Goal: Information Seeking & Learning: Learn about a topic

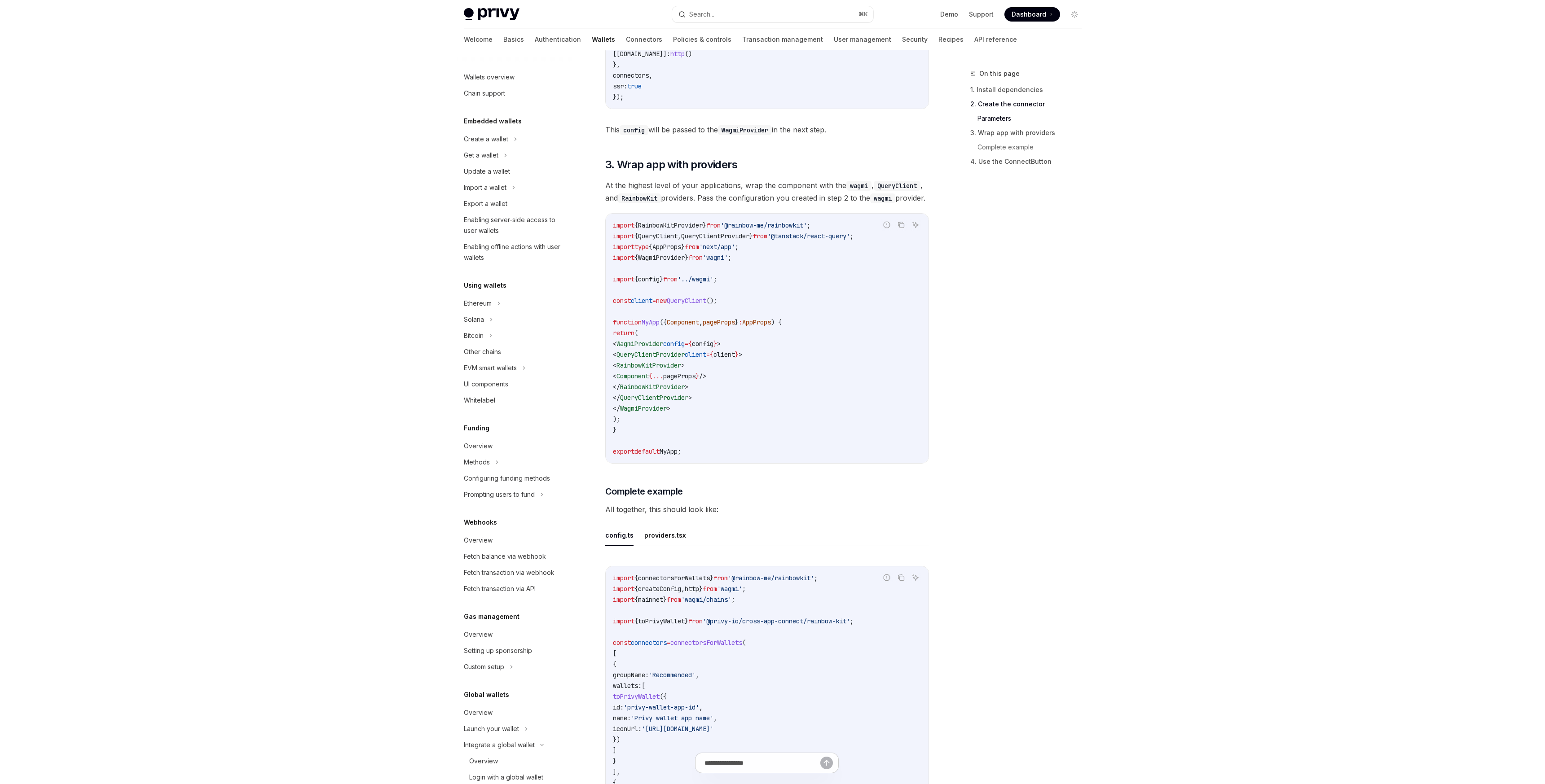
scroll to position [100, 0]
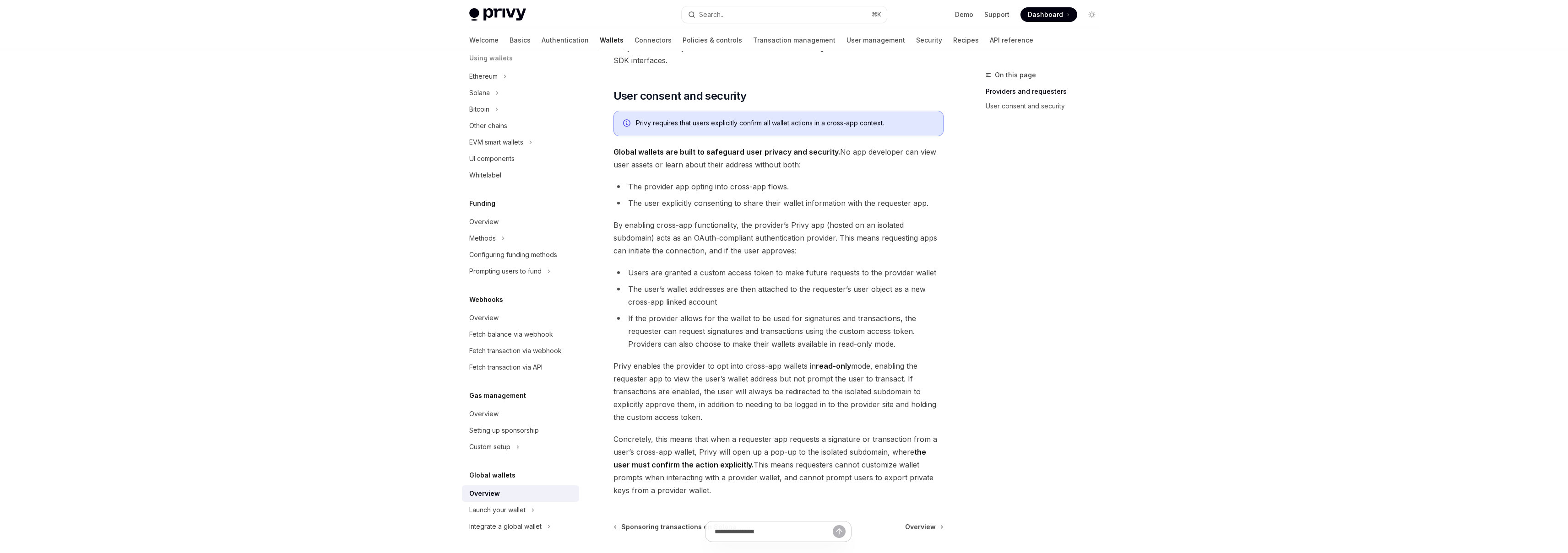
scroll to position [524, 0]
drag, startPoint x: 717, startPoint y: 369, endPoint x: 764, endPoint y: 387, distance: 50.3
click at [764, 387] on span "Privy enables the provider to opt into cross-app wallets in read-only mode, ena…" at bounding box center [778, 395] width 330 height 64
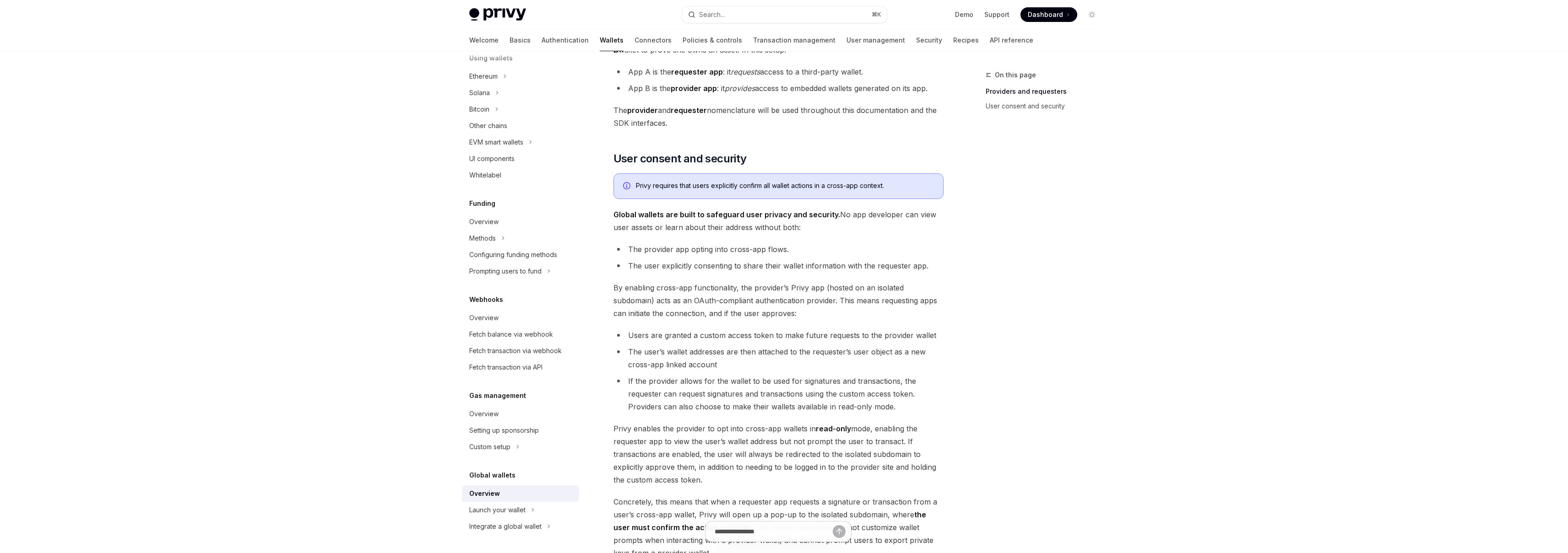
scroll to position [458, 0]
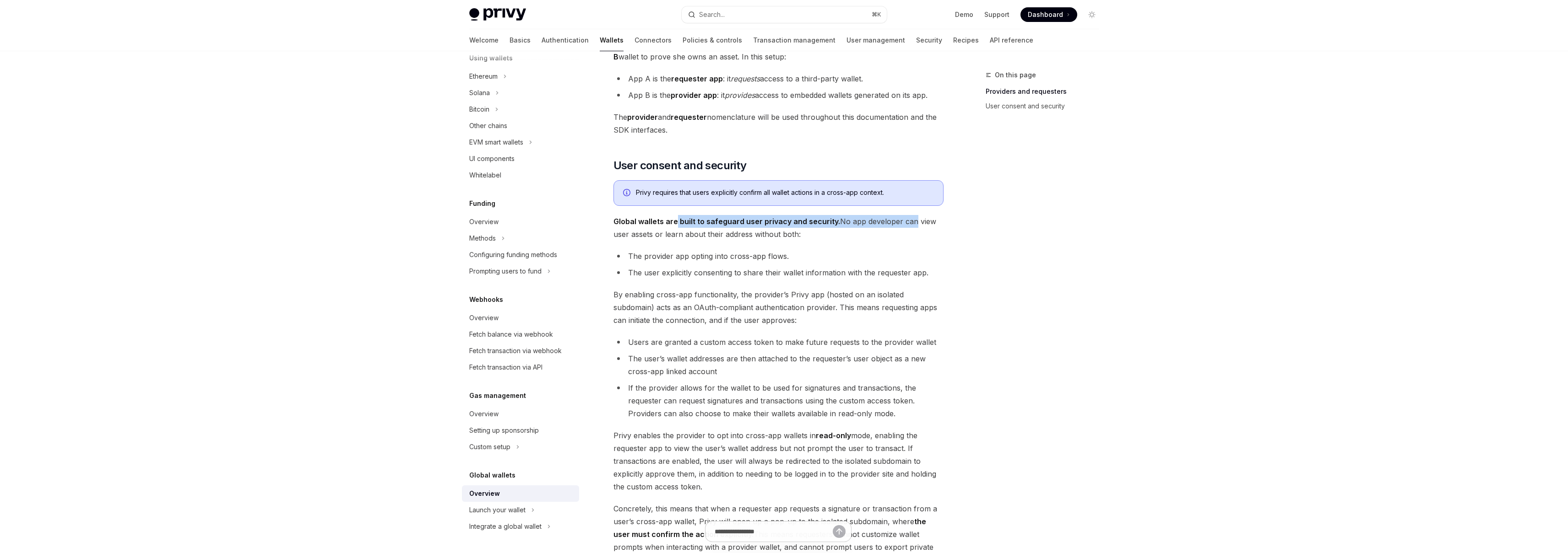
drag, startPoint x: 684, startPoint y: 219, endPoint x: 906, endPoint y: 219, distance: 222.0
click at [906, 219] on span "Global wallets are built to safeguard user privacy and security. No app develop…" at bounding box center [778, 228] width 330 height 26
drag, startPoint x: 639, startPoint y: 194, endPoint x: 878, endPoint y: 194, distance: 239.0
click at [878, 194] on div "Privy requires that users explicitly confirm all wallet actions in a cross-app …" at bounding box center [785, 193] width 298 height 10
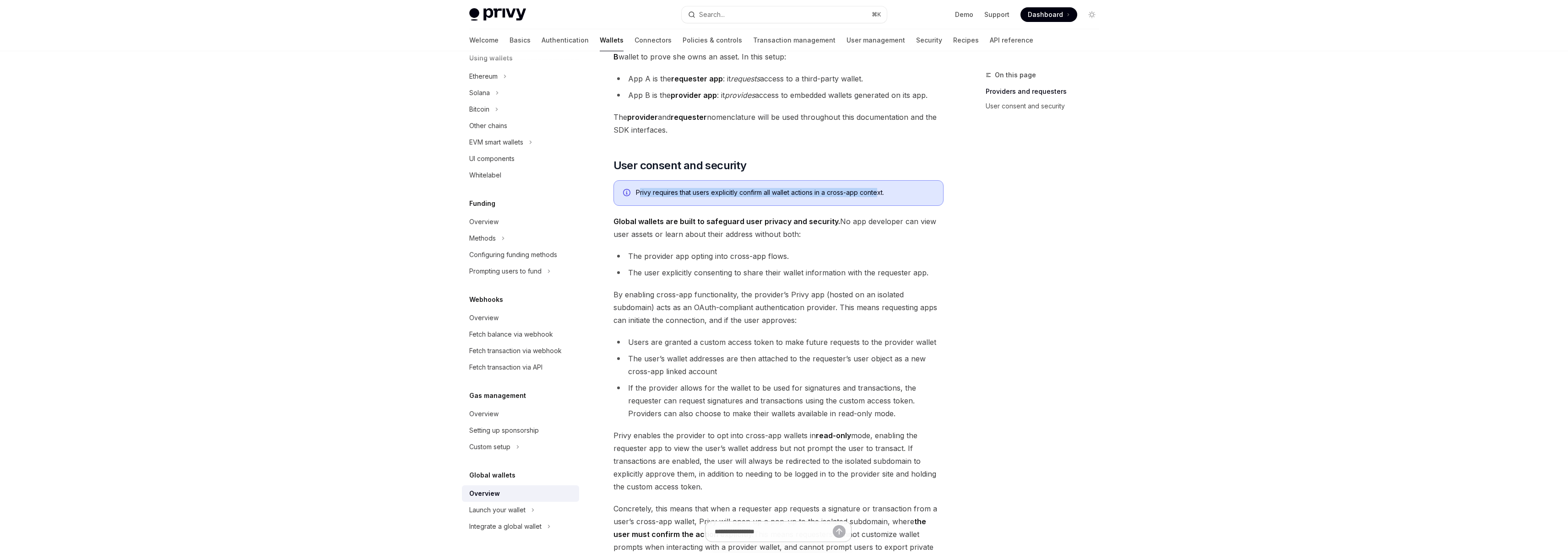
click at [878, 194] on div "Privy requires that users explicitly confirm all wallet actions in a cross-app …" at bounding box center [785, 193] width 298 height 10
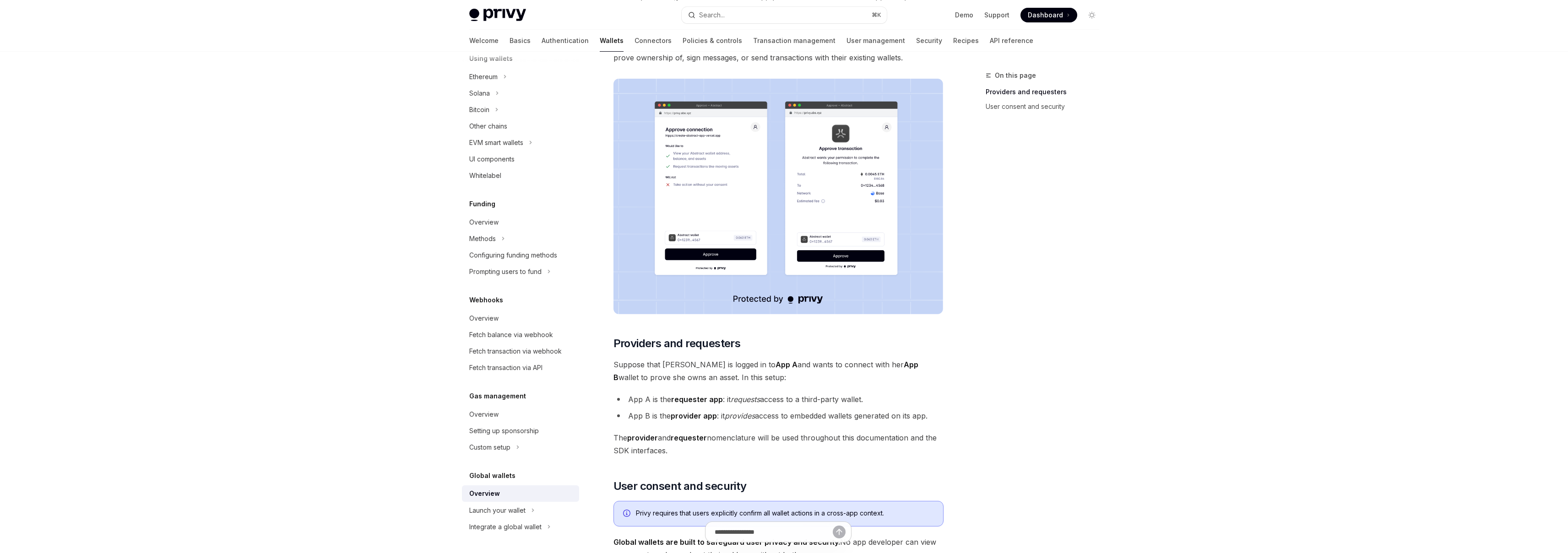
scroll to position [619, 0]
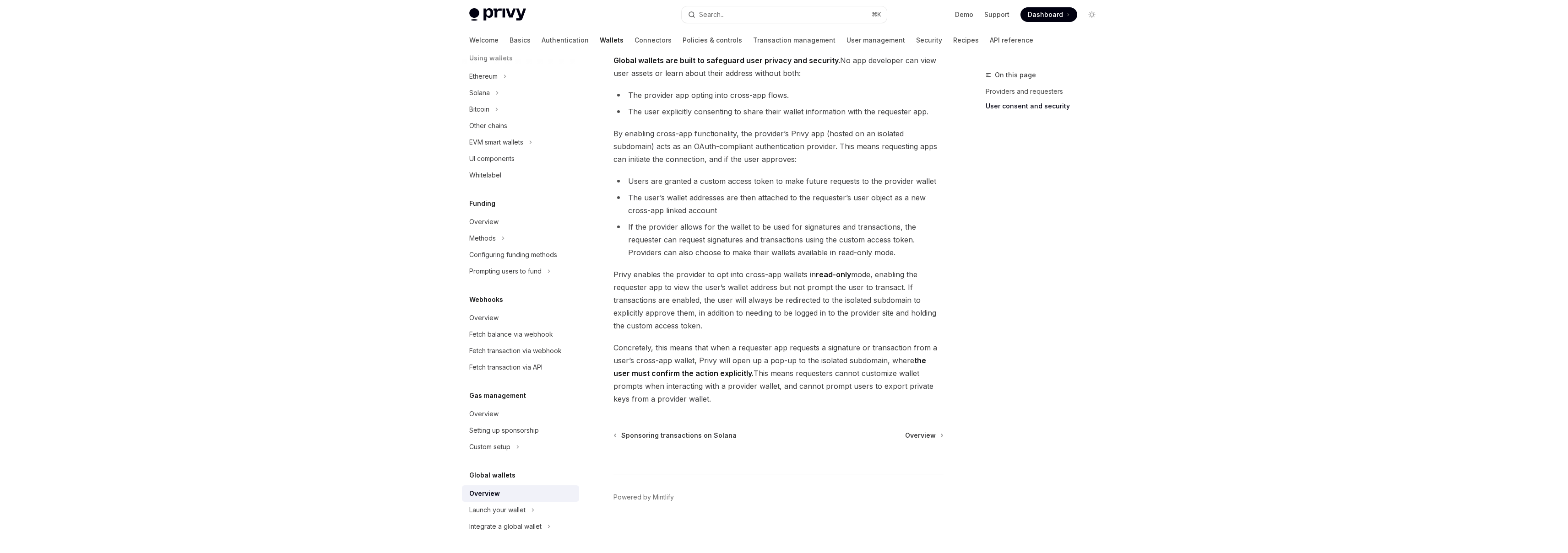
click at [933, 441] on div at bounding box center [778, 456] width 330 height 34
click at [937, 432] on link "Overview" at bounding box center [923, 435] width 37 height 9
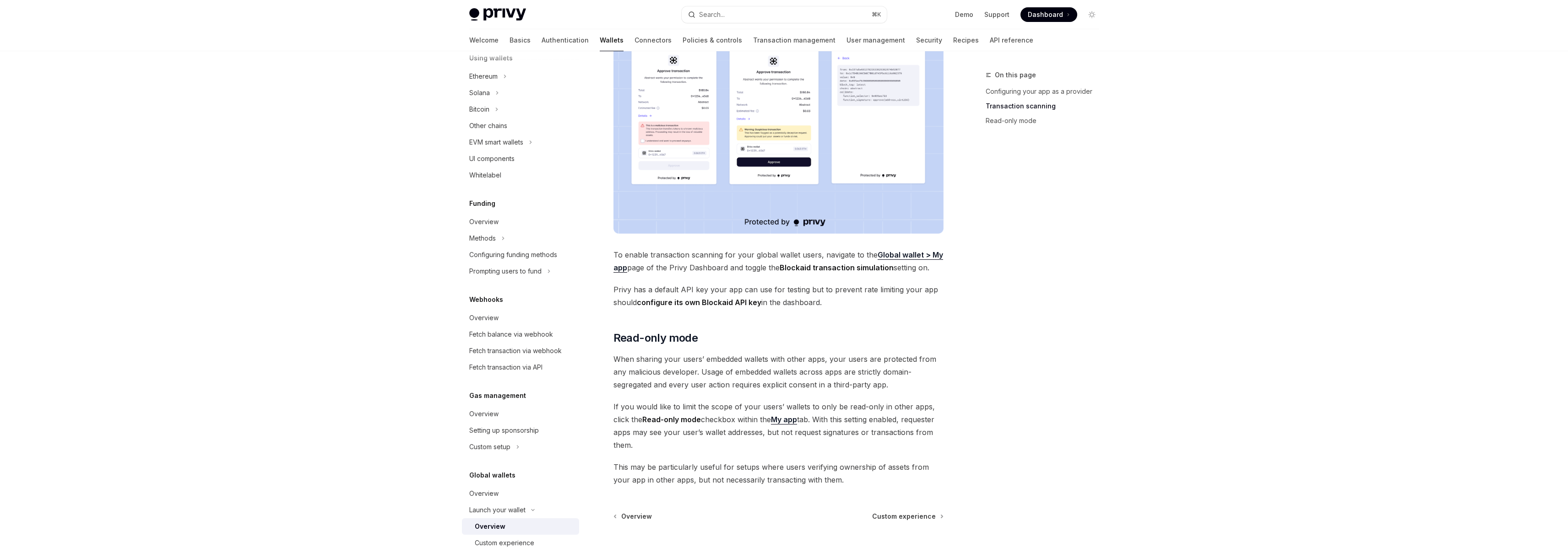
scroll to position [628, 0]
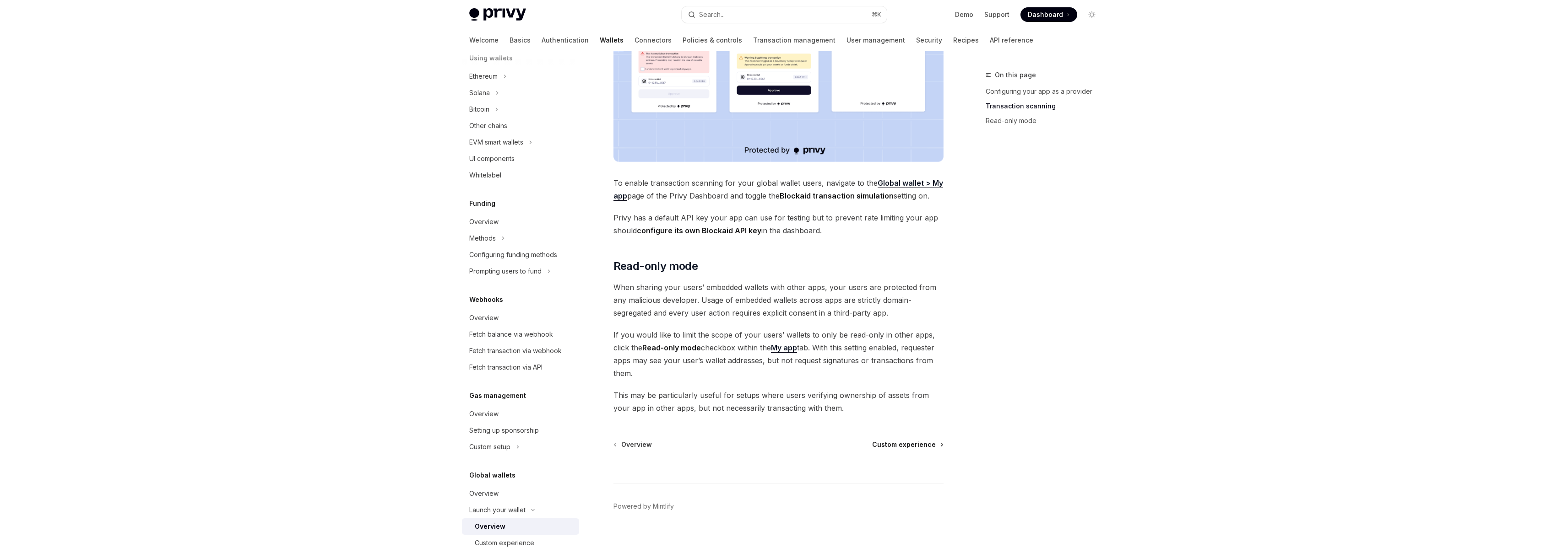
click at [935, 440] on span "Custom experience" at bounding box center [904, 444] width 64 height 9
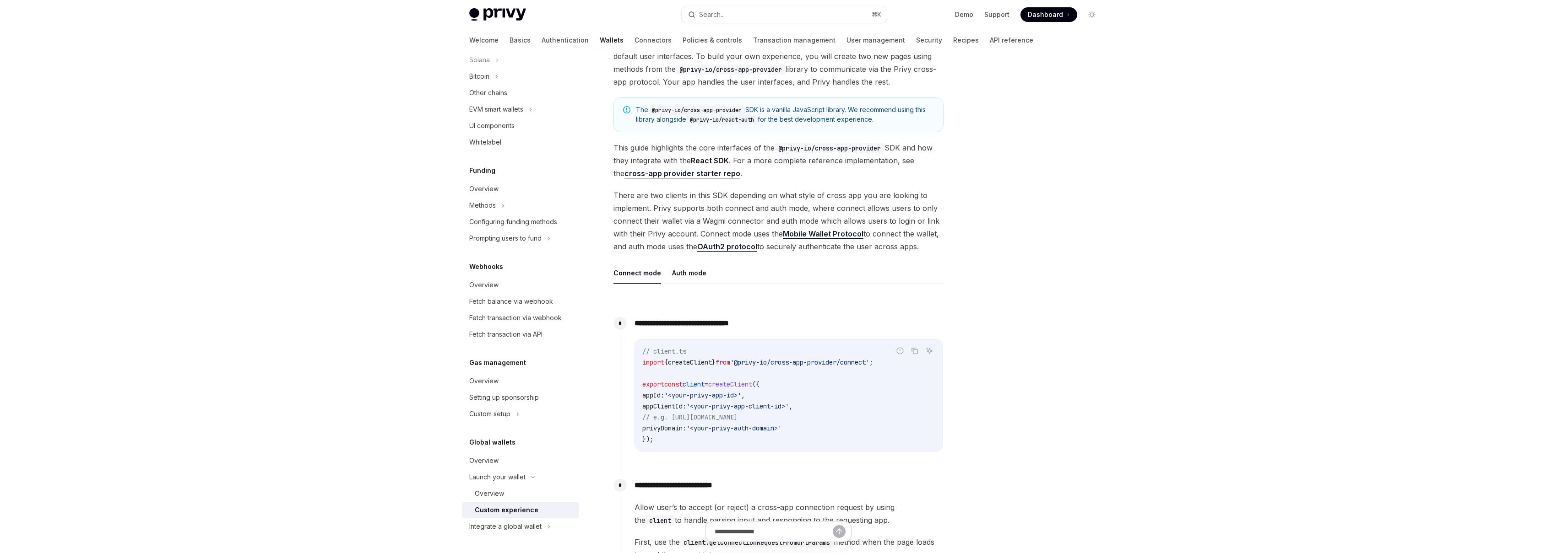
scroll to position [161, 0]
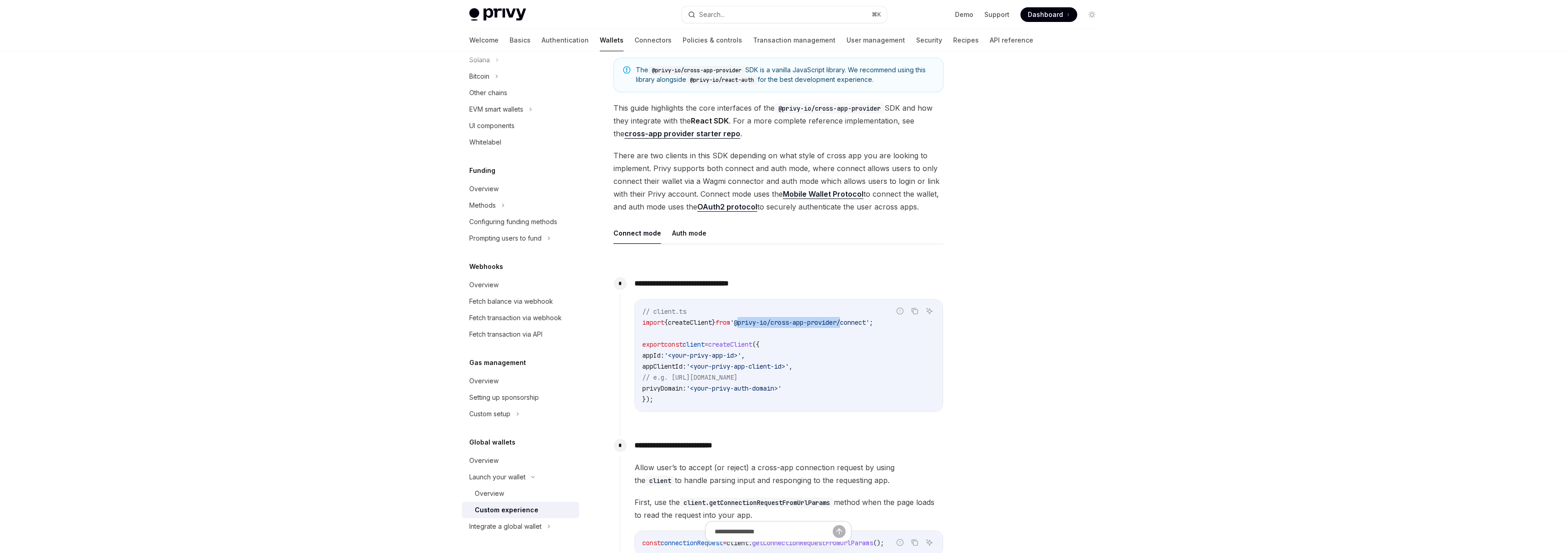
drag, startPoint x: 750, startPoint y: 323, endPoint x: 859, endPoint y: 321, distance: 109.0
click at [859, 321] on span "'@privy-io/cross-app-provider/connect'" at bounding box center [800, 322] width 139 height 8
copy span "@privy-io/cross-app-provider"
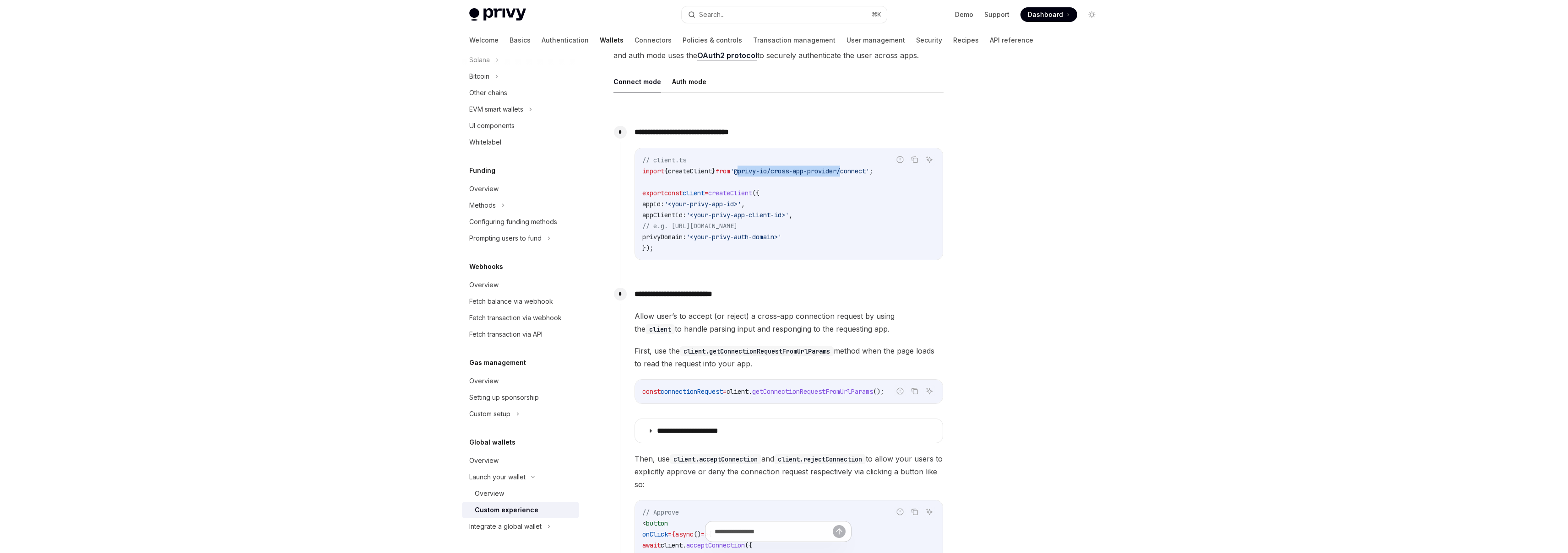
scroll to position [315, 0]
click at [805, 429] on summary "**********" at bounding box center [788, 428] width 308 height 24
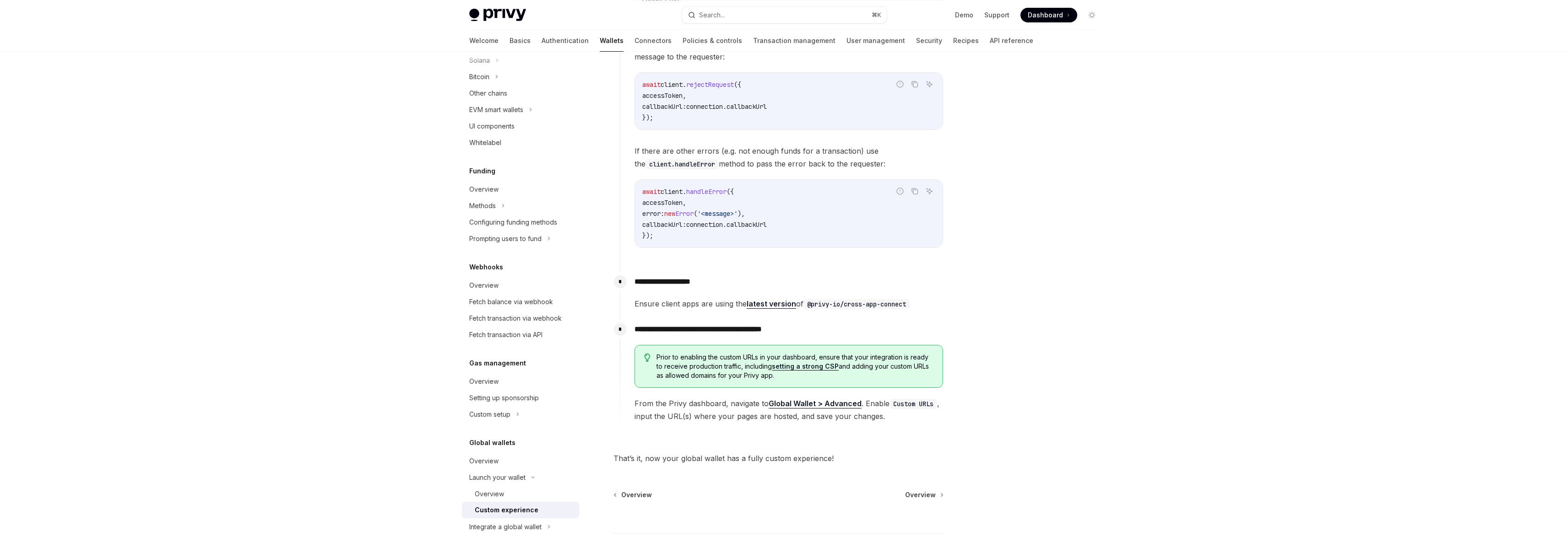
scroll to position [1575, 0]
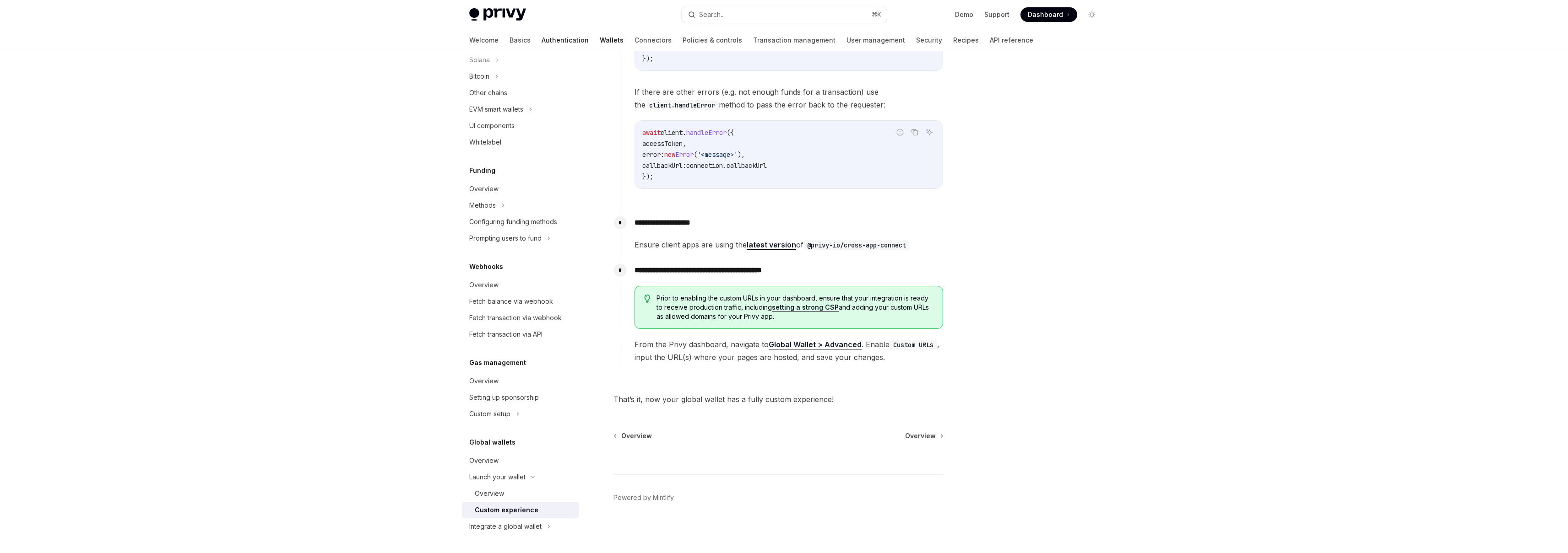
click at [542, 38] on link "Authentication" at bounding box center [565, 40] width 47 height 22
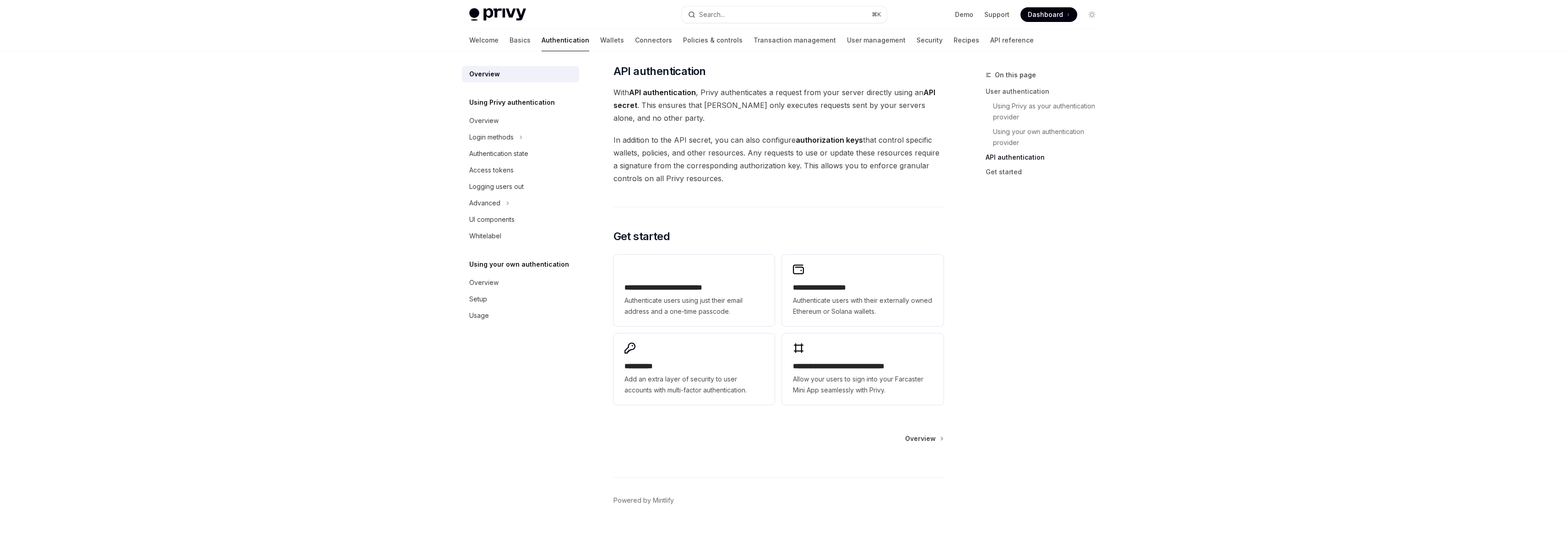
scroll to position [607, 0]
click at [495, 296] on div "Setup" at bounding box center [521, 299] width 105 height 11
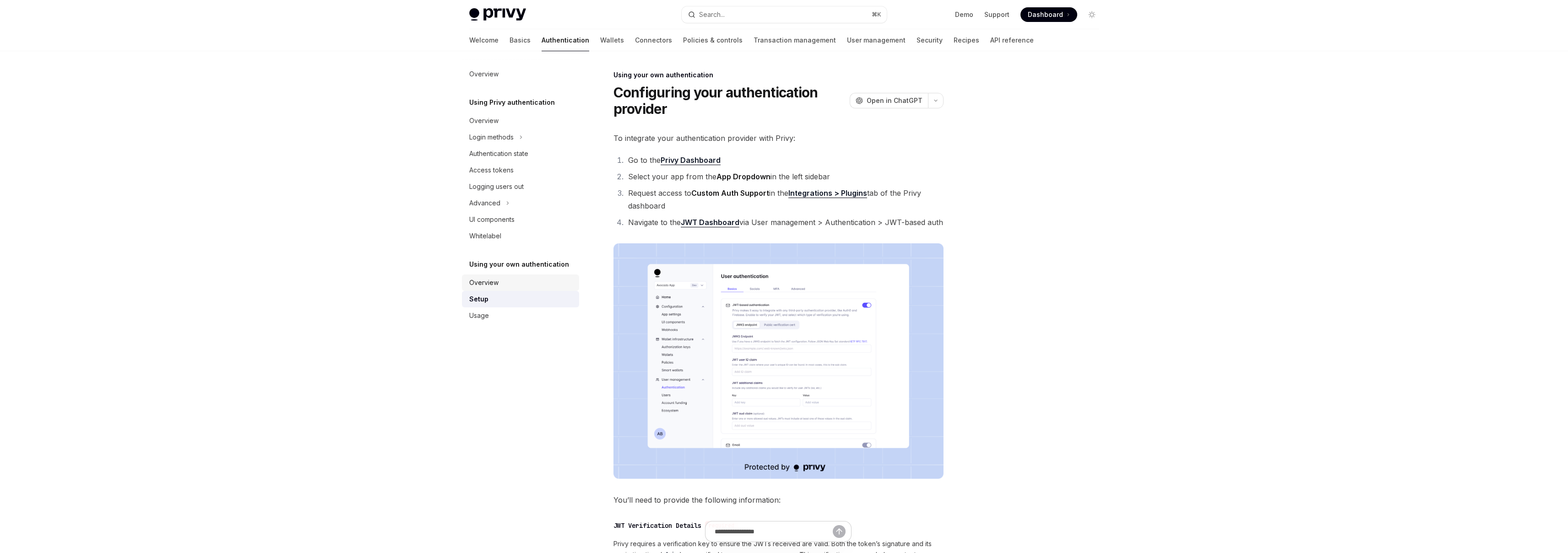
click at [497, 289] on link "Overview" at bounding box center [520, 282] width 117 height 16
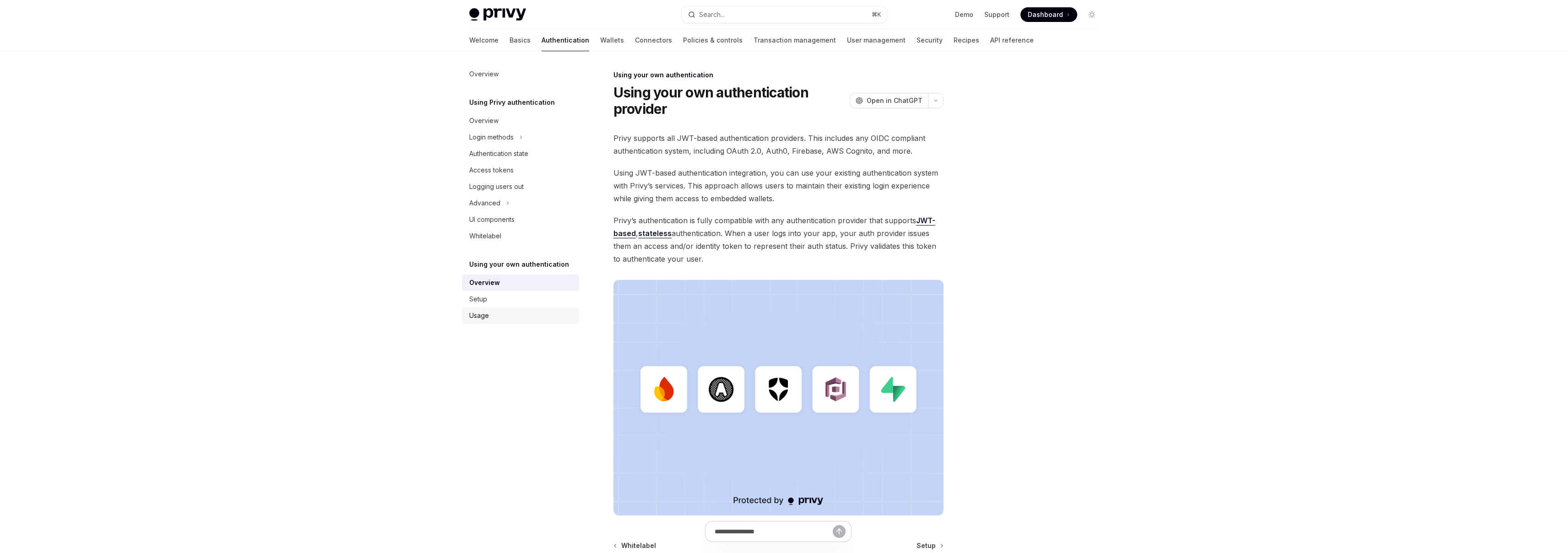
click at [491, 314] on div "Usage" at bounding box center [521, 316] width 105 height 11
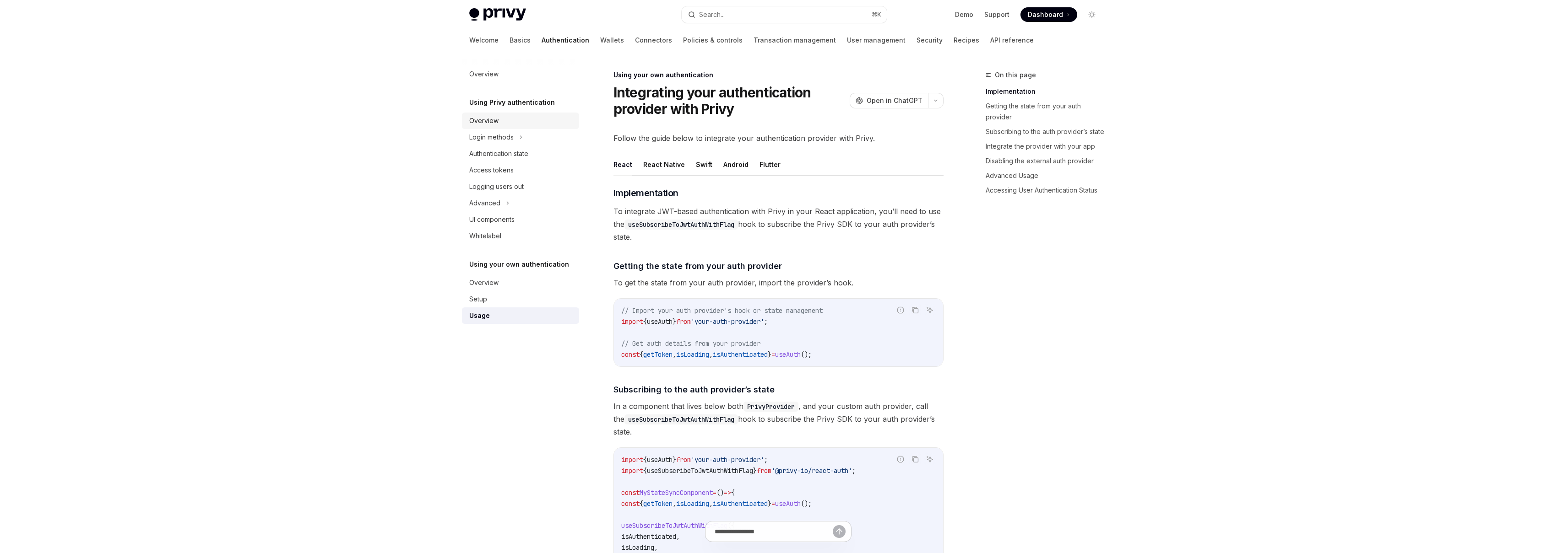
click at [484, 123] on div "Overview" at bounding box center [484, 121] width 29 height 11
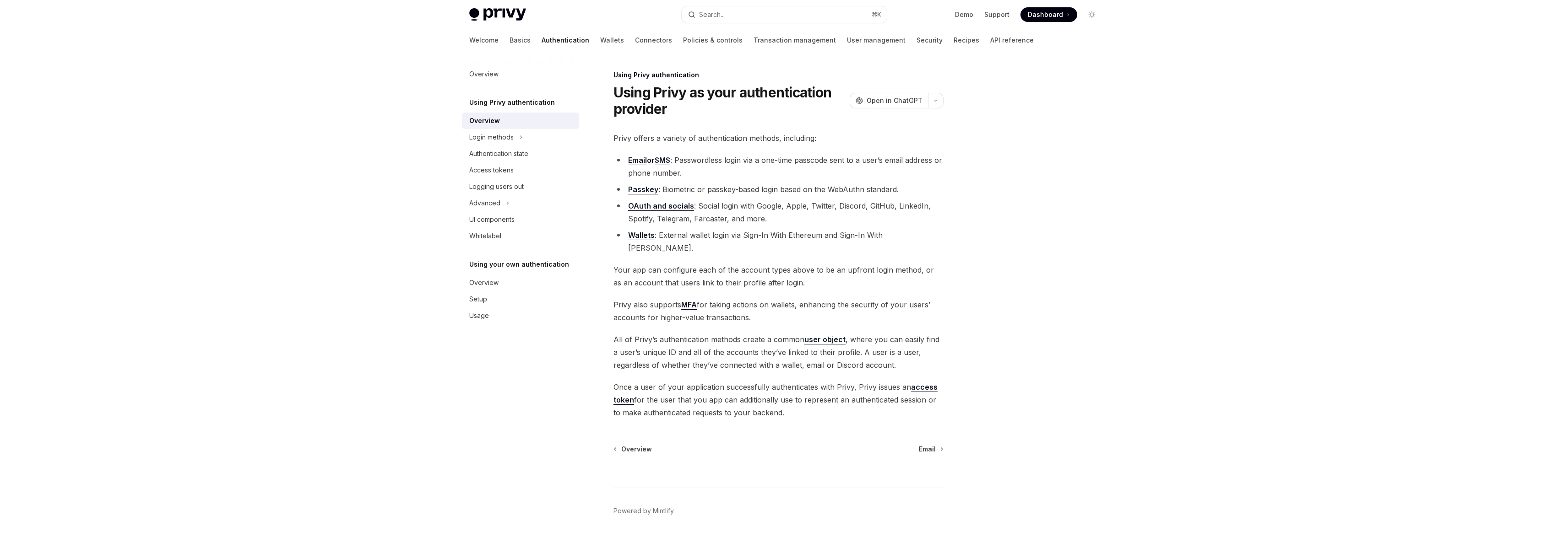
click at [641, 240] on link "Wallets" at bounding box center [641, 235] width 26 height 10
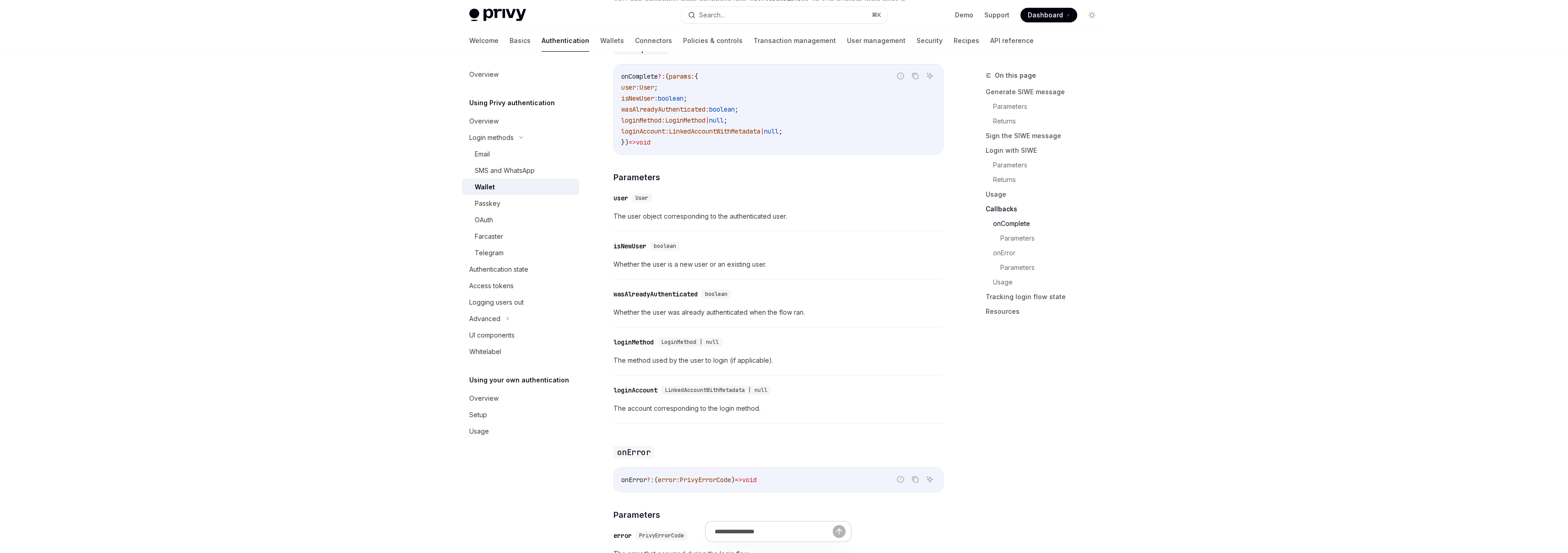
scroll to position [1507, 0]
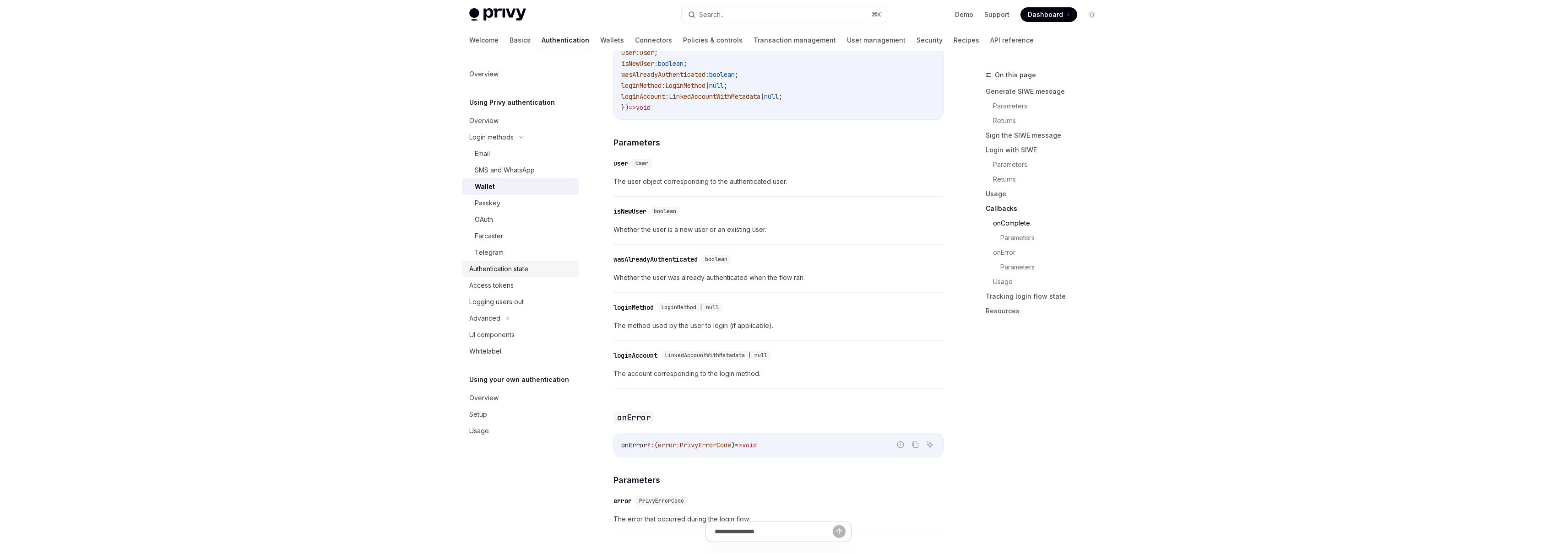
click at [536, 265] on div "Authentication state" at bounding box center [521, 269] width 105 height 11
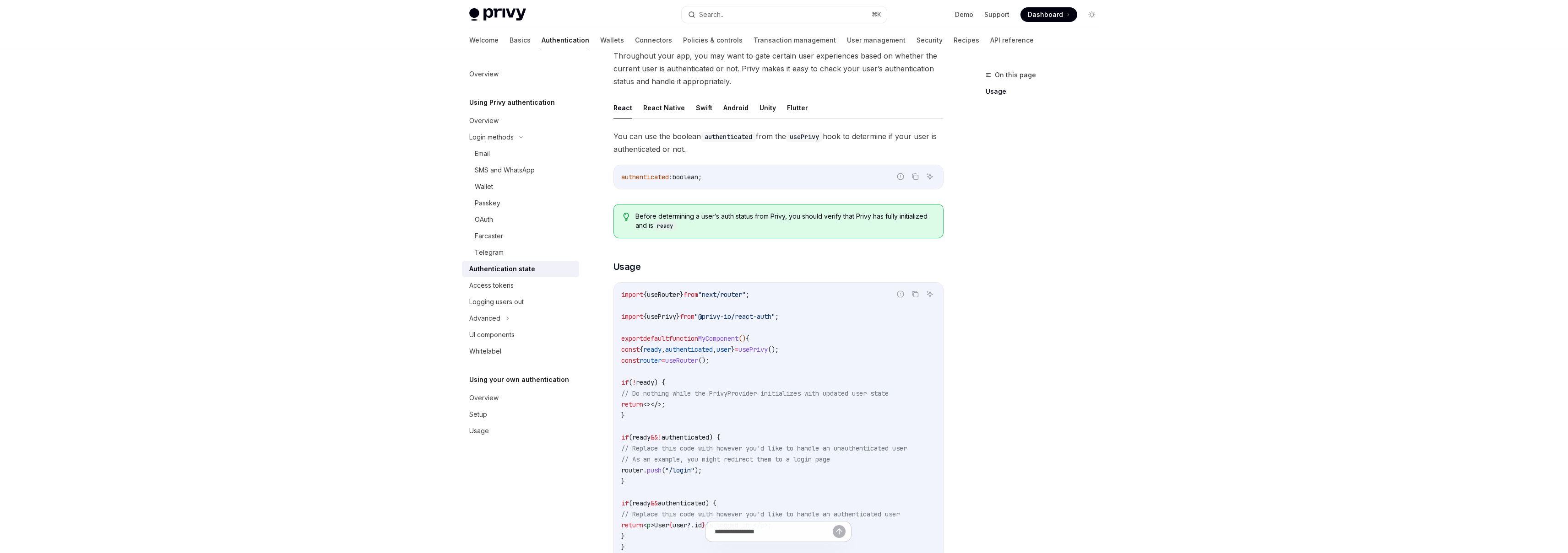
scroll to position [240, 0]
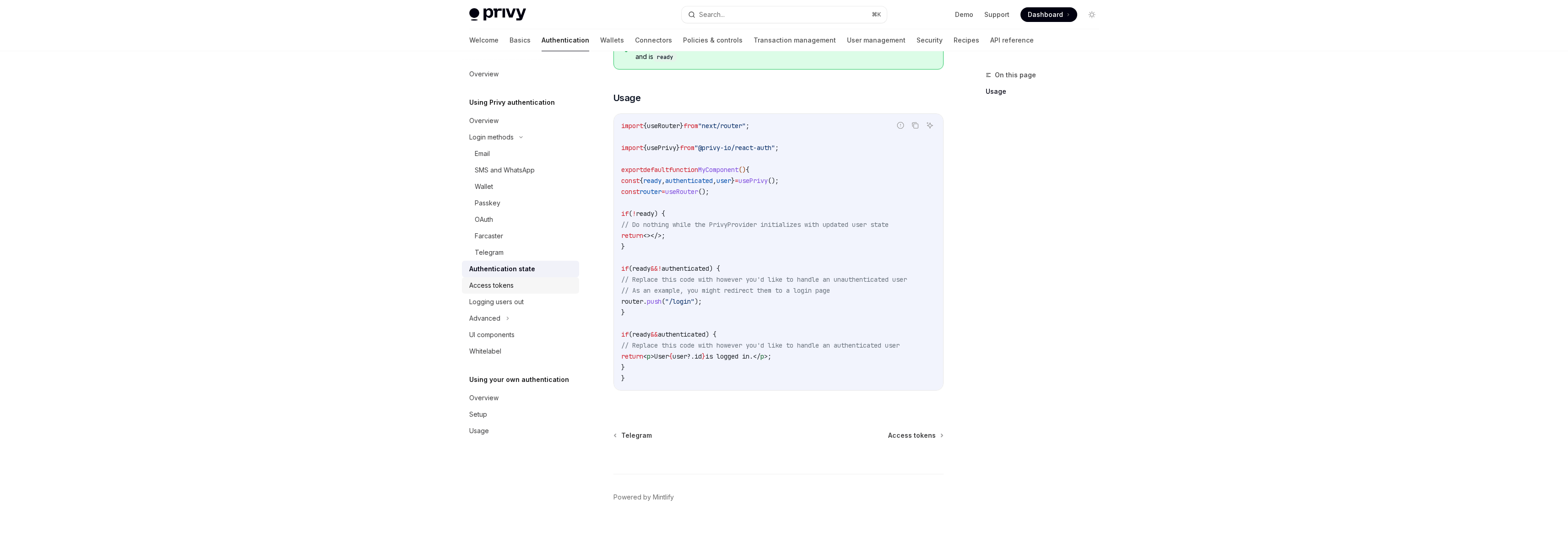
click at [538, 278] on link "Access tokens" at bounding box center [520, 285] width 117 height 16
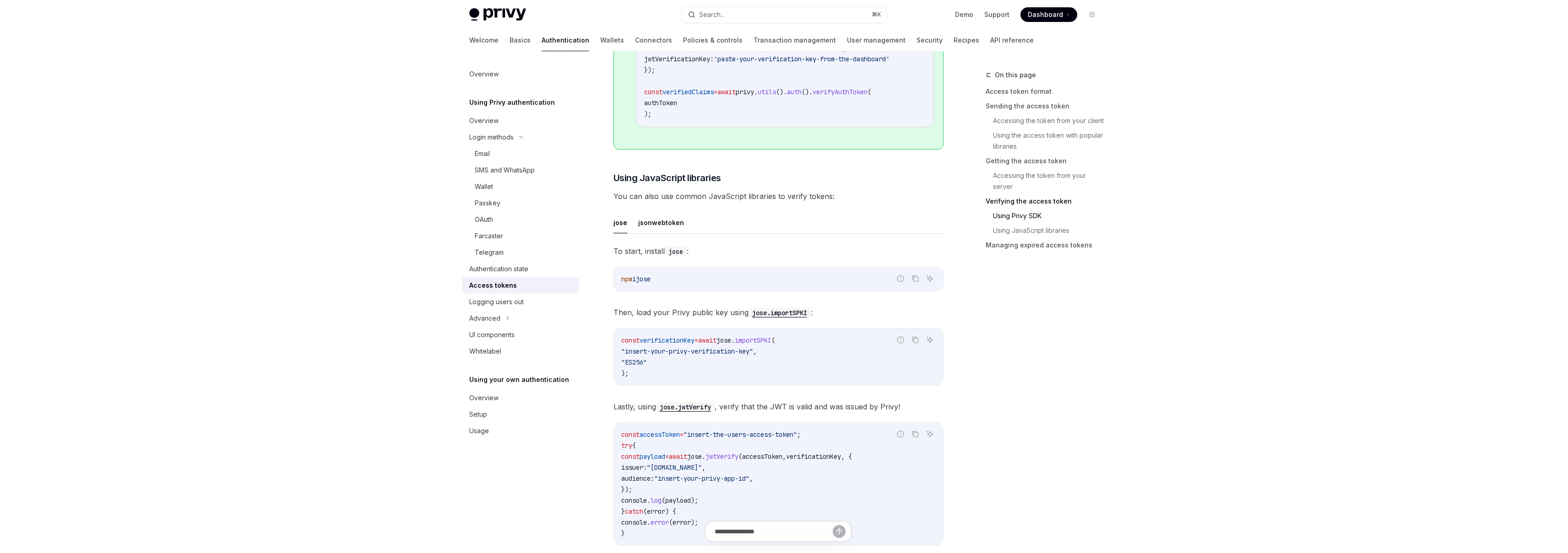
scroll to position [2345, 0]
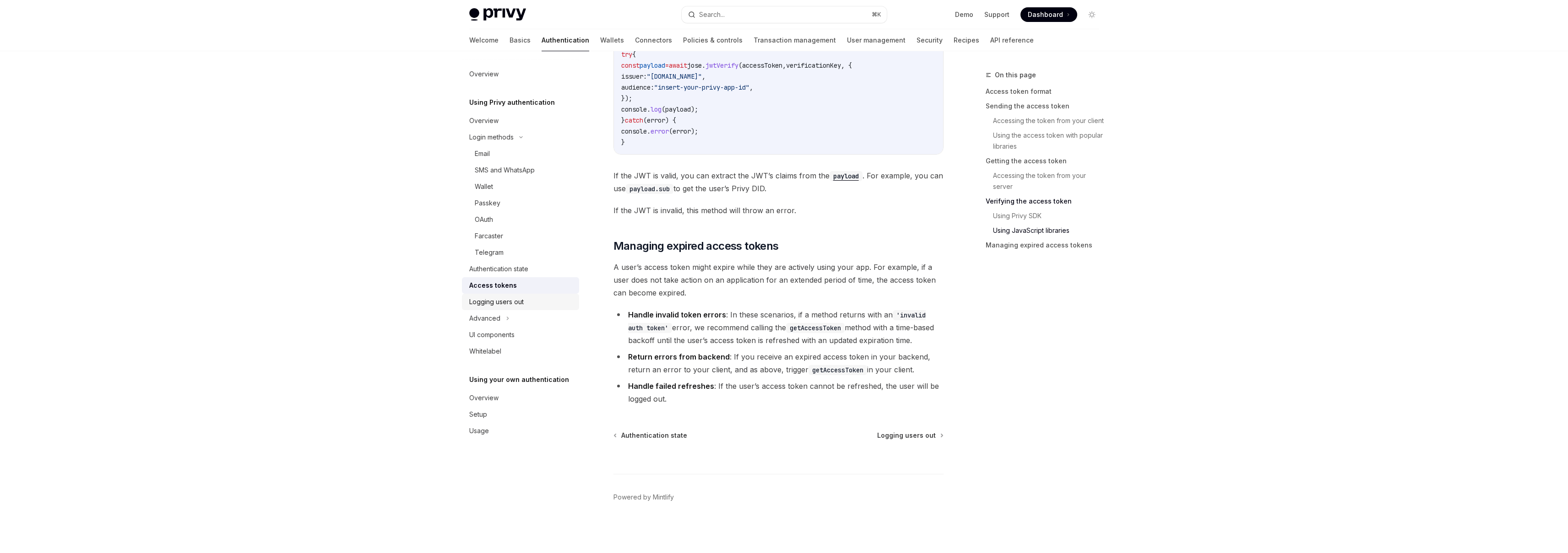
click at [503, 302] on div "Logging users out" at bounding box center [496, 302] width 54 height 11
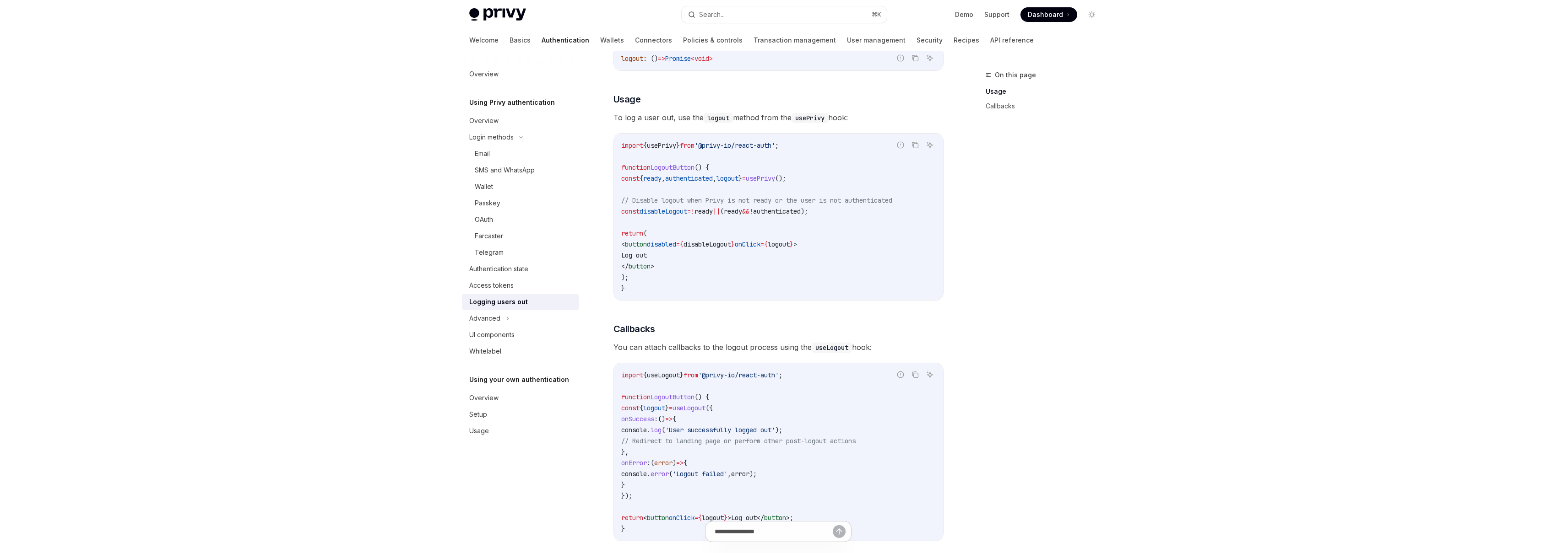
scroll to position [147, 0]
click at [1072, 290] on div "On this page Usage Callbacks" at bounding box center [1037, 311] width 139 height 483
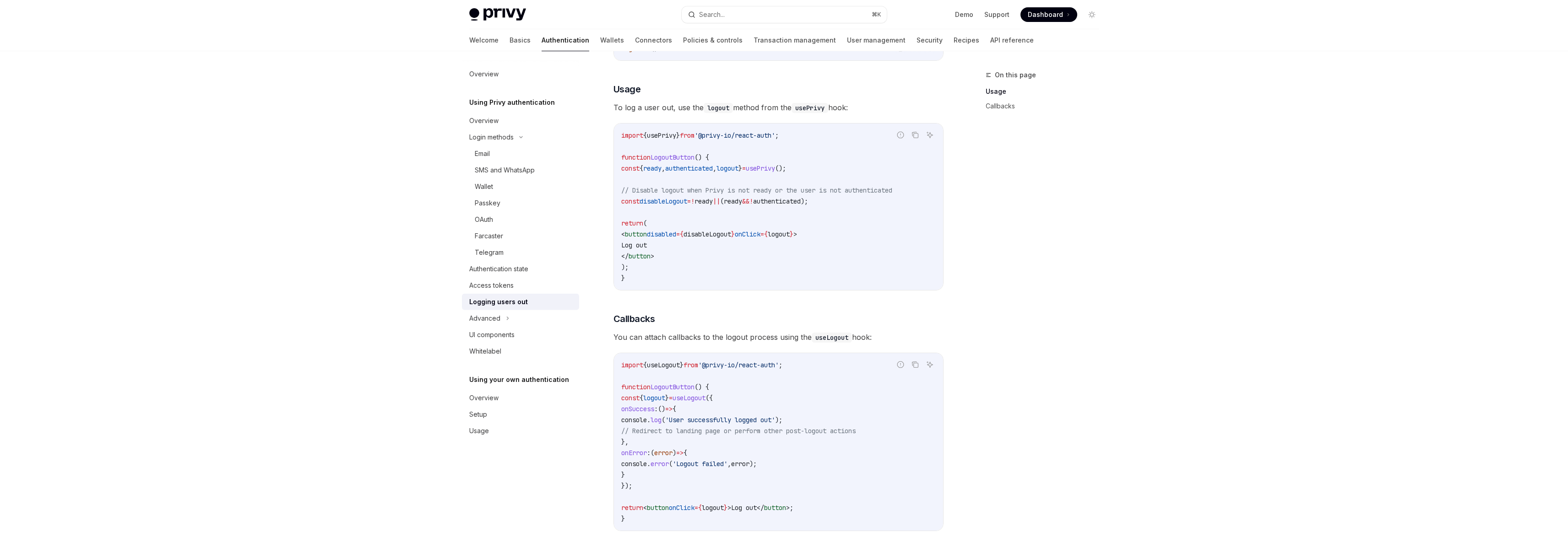
scroll to position [219, 0]
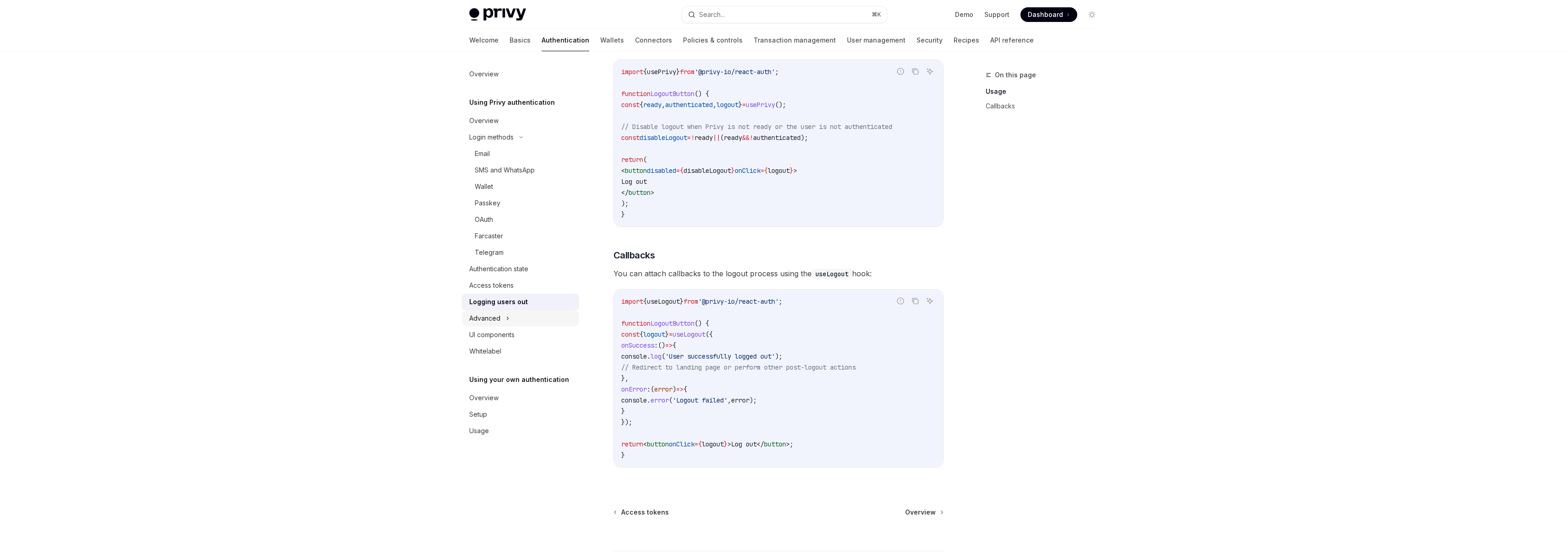
click at [523, 313] on div "Advanced" at bounding box center [520, 318] width 117 height 16
click at [497, 362] on link "Captcha on login" at bounding box center [520, 367] width 117 height 16
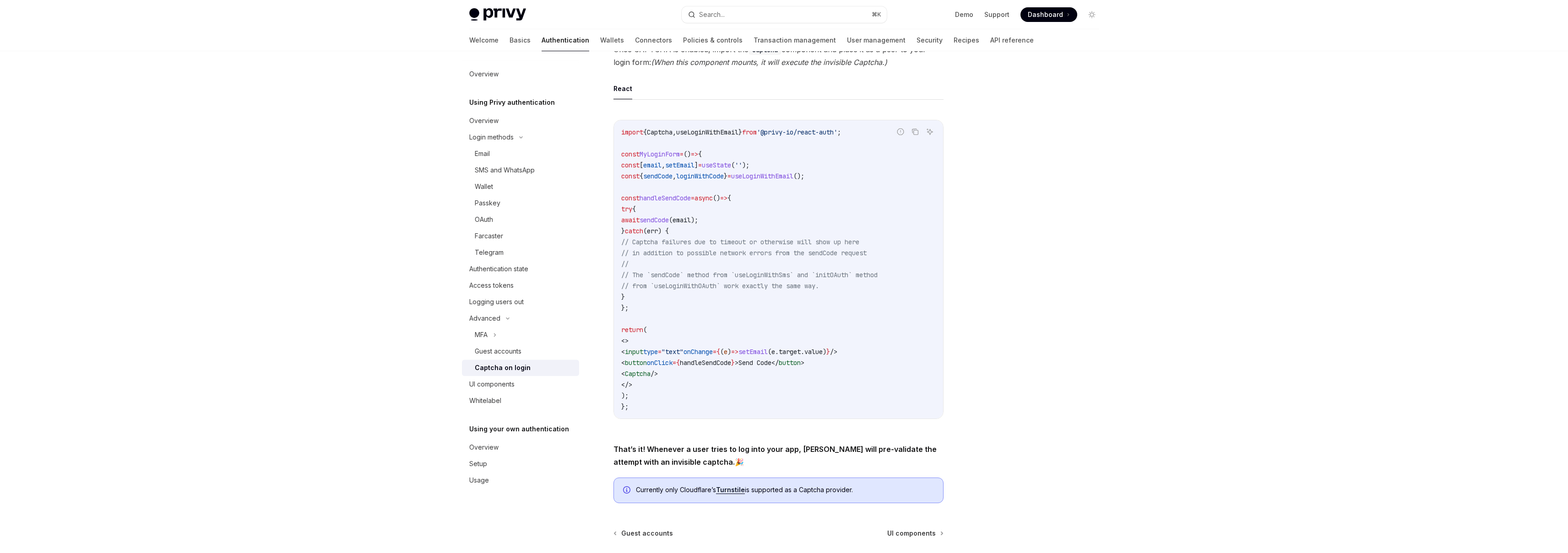
scroll to position [190, 0]
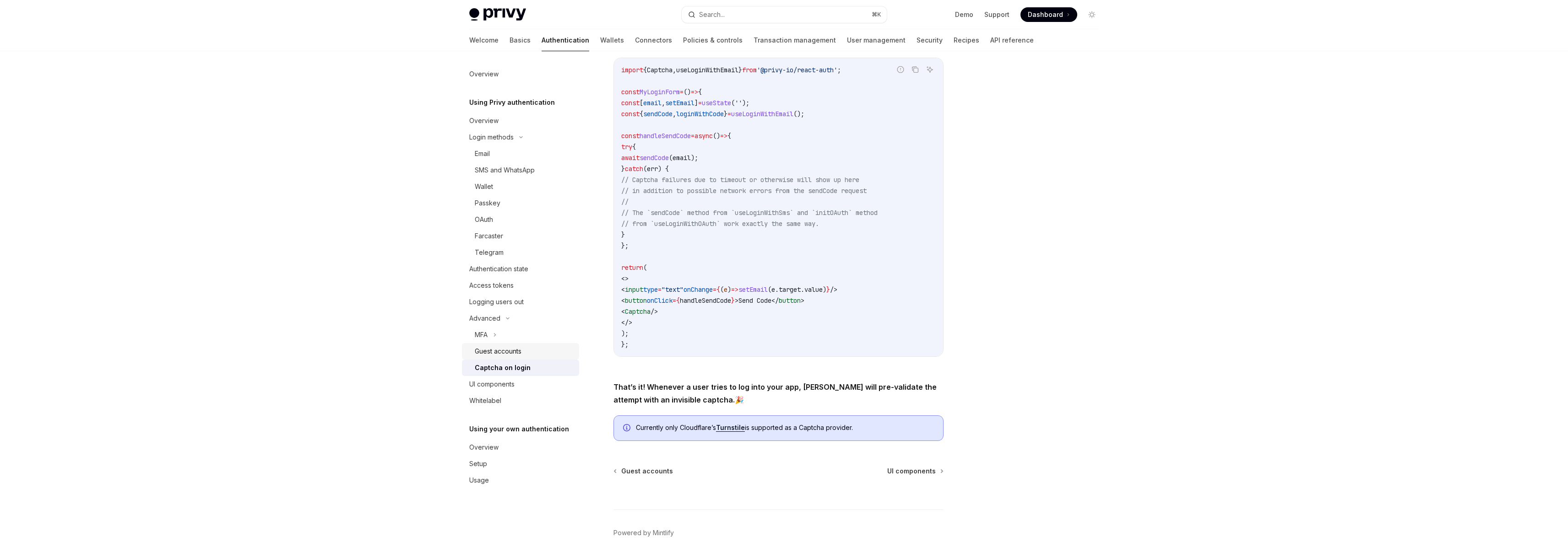
click at [545, 353] on div "Guest accounts" at bounding box center [524, 351] width 99 height 11
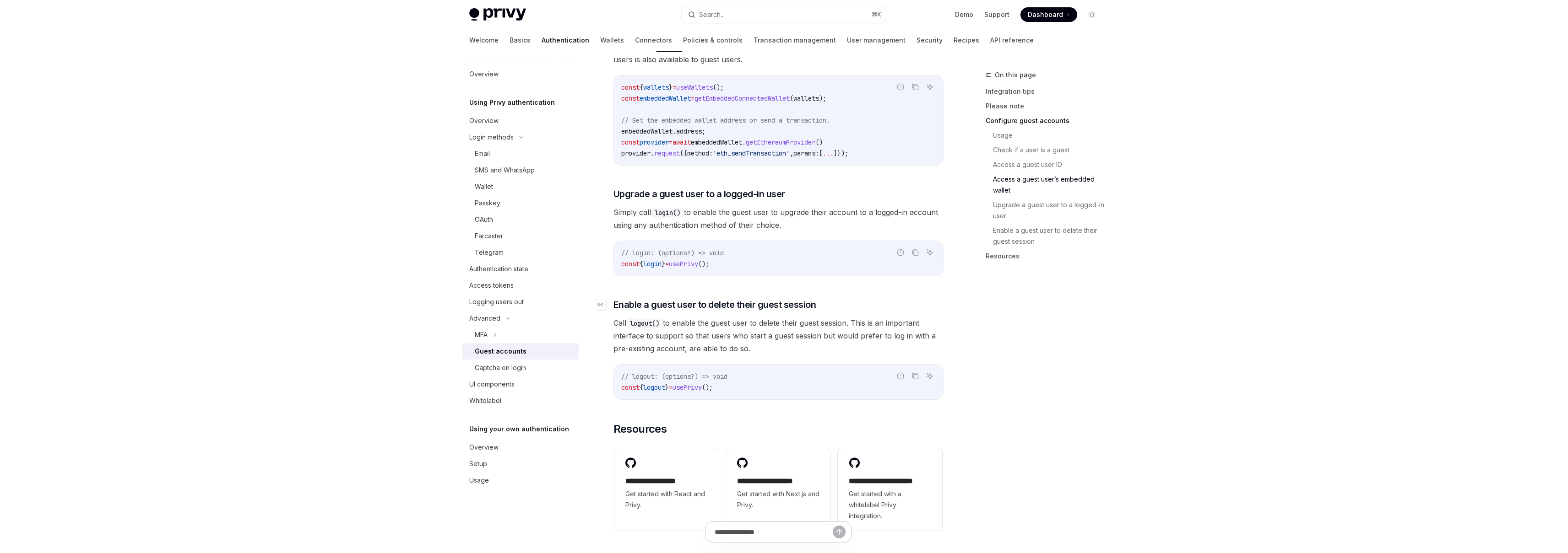
scroll to position [1354, 0]
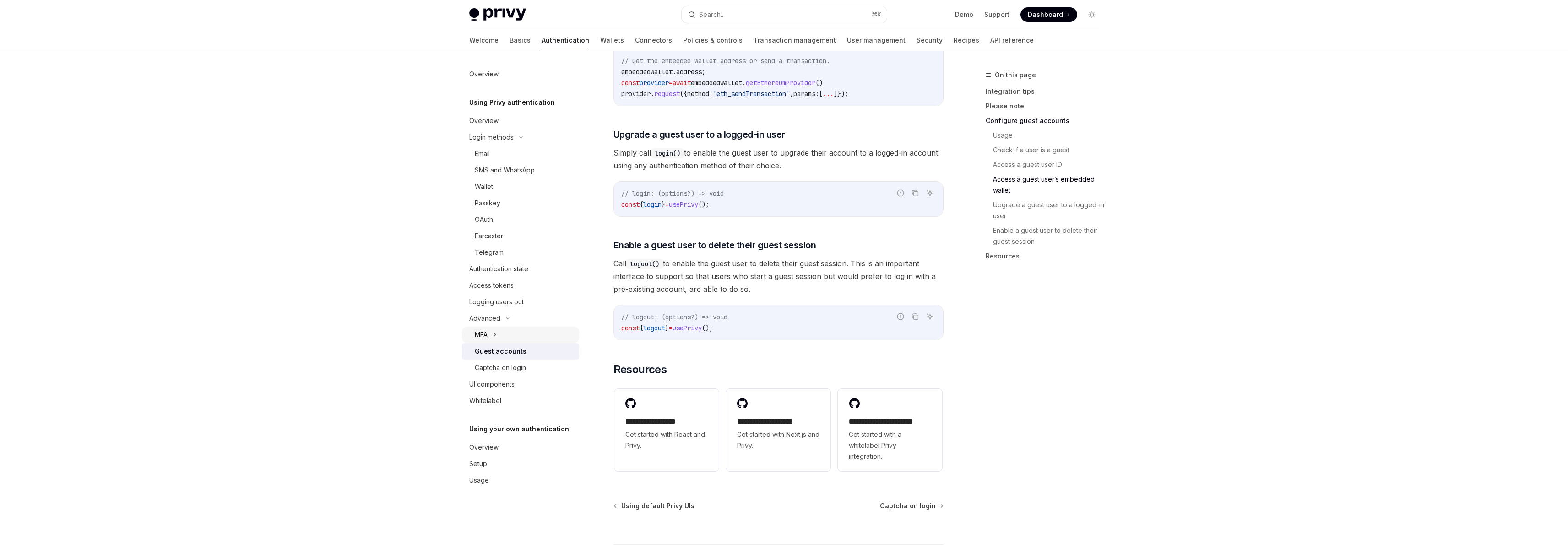
click at [505, 337] on div "MFA" at bounding box center [520, 335] width 117 height 16
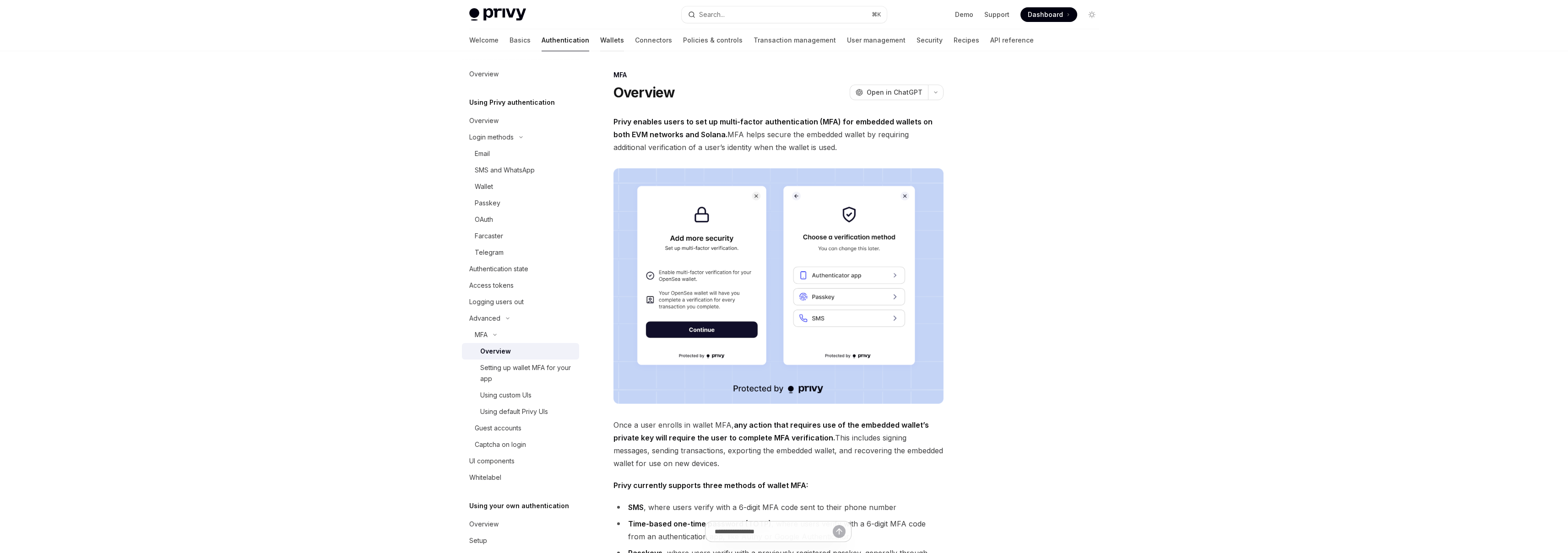
click at [600, 34] on link "Wallets" at bounding box center [612, 40] width 24 height 22
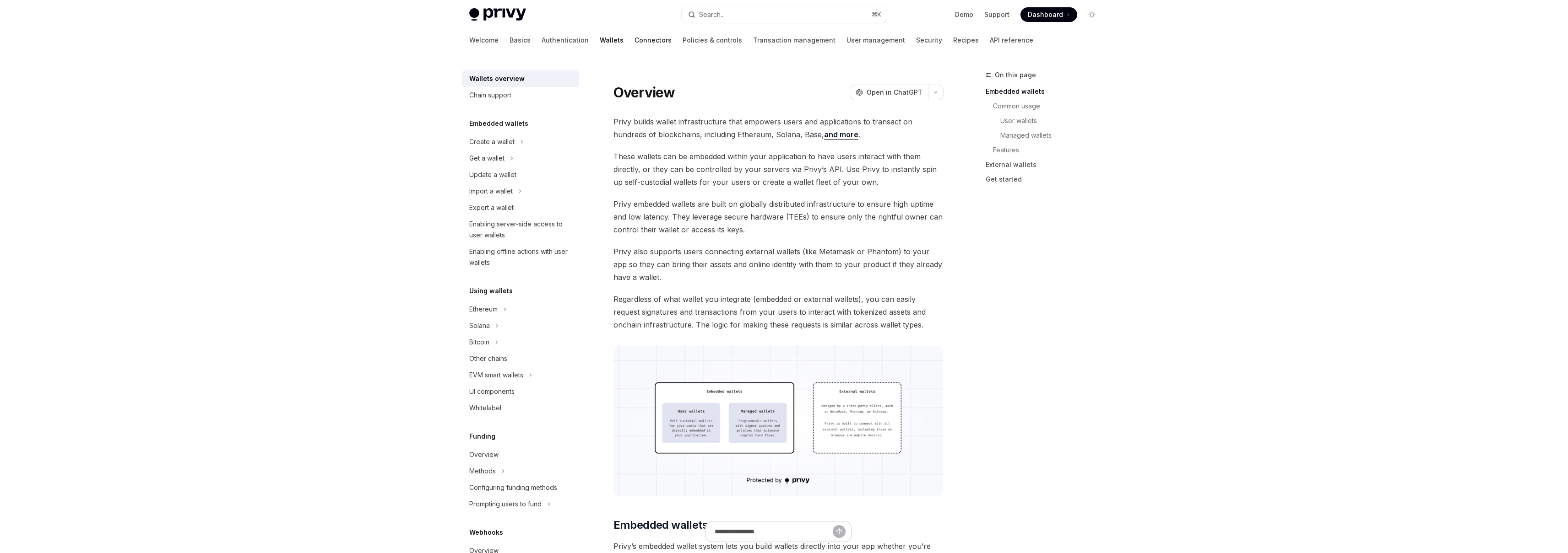
click at [635, 39] on link "Connectors" at bounding box center [653, 40] width 37 height 22
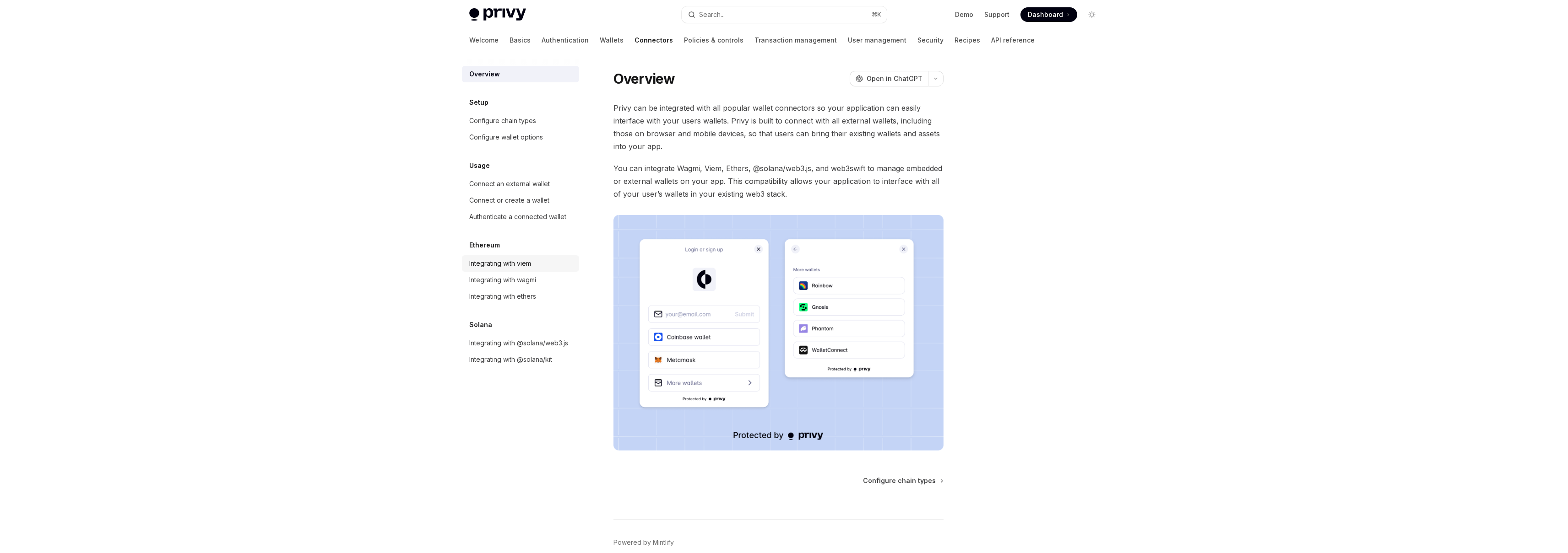
click at [507, 263] on div "Integrating with viem" at bounding box center [500, 263] width 62 height 11
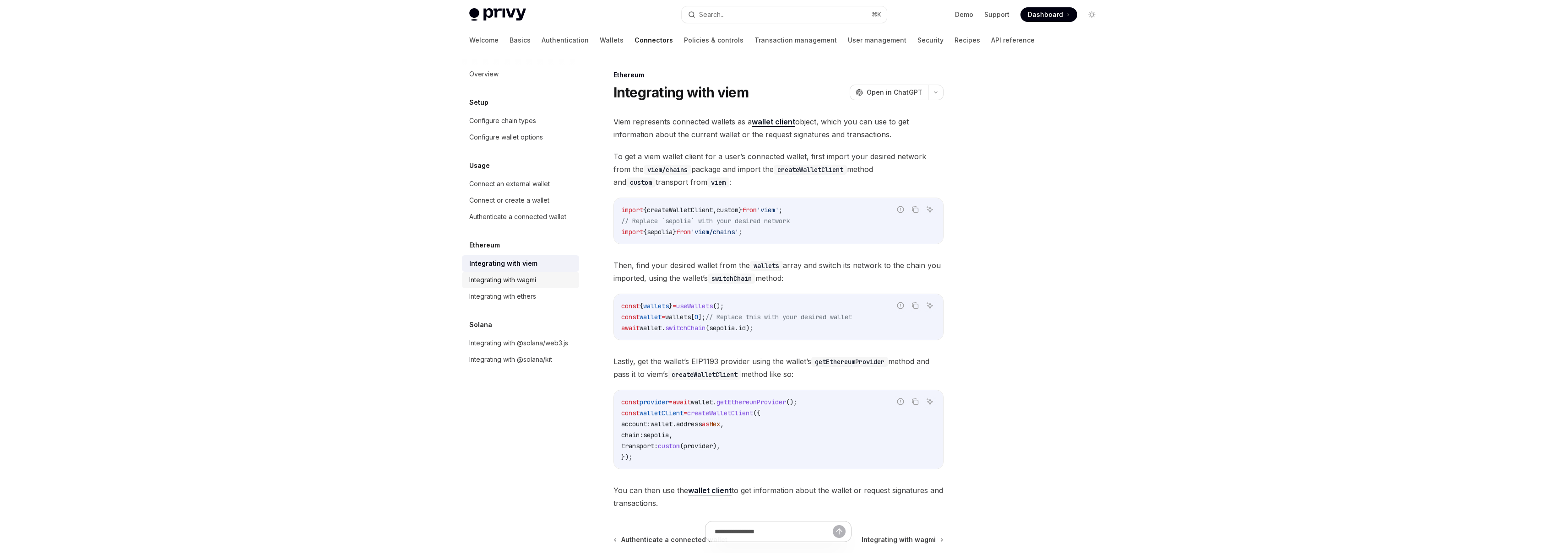
click at [505, 277] on div "Integrating with wagmi" at bounding box center [502, 280] width 67 height 11
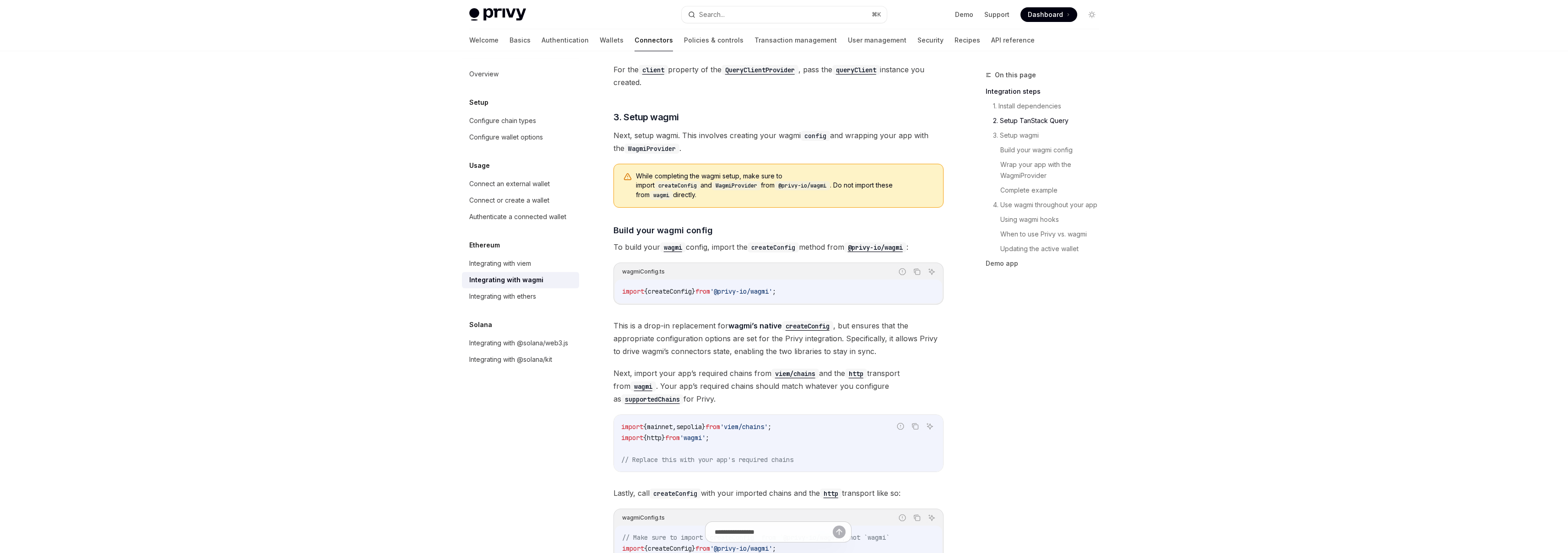
scroll to position [629, 0]
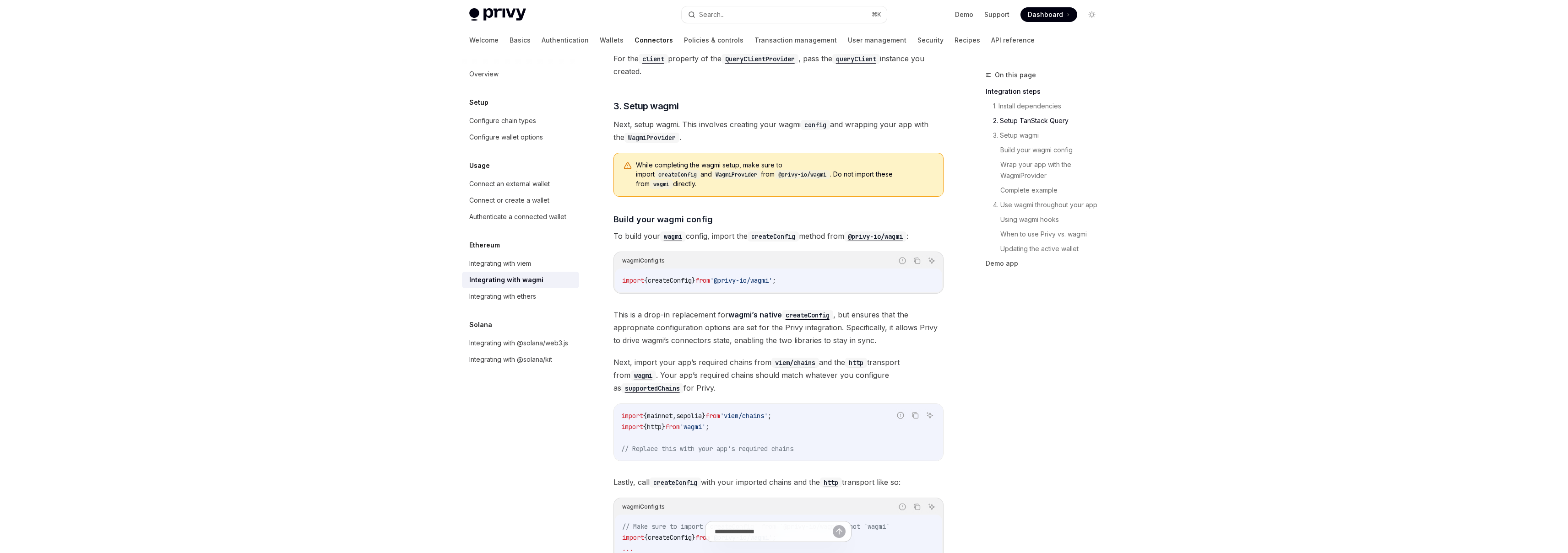
click at [683, 276] on span "createConfig" at bounding box center [670, 280] width 44 height 8
copy span "createConfig"
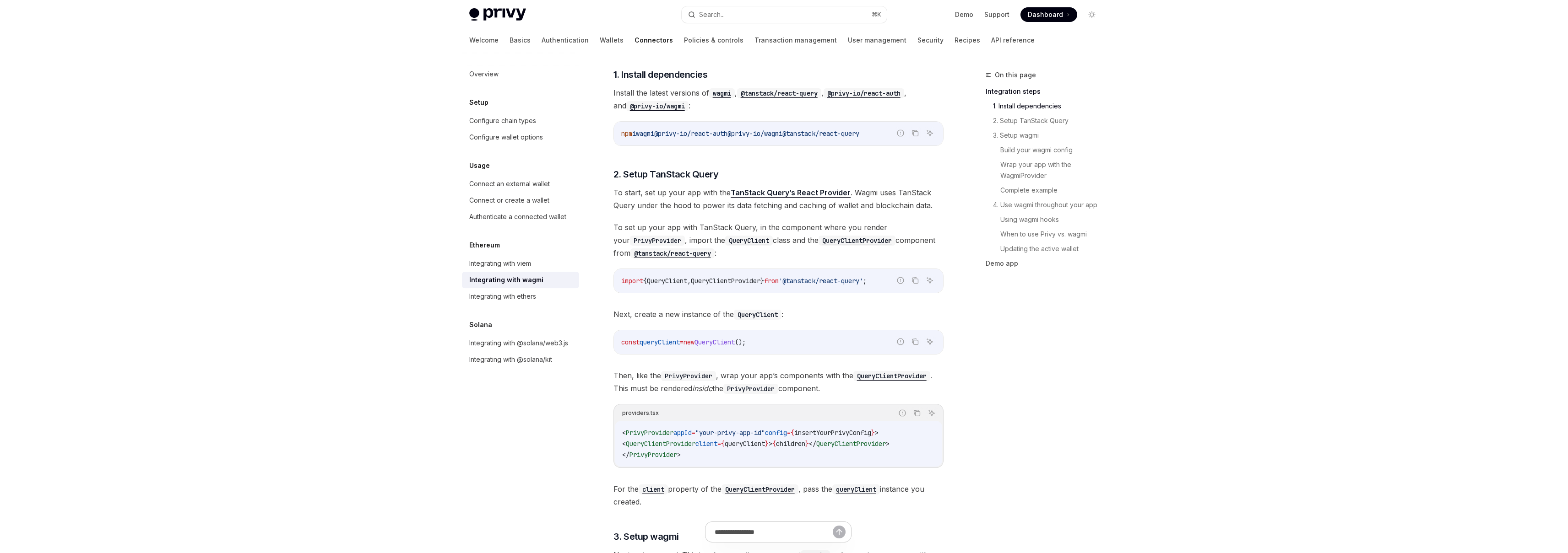
scroll to position [190, 0]
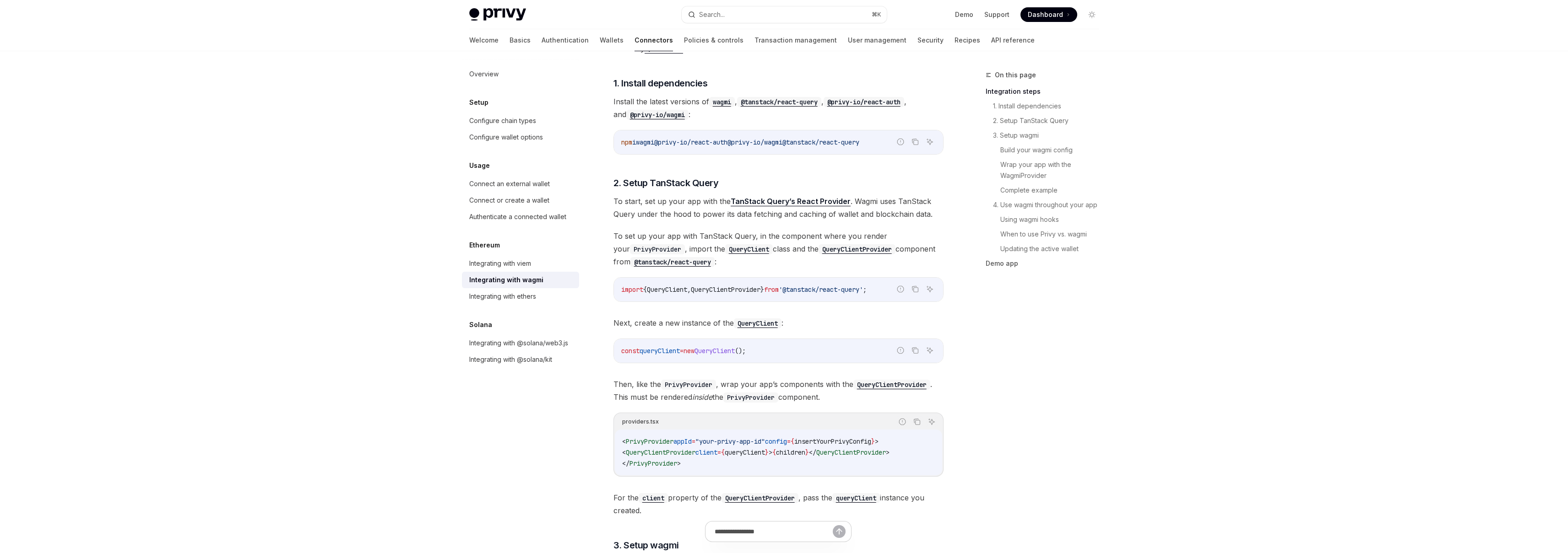
drag, startPoint x: 805, startPoint y: 141, endPoint x: 748, endPoint y: 137, distance: 57.1
click at [748, 138] on span "@privy-io/wagmi" at bounding box center [755, 142] width 55 height 8
copy span "@privy-io/wagmi"
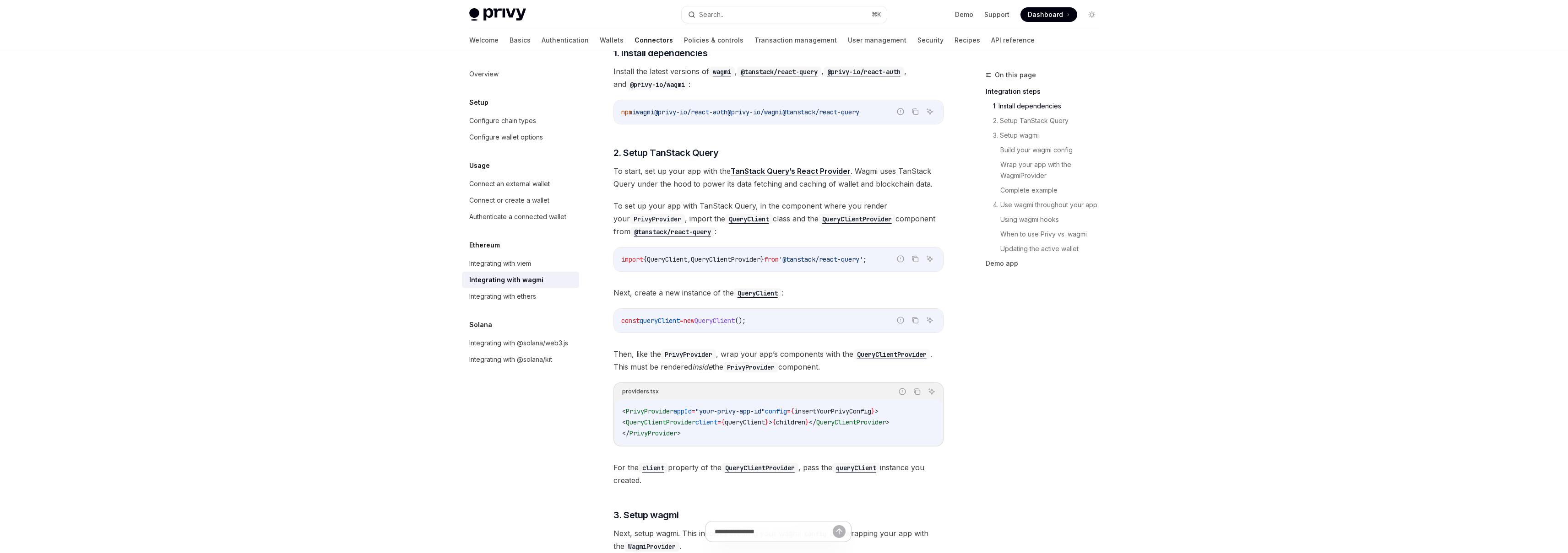
scroll to position [205, 0]
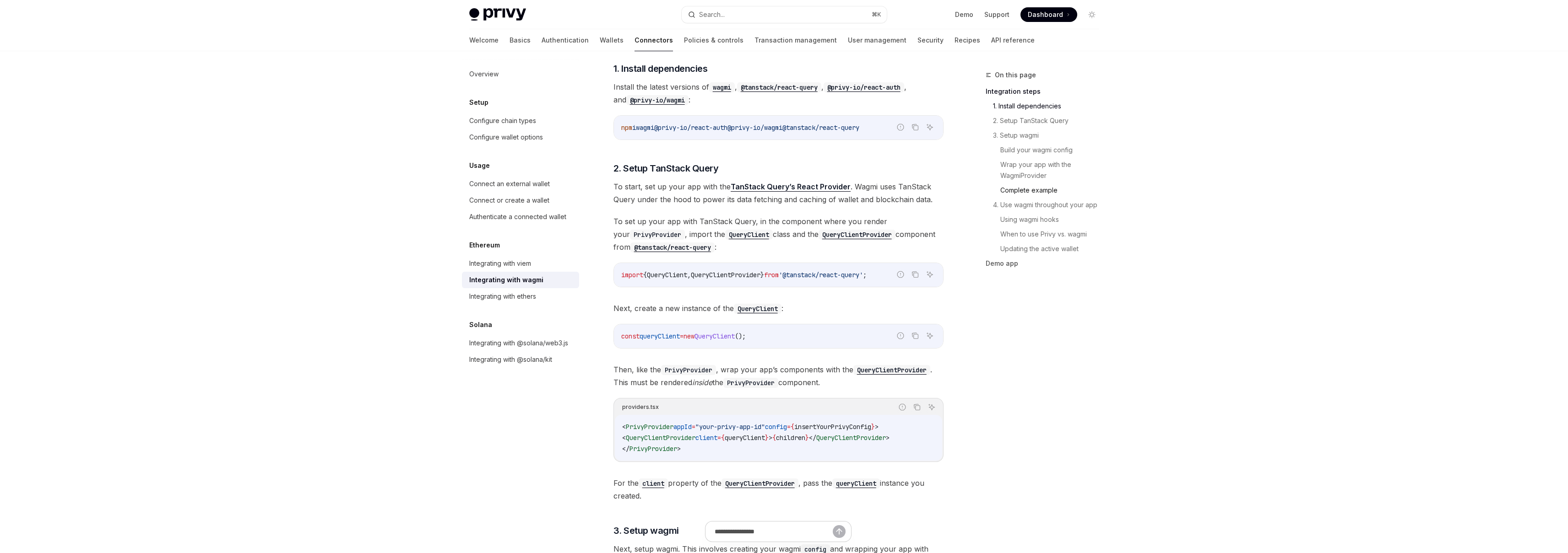
click at [1034, 193] on link "Complete example" at bounding box center [1054, 190] width 106 height 15
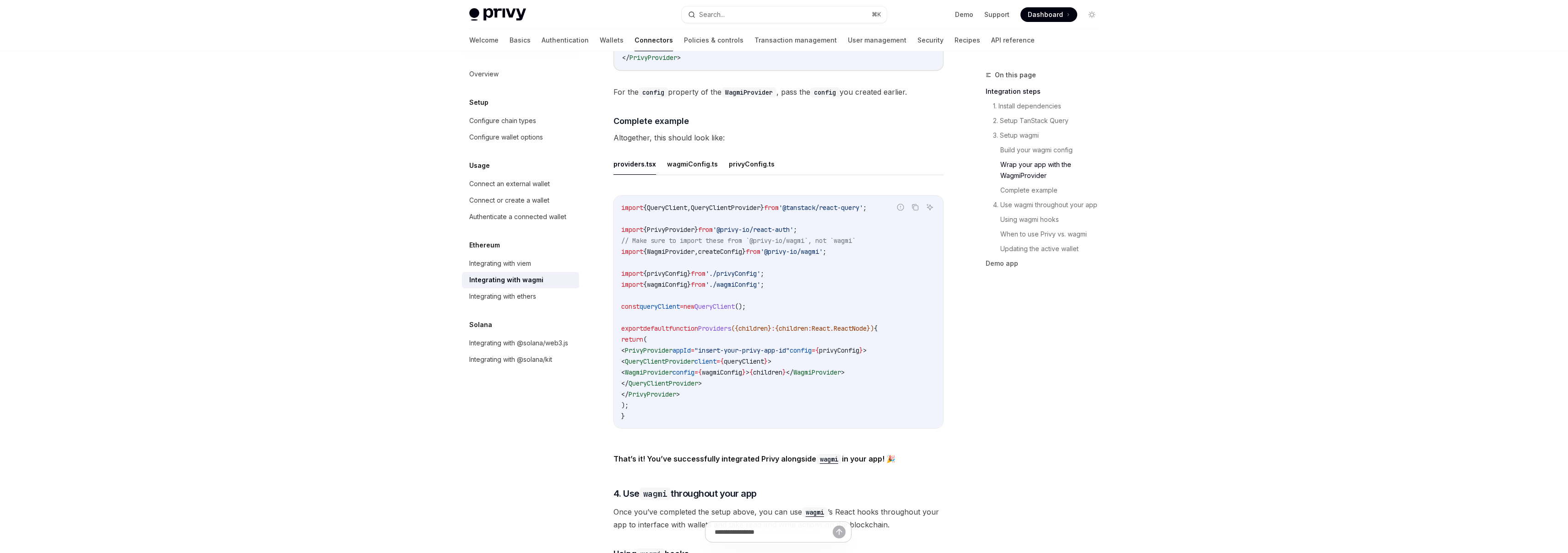
scroll to position [1544, 0]
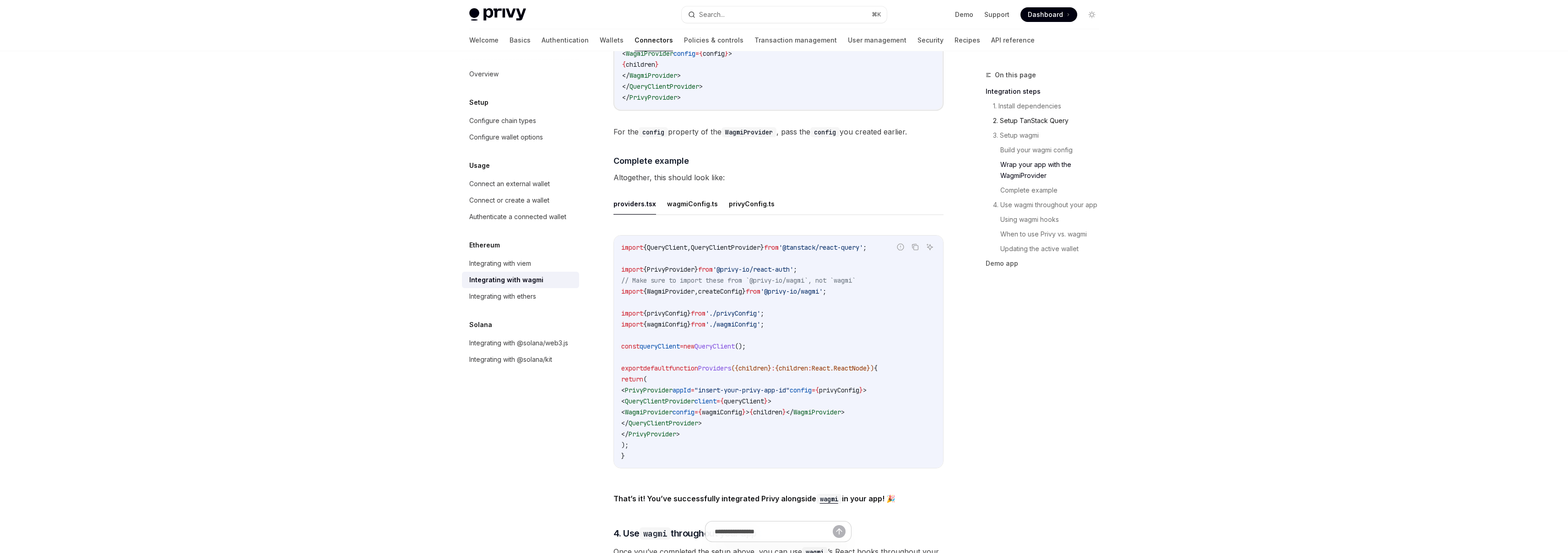
click at [1020, 123] on link "2. Setup TanStack Query" at bounding box center [1050, 121] width 114 height 15
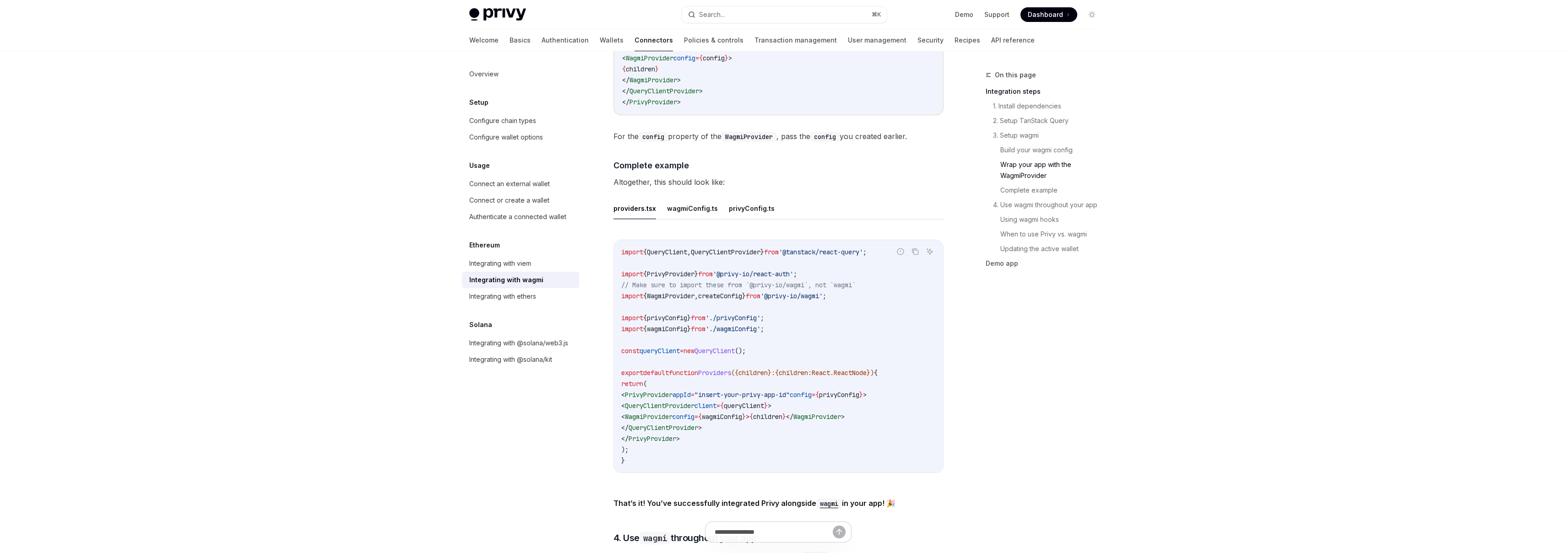
scroll to position [1542, 0]
click at [735, 208] on button "privyConfig.ts" at bounding box center [752, 206] width 46 height 21
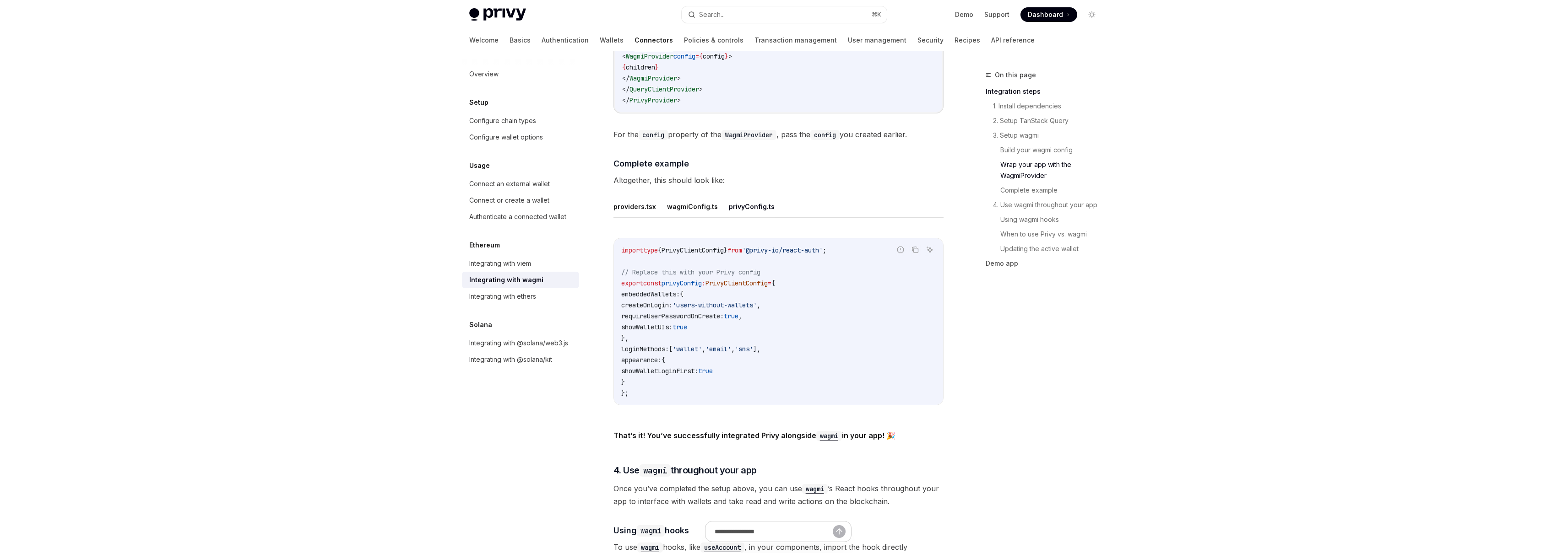
click at [698, 208] on button "wagmiConfig.ts" at bounding box center [692, 206] width 51 height 21
click at [653, 208] on button "providers.tsx" at bounding box center [635, 206] width 43 height 21
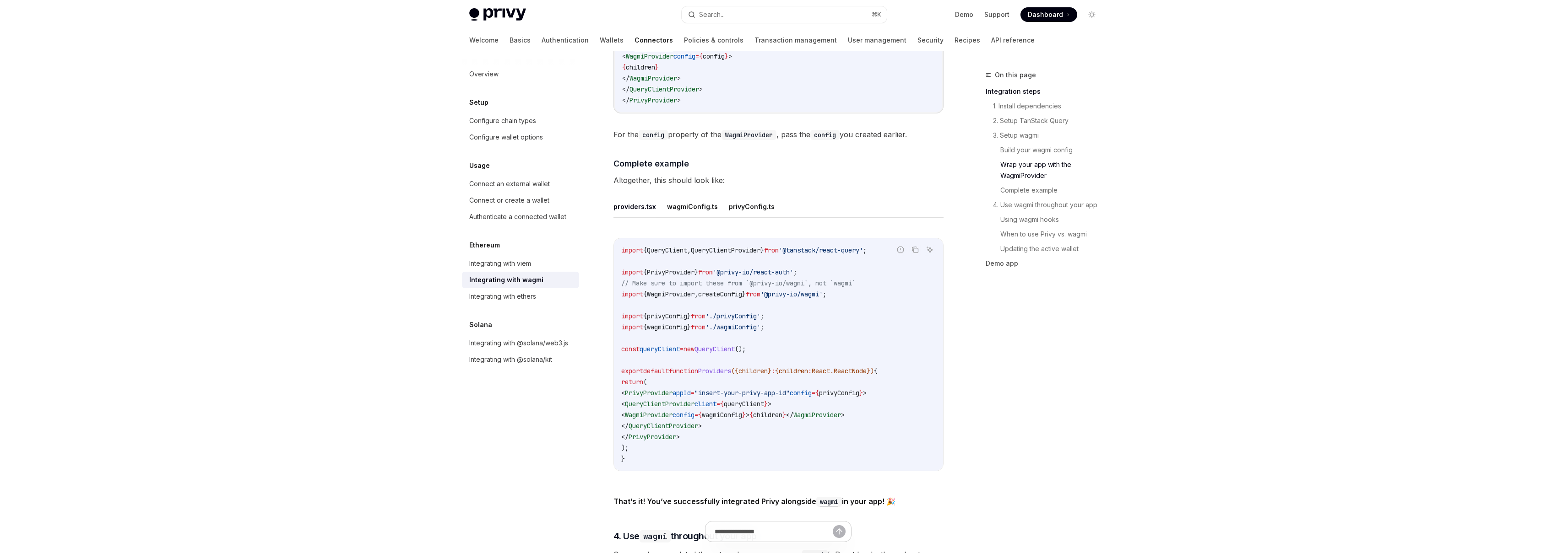
type textarea "*"
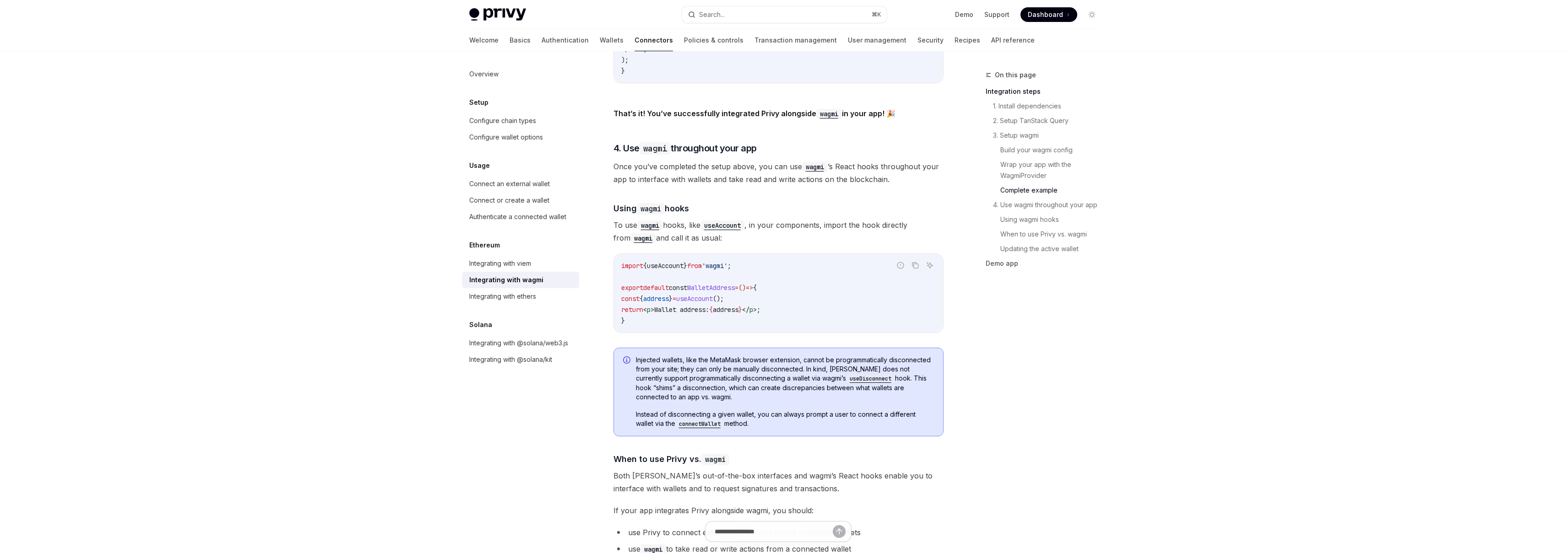
scroll to position [1952, 0]
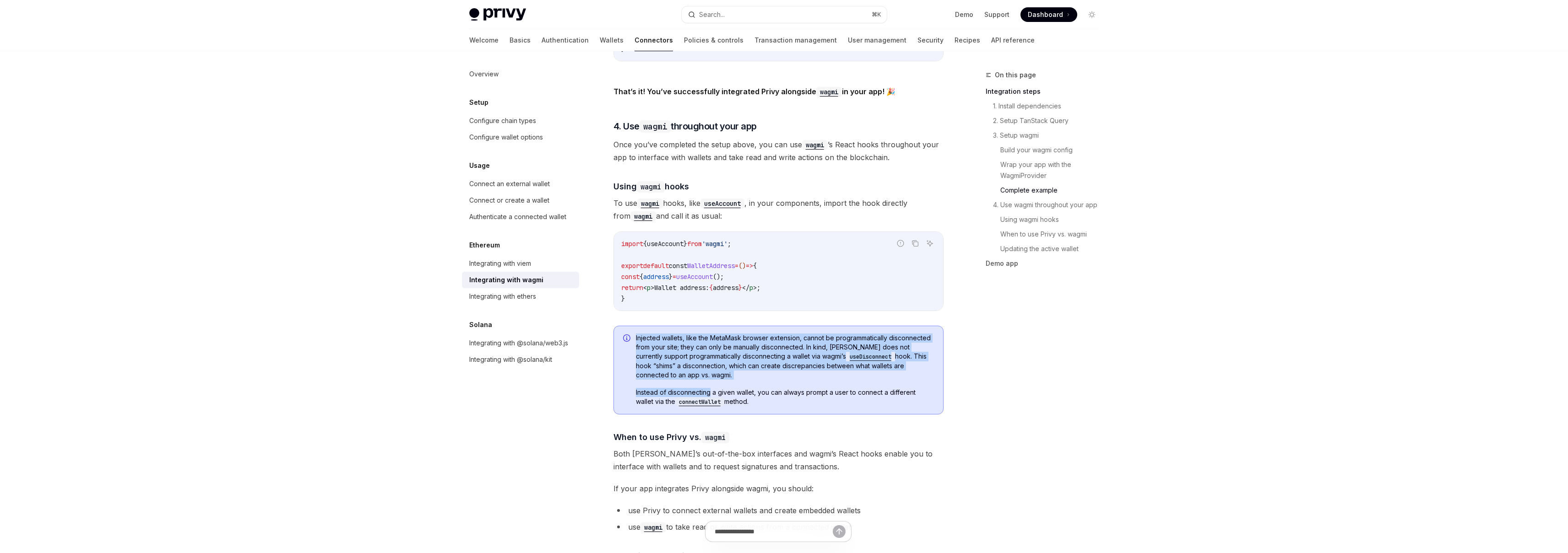
drag, startPoint x: 709, startPoint y: 383, endPoint x: 615, endPoint y: 389, distance: 94.2
click at [615, 389] on div "Injected wallets, like the MetaMask browser extension, cannot be programmatical…" at bounding box center [778, 370] width 330 height 89
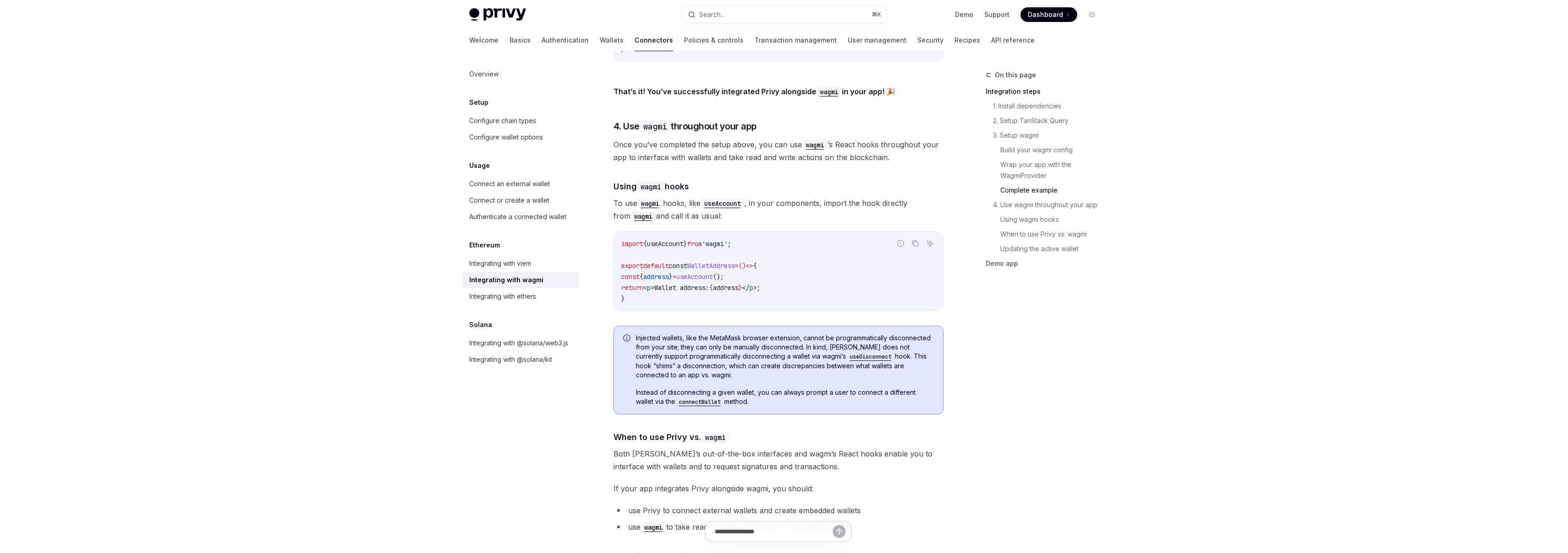
click at [711, 398] on code "connectWallet" at bounding box center [700, 402] width 49 height 9
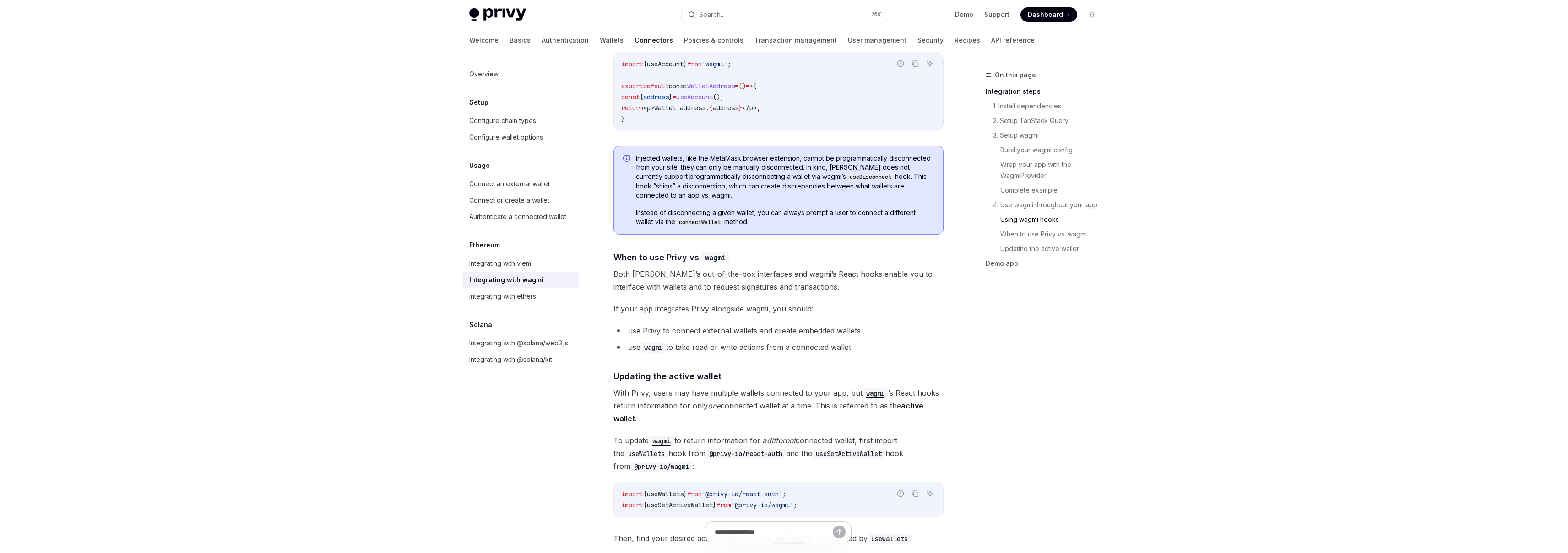
scroll to position [2134, 0]
drag, startPoint x: 697, startPoint y: 380, endPoint x: 862, endPoint y: 415, distance: 168.7
click at [862, 415] on span "With Privy, users may have multiple wallets connected to your app, but wagmi ’s…" at bounding box center [778, 402] width 330 height 38
click at [1018, 393] on div "On this page Integration steps 1. Install dependencies 2. Setup TanStack Query …" at bounding box center [1037, 311] width 139 height 483
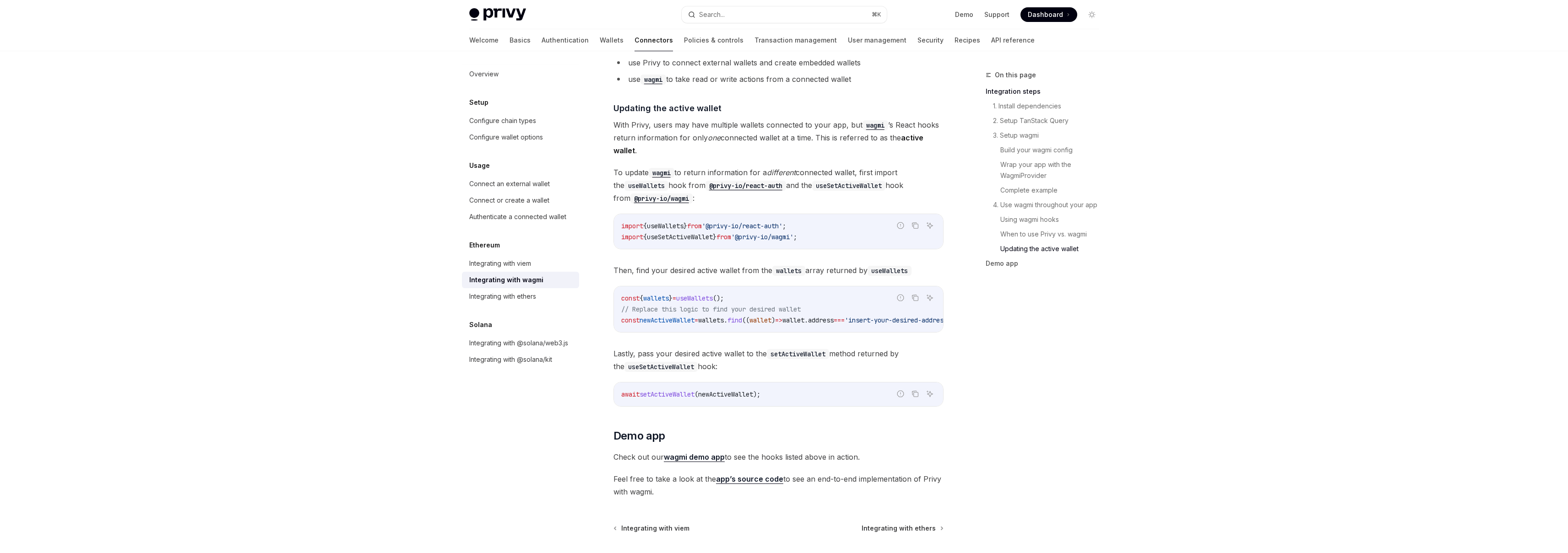
scroll to position [2456, 0]
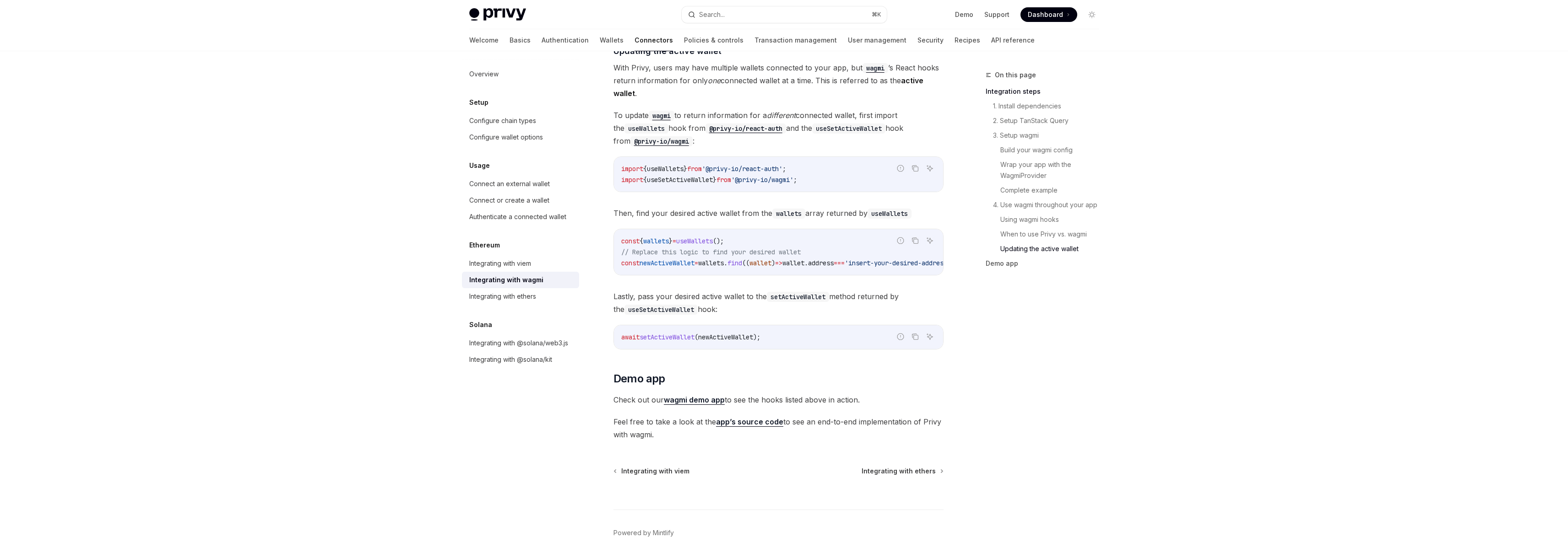
click at [764, 423] on link "app’s source code" at bounding box center [750, 422] width 67 height 10
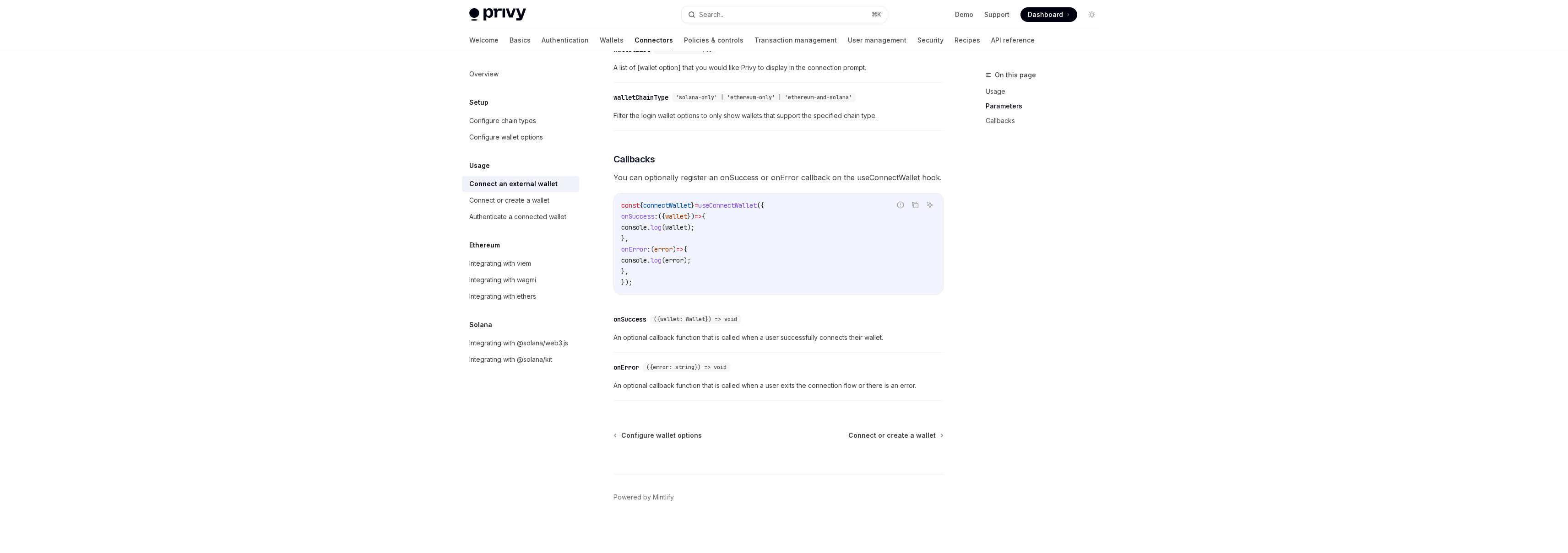
scroll to position [455, 0]
click at [503, 210] on link "Authenticate a connected wallet" at bounding box center [520, 216] width 117 height 16
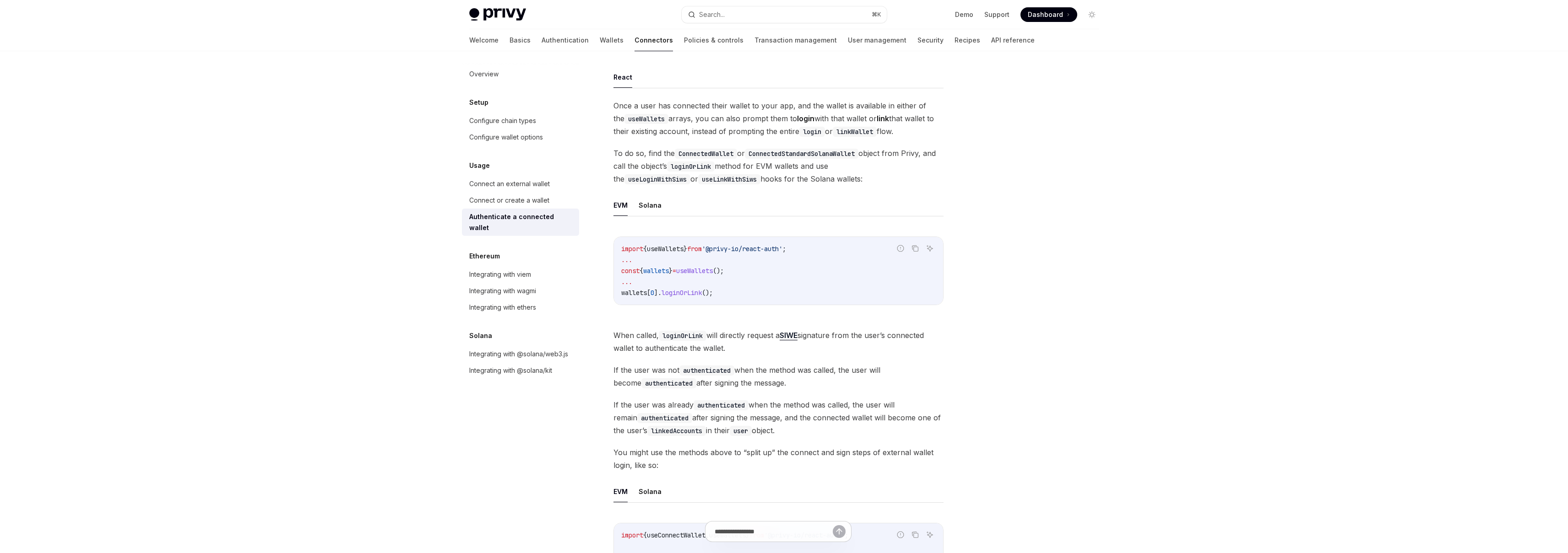
scroll to position [51, 0]
click at [703, 403] on code "authenticated" at bounding box center [721, 403] width 55 height 10
copy span "authenticated"
click at [764, 401] on span "If the user was already authenticated when the method was called, the user will…" at bounding box center [778, 415] width 330 height 38
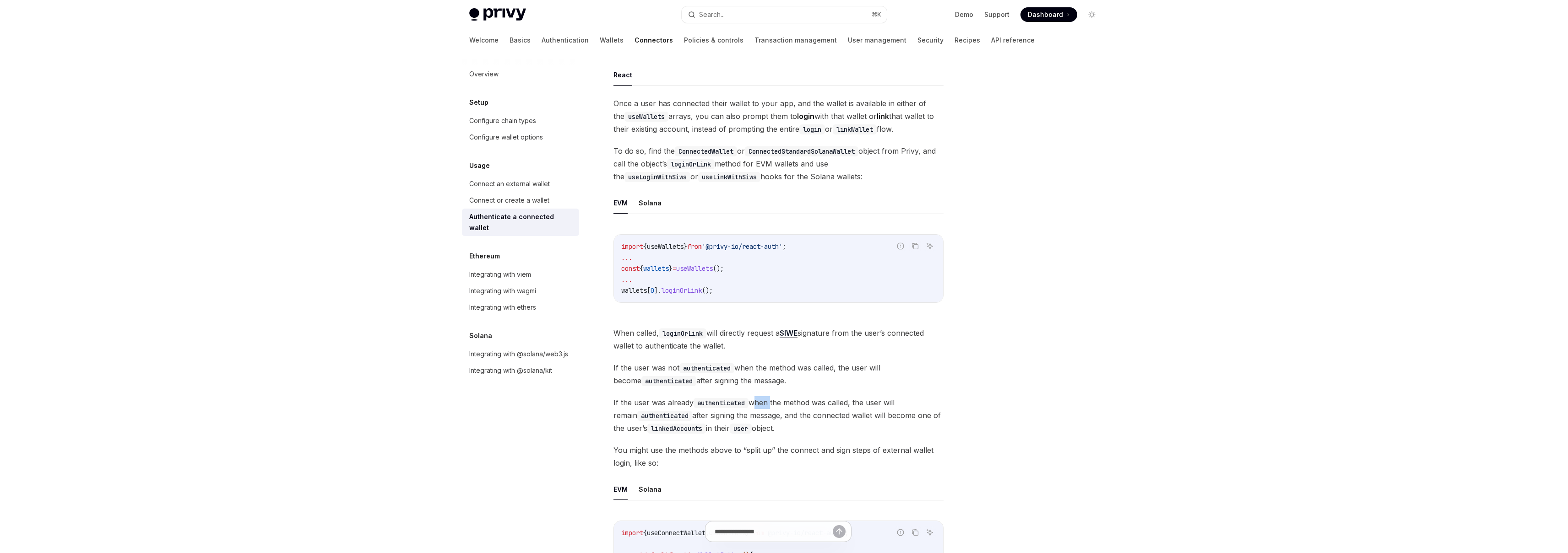
click at [764, 401] on span "If the user was already authenticated when the method was called, the user will…" at bounding box center [778, 415] width 330 height 38
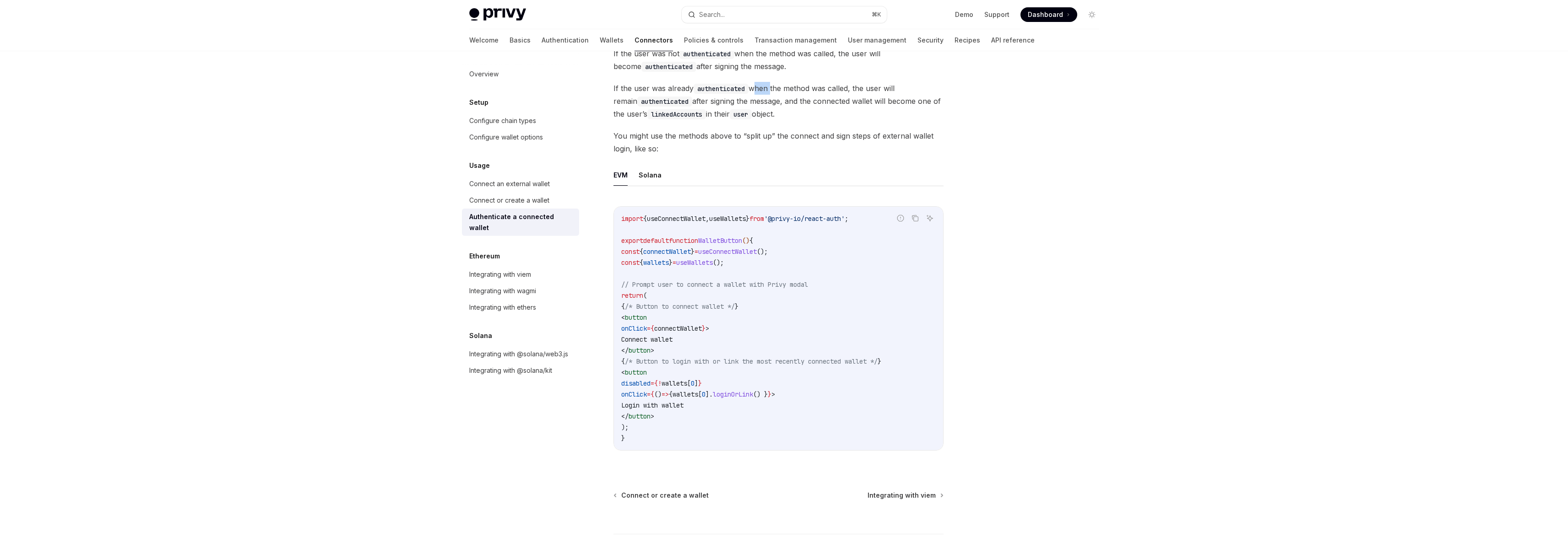
scroll to position [366, 0]
click at [524, 285] on div "Integrating with wagmi" at bounding box center [502, 291] width 67 height 11
type textarea "*"
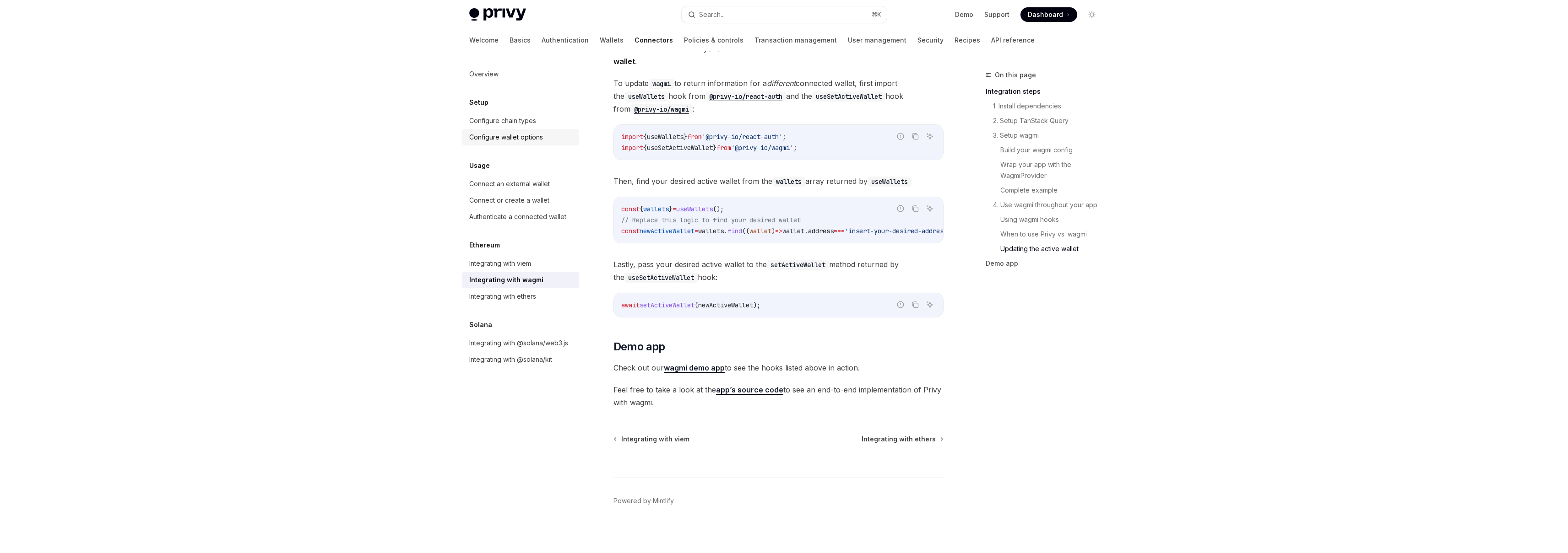
scroll to position [2492, 0]
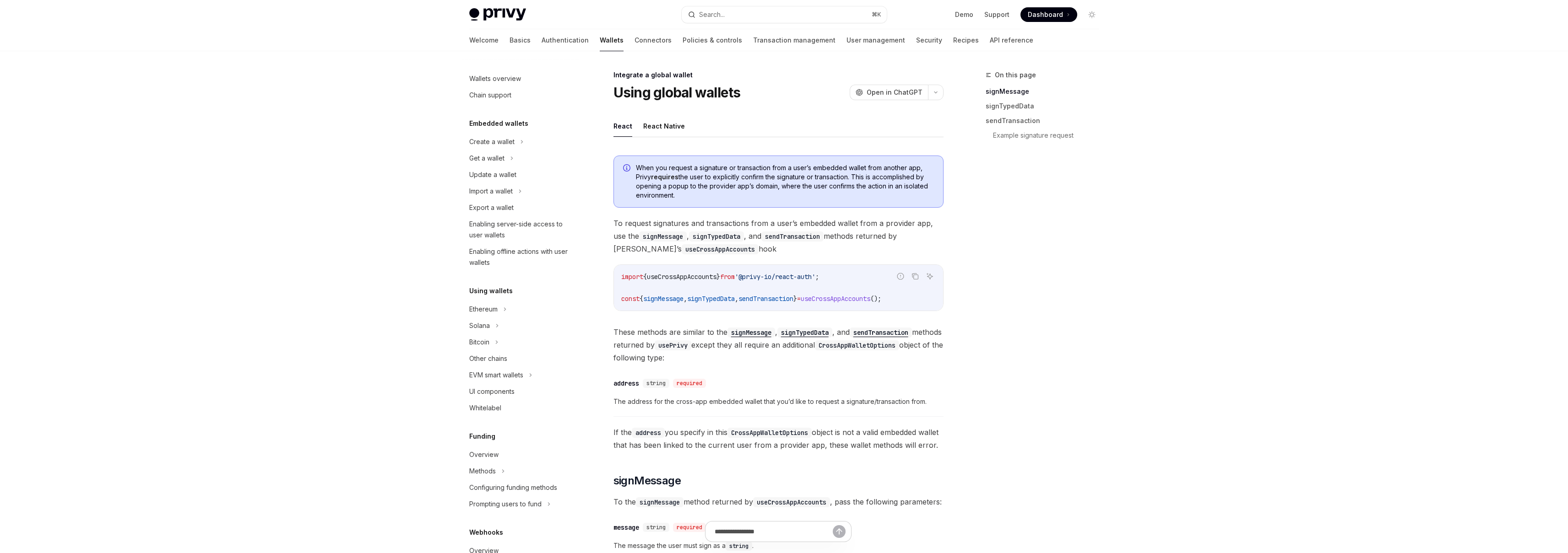
scroll to position [348, 0]
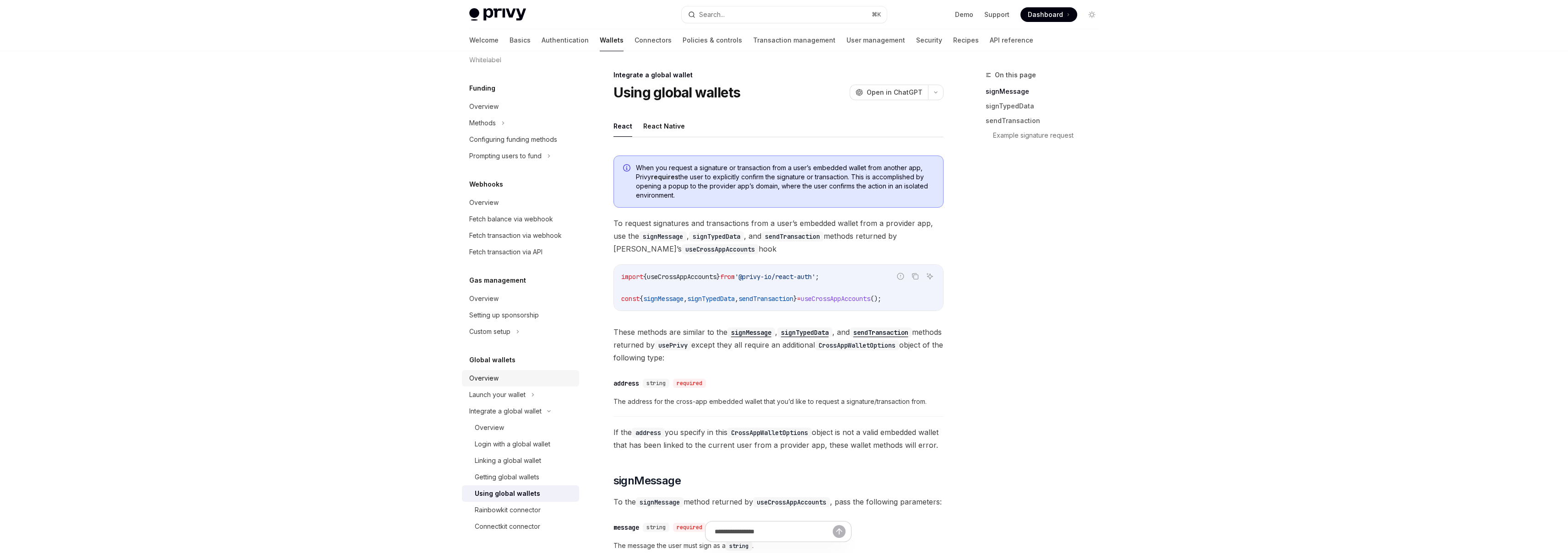
click at [509, 379] on div "Overview" at bounding box center [521, 378] width 105 height 11
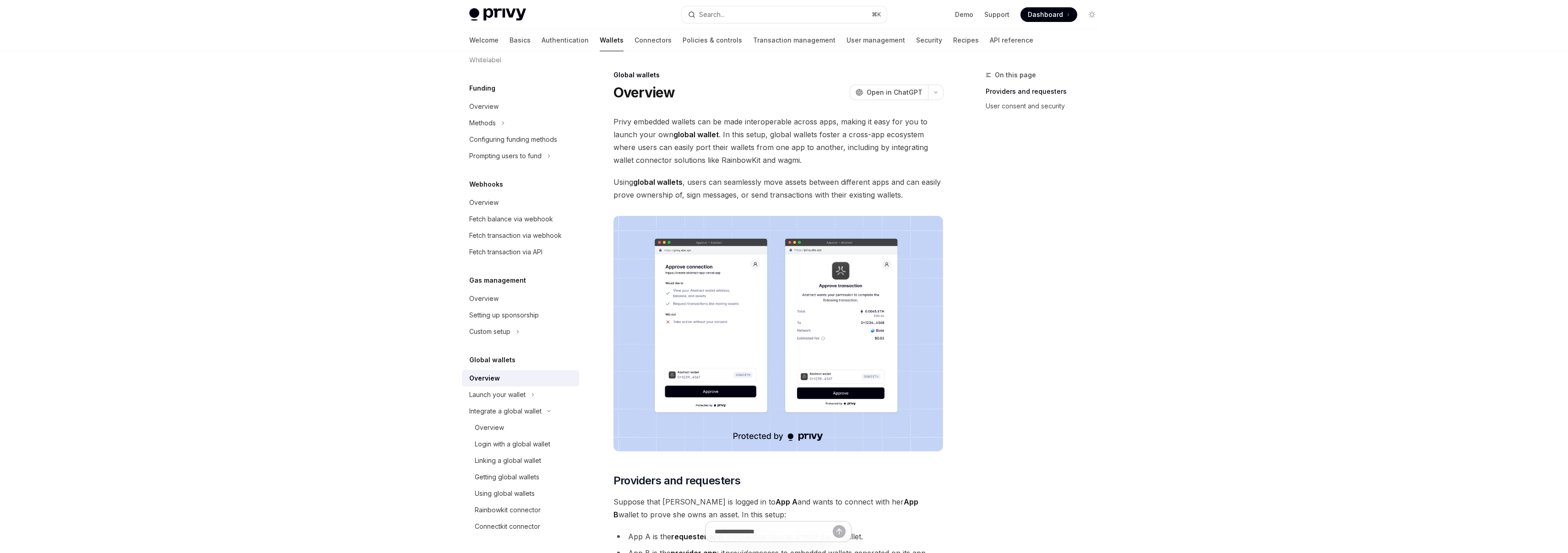
click at [719, 186] on span "Using global wallets , users can seamlessly move assets between different apps …" at bounding box center [778, 188] width 330 height 26
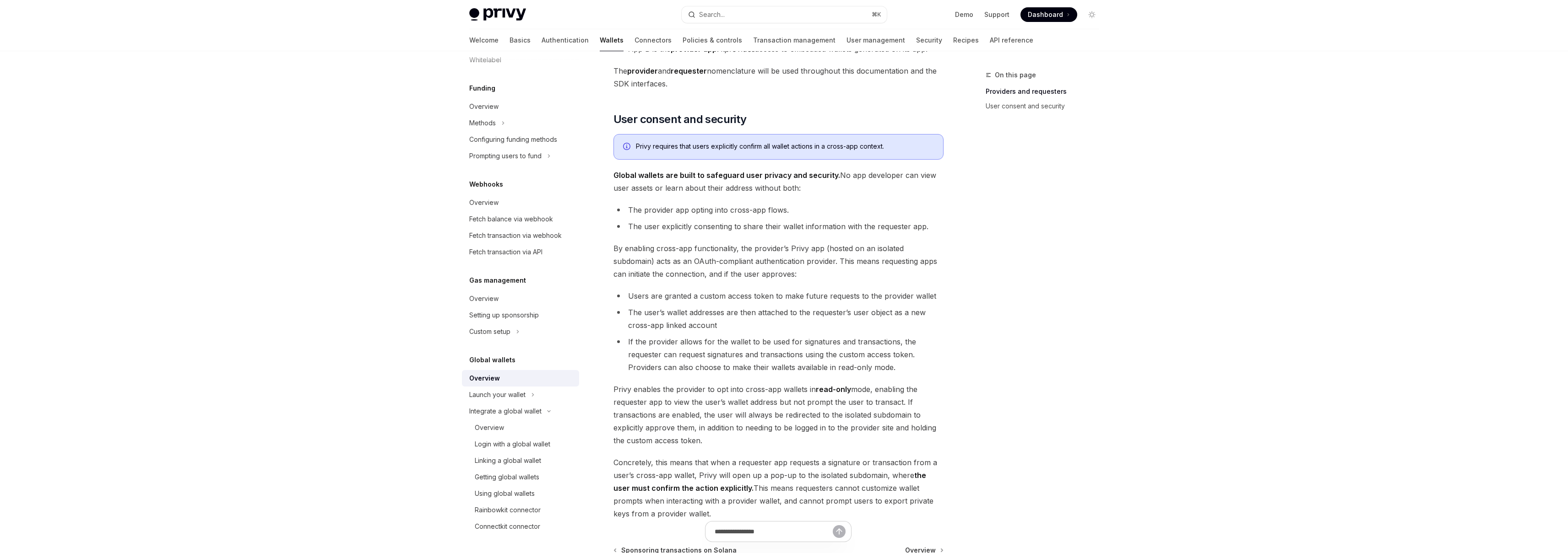
scroll to position [619, 0]
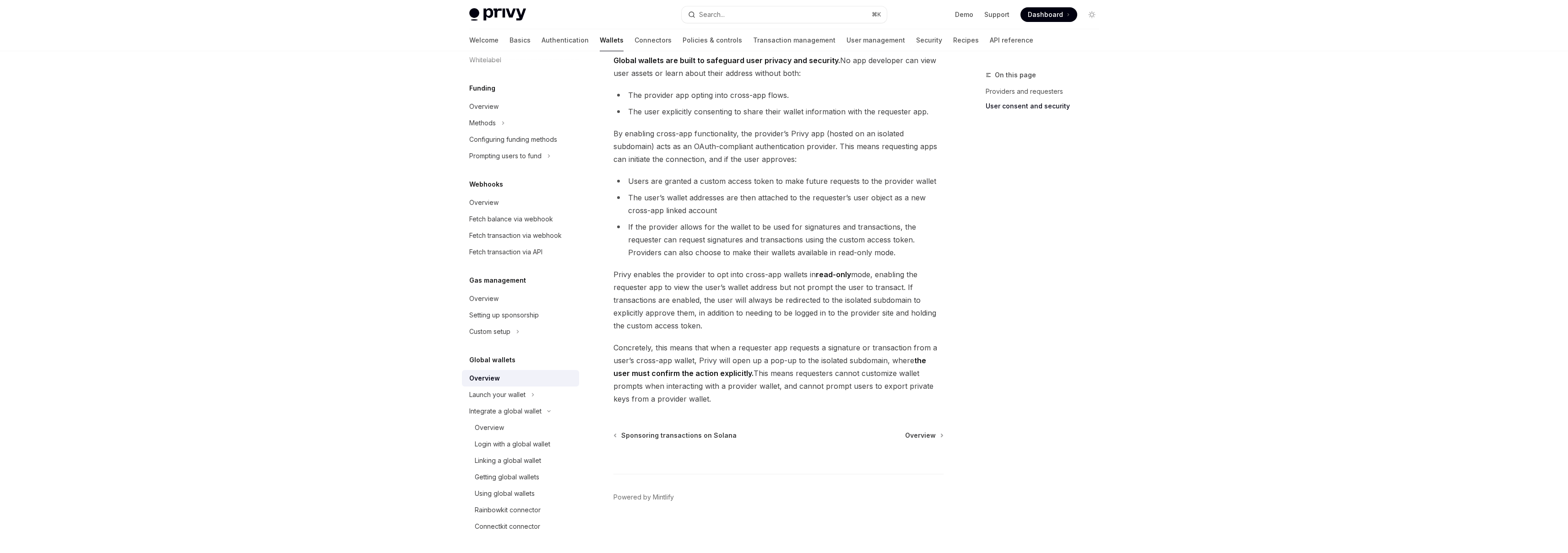
click at [912, 440] on div at bounding box center [778, 456] width 330 height 34
click at [922, 431] on span "Overview" at bounding box center [920, 435] width 31 height 9
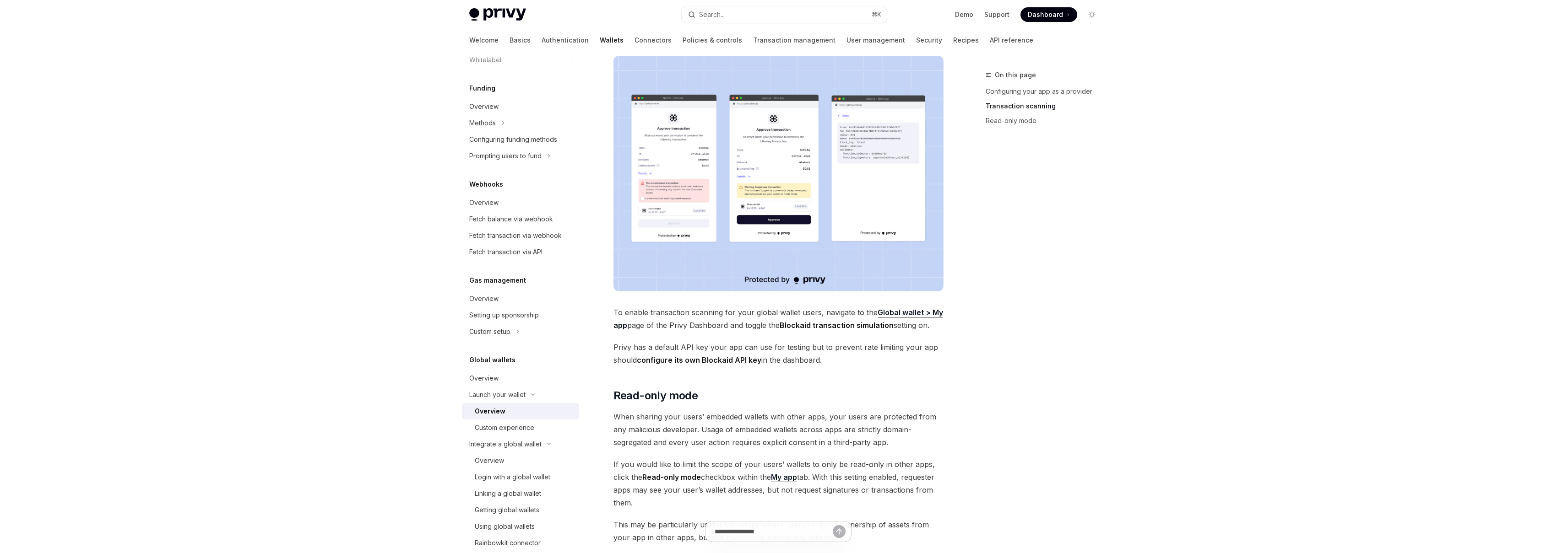
scroll to position [447, 0]
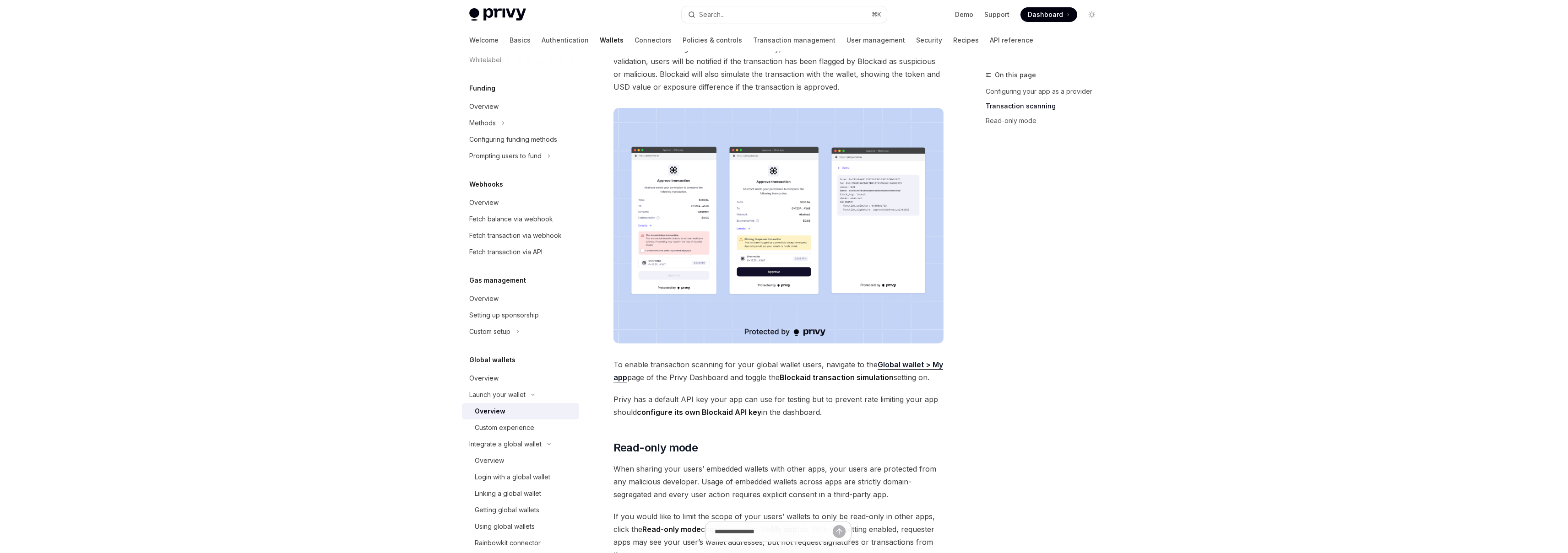
click at [758, 258] on img at bounding box center [778, 226] width 330 height 236
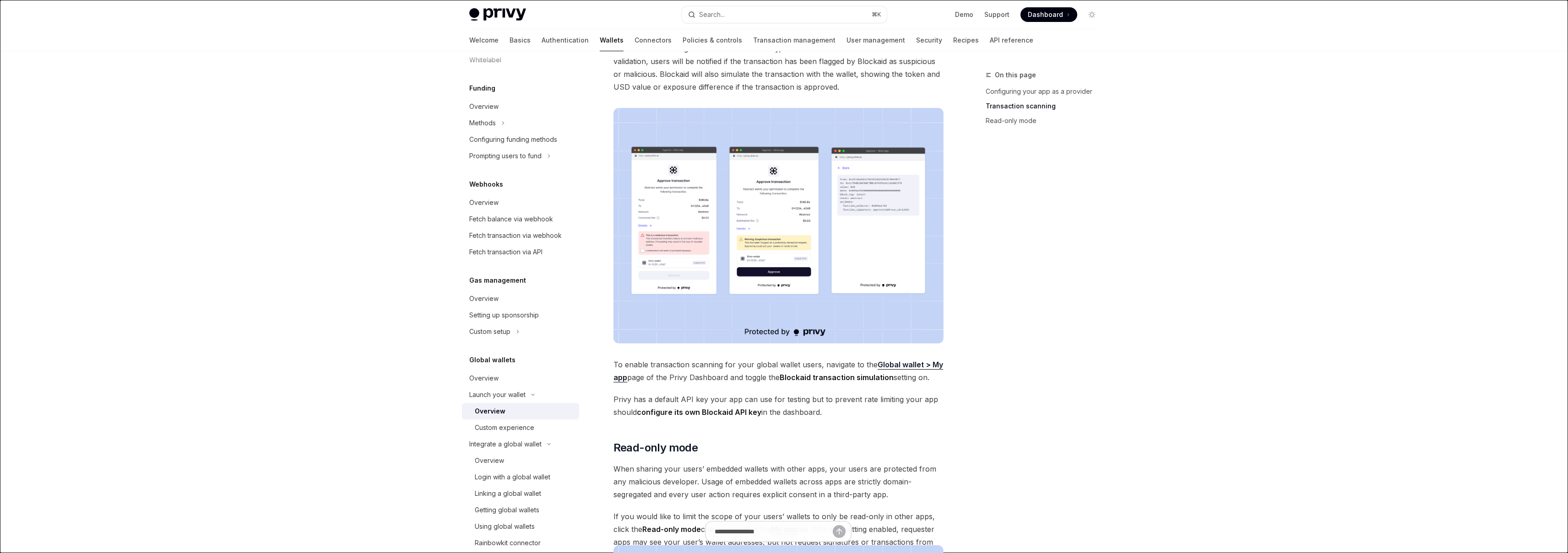
scroll to position [348, 0]
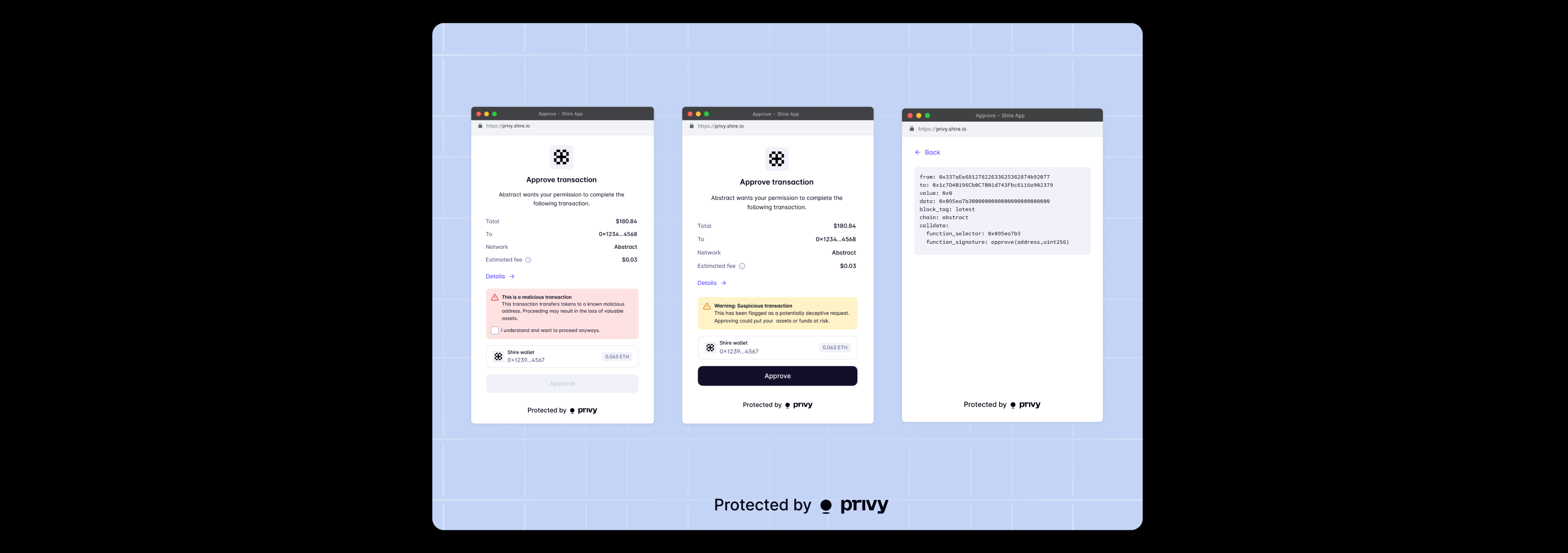
click at [758, 258] on img at bounding box center [788, 276] width 711 height 507
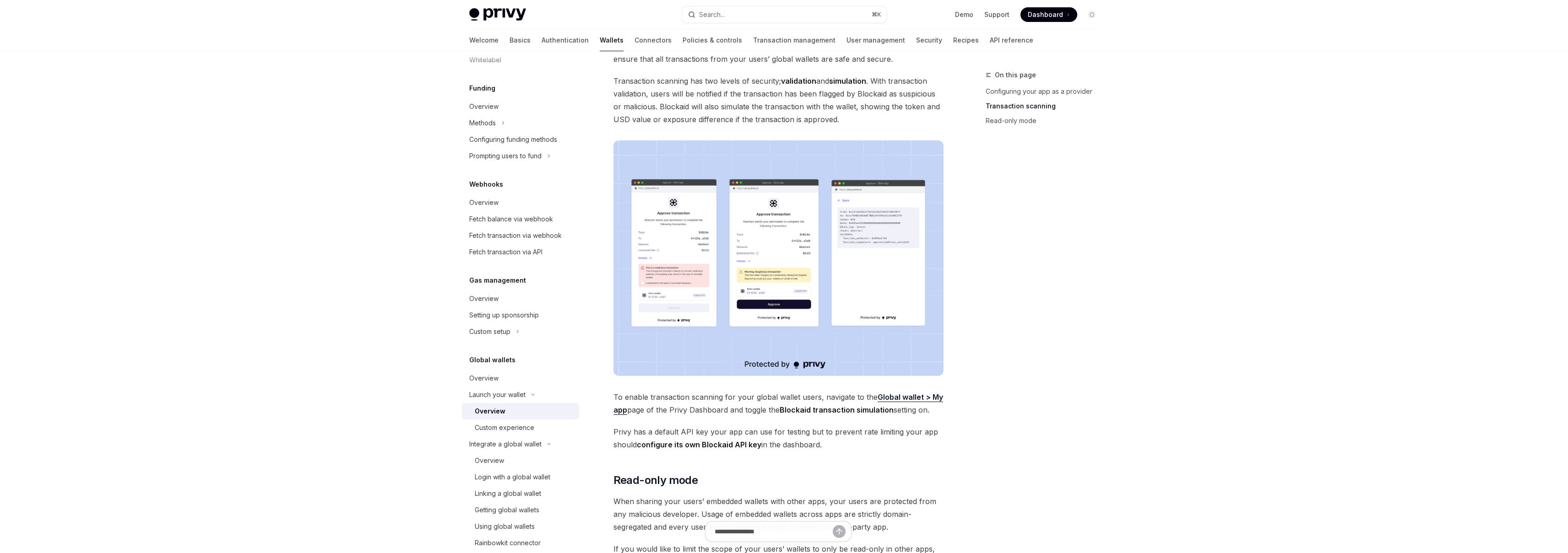
scroll to position [403, 0]
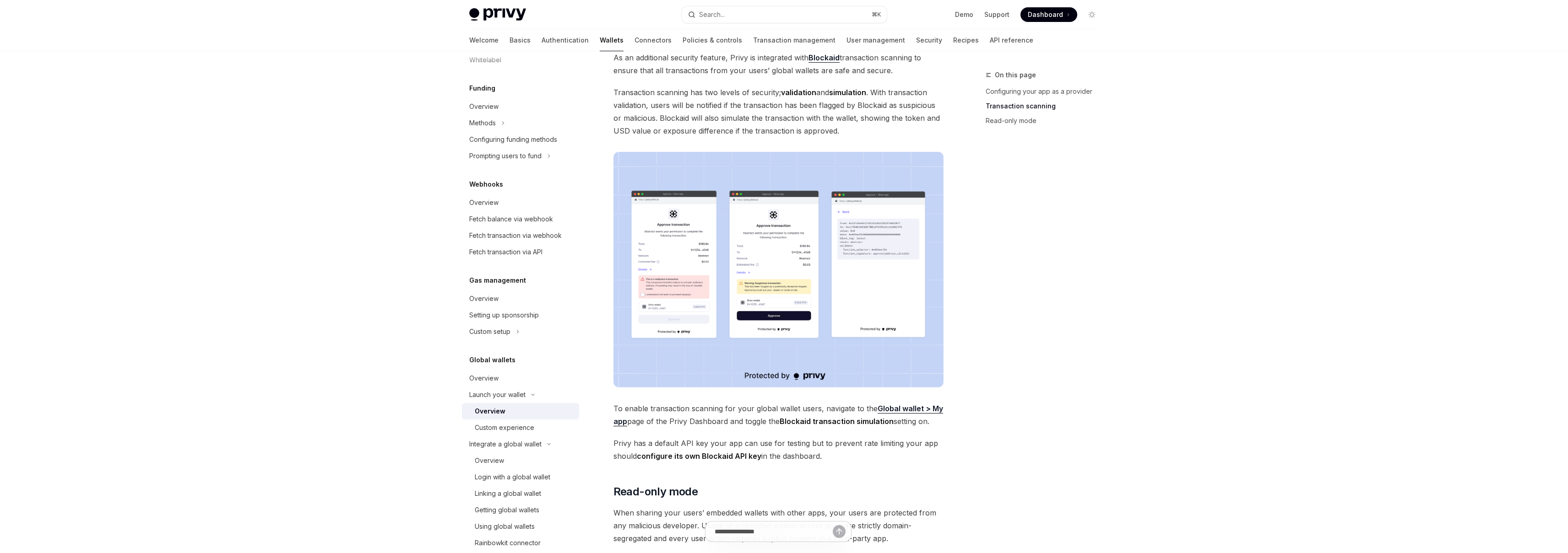
click at [758, 260] on img at bounding box center [778, 270] width 330 height 236
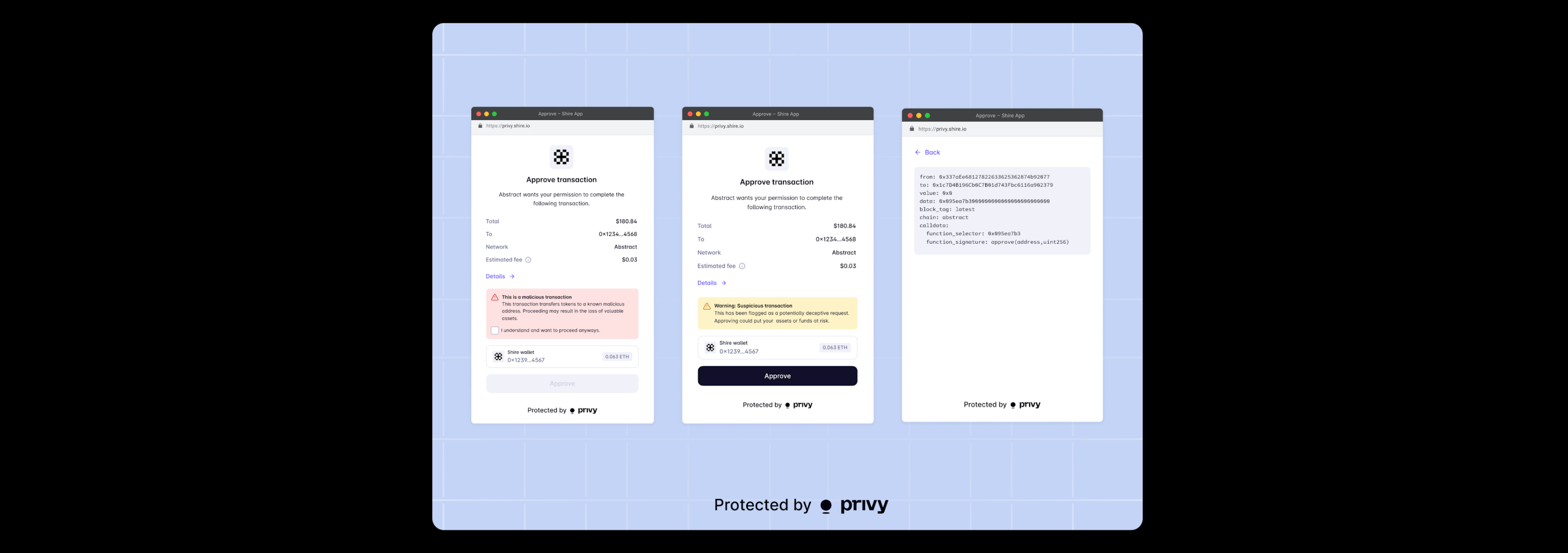
scroll to position [348, 0]
click at [758, 260] on img at bounding box center [788, 276] width 711 height 507
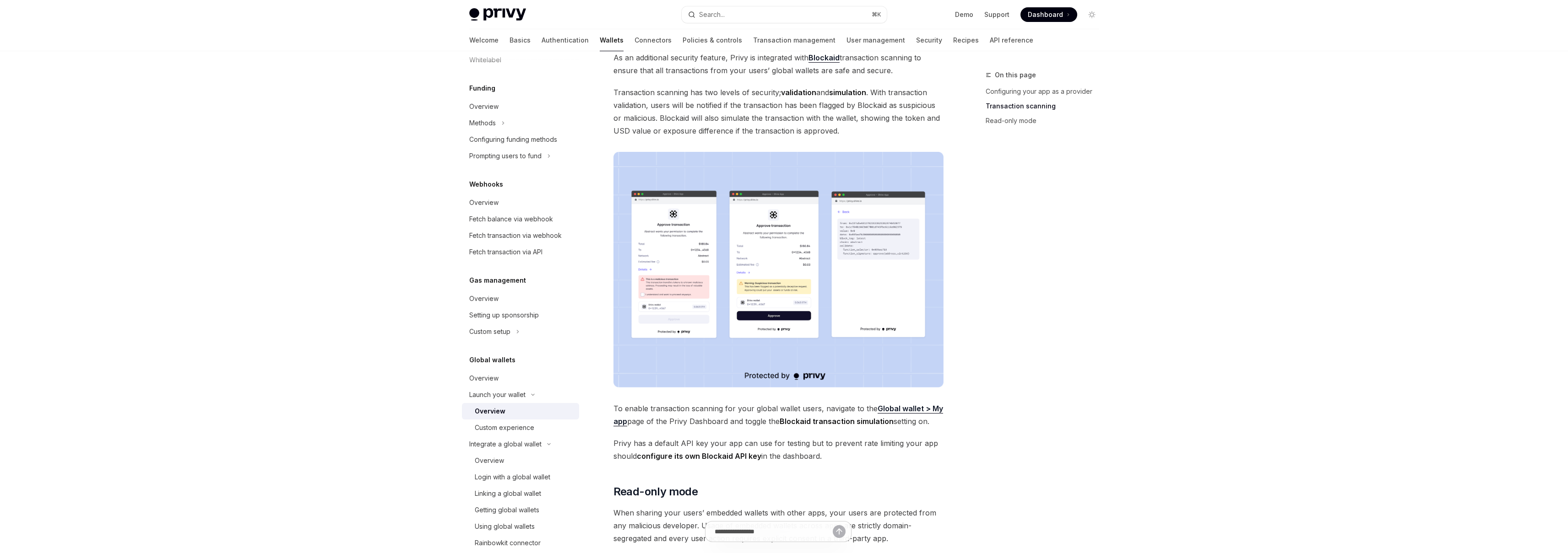
click at [797, 302] on img at bounding box center [778, 270] width 330 height 236
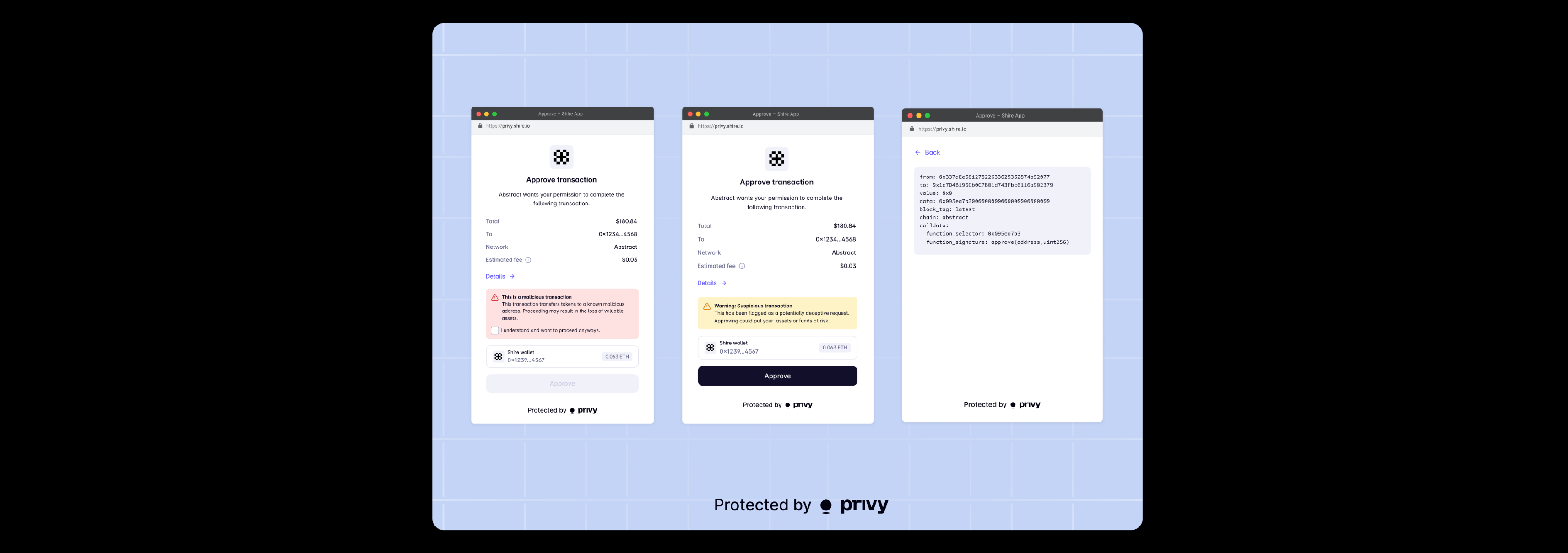
click at [851, 287] on img at bounding box center [788, 276] width 711 height 507
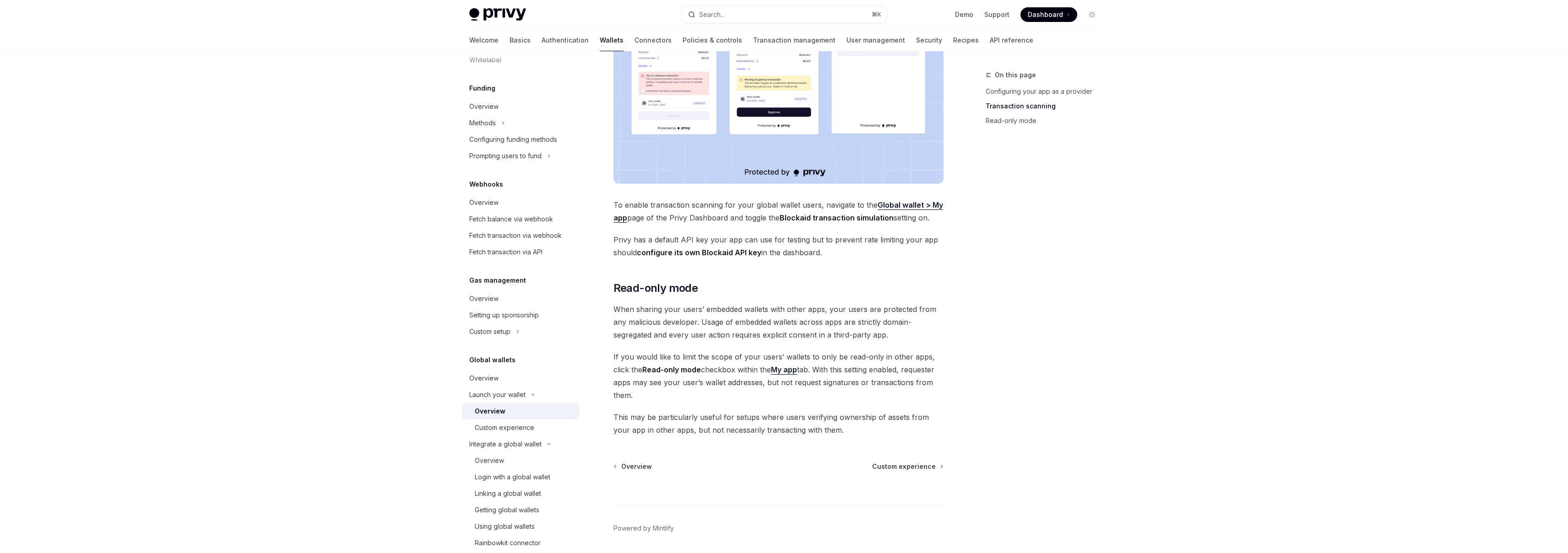
scroll to position [628, 0]
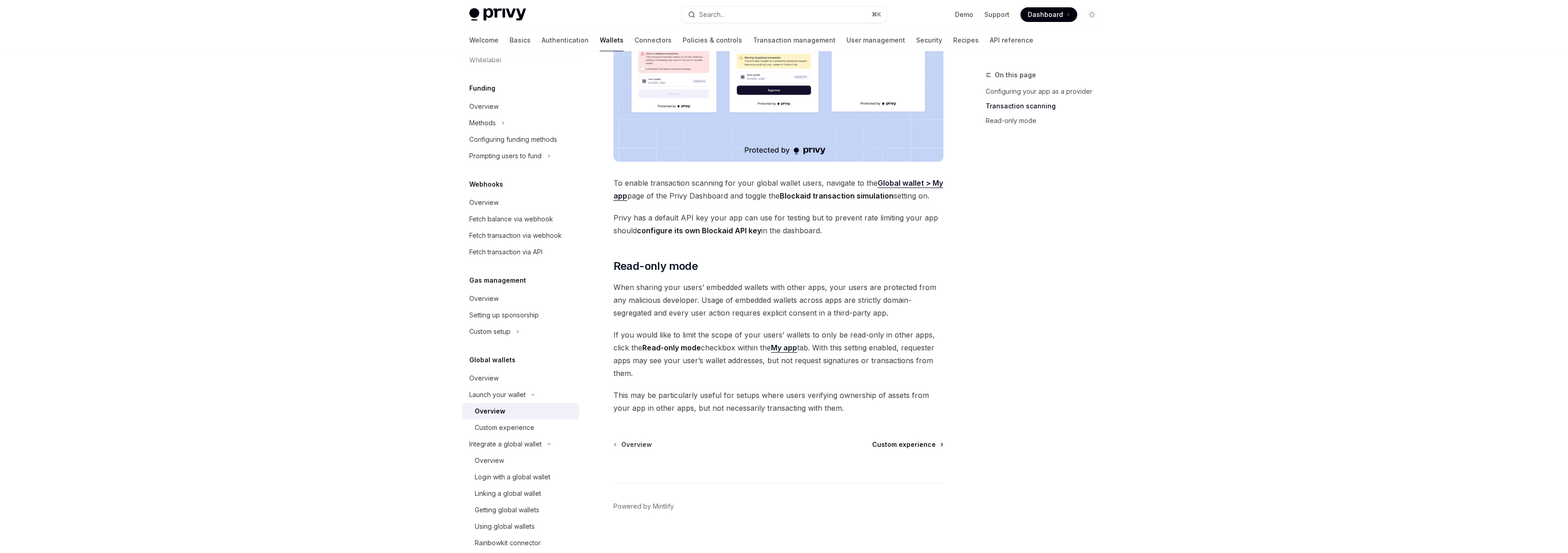
click at [912, 440] on span "Custom experience" at bounding box center [904, 444] width 64 height 9
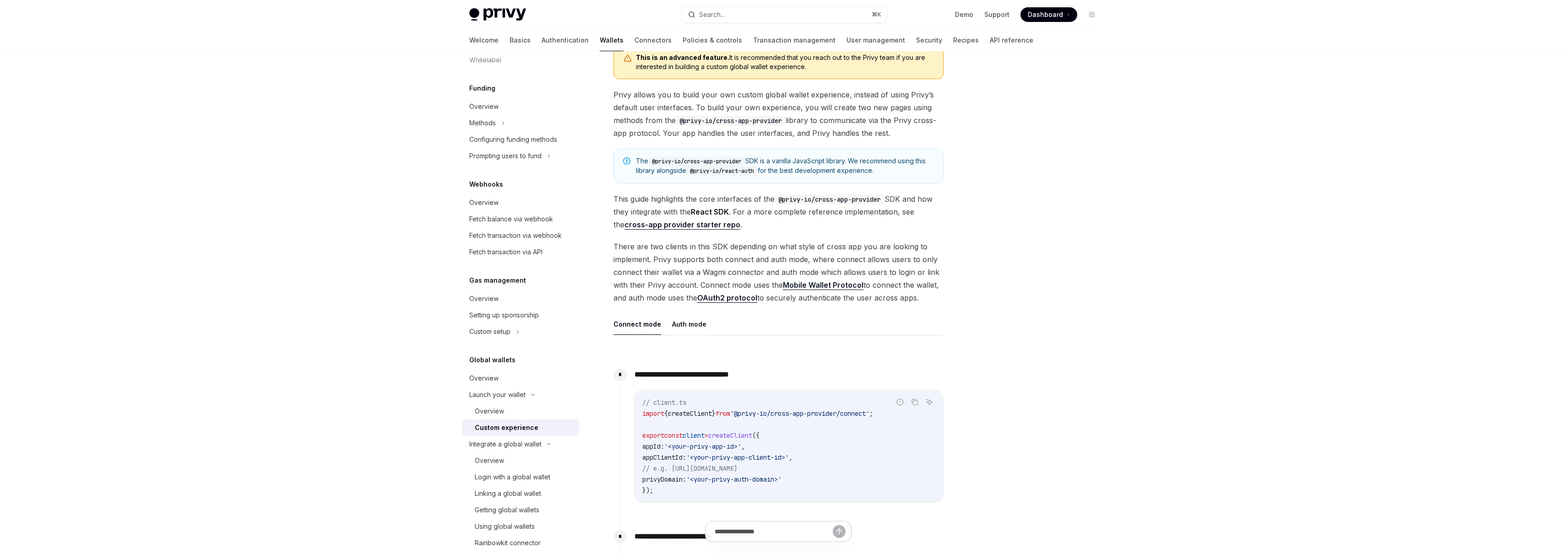
scroll to position [73, 0]
click at [695, 327] on button "Auth mode" at bounding box center [689, 321] width 34 height 21
click at [652, 328] on button "Connect mode" at bounding box center [637, 321] width 48 height 21
click at [672, 323] on button "Auth mode" at bounding box center [689, 321] width 34 height 21
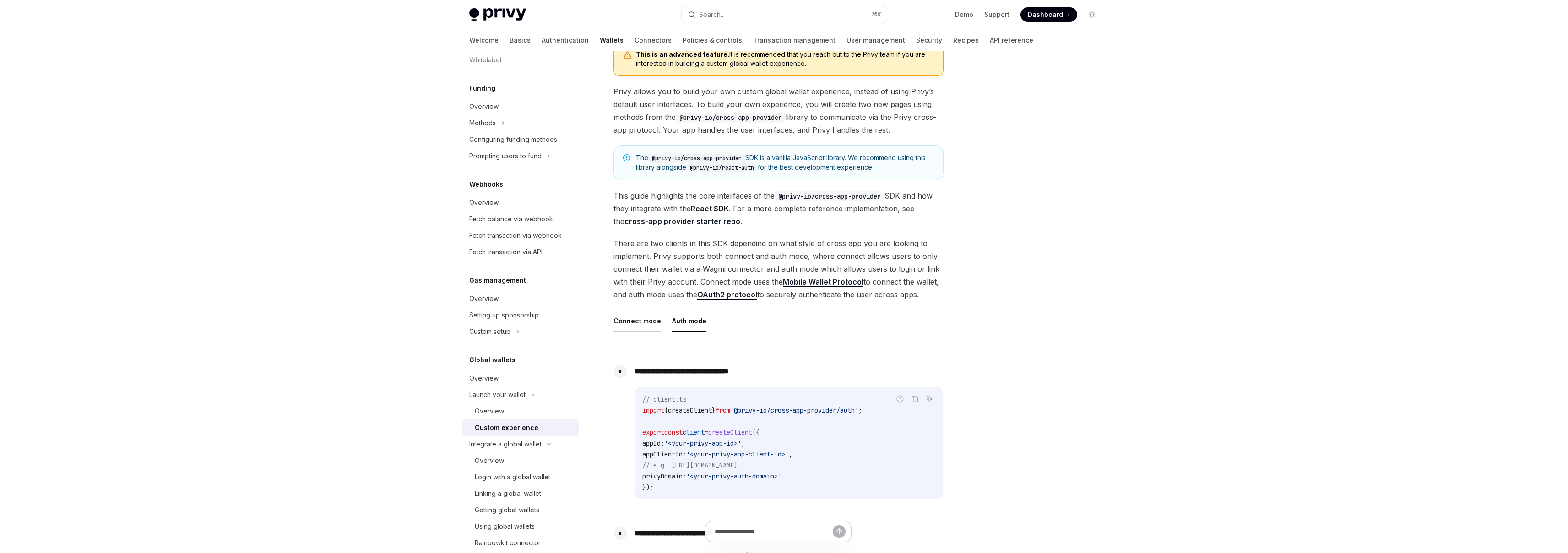
click at [657, 324] on button "Connect mode" at bounding box center [637, 321] width 48 height 21
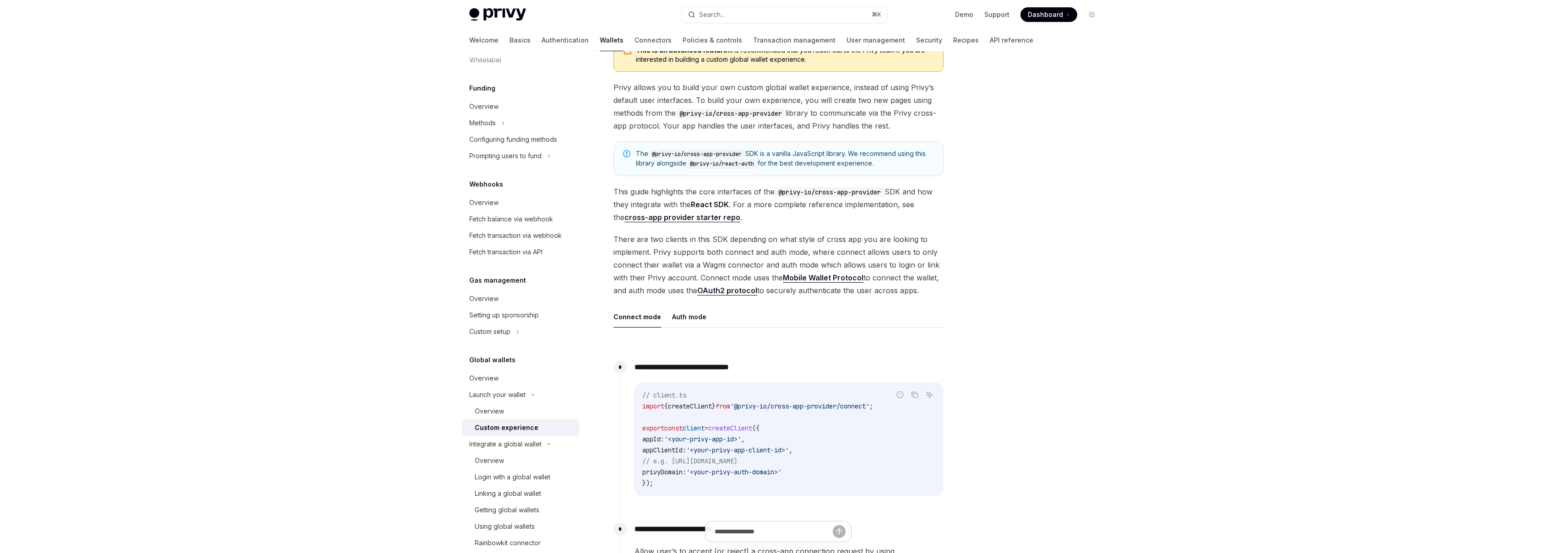
scroll to position [410, 0]
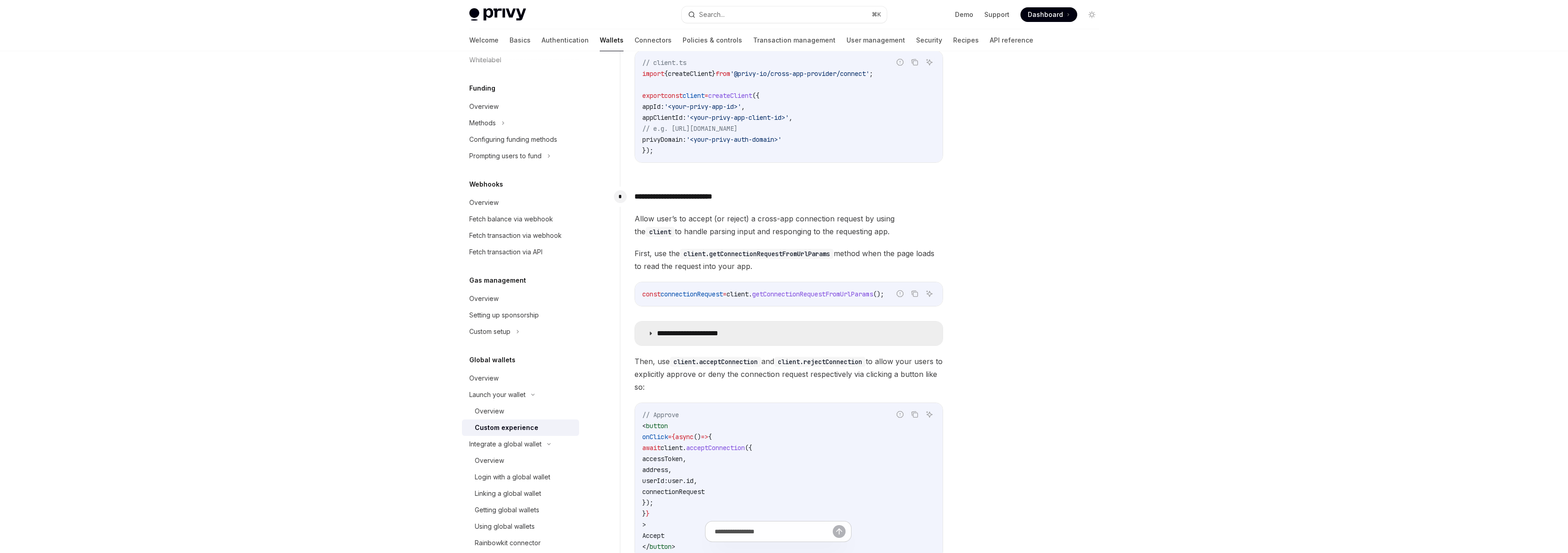
click at [693, 327] on summary "**********" at bounding box center [788, 333] width 308 height 24
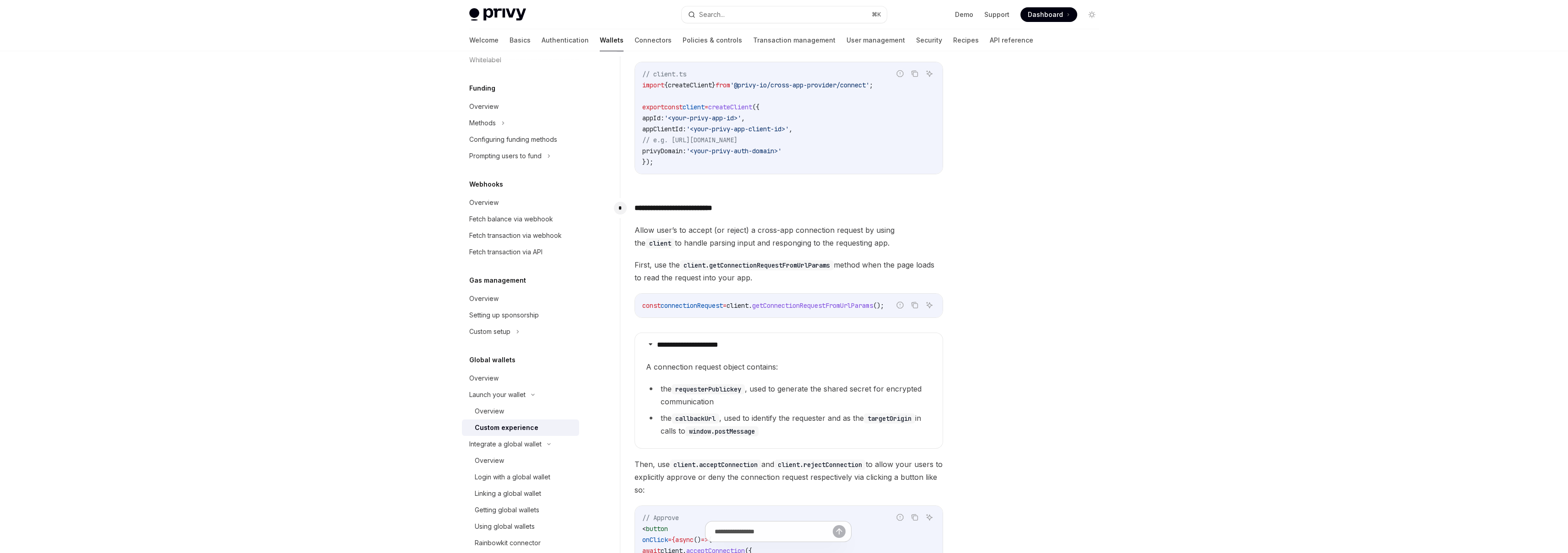
scroll to position [249, 0]
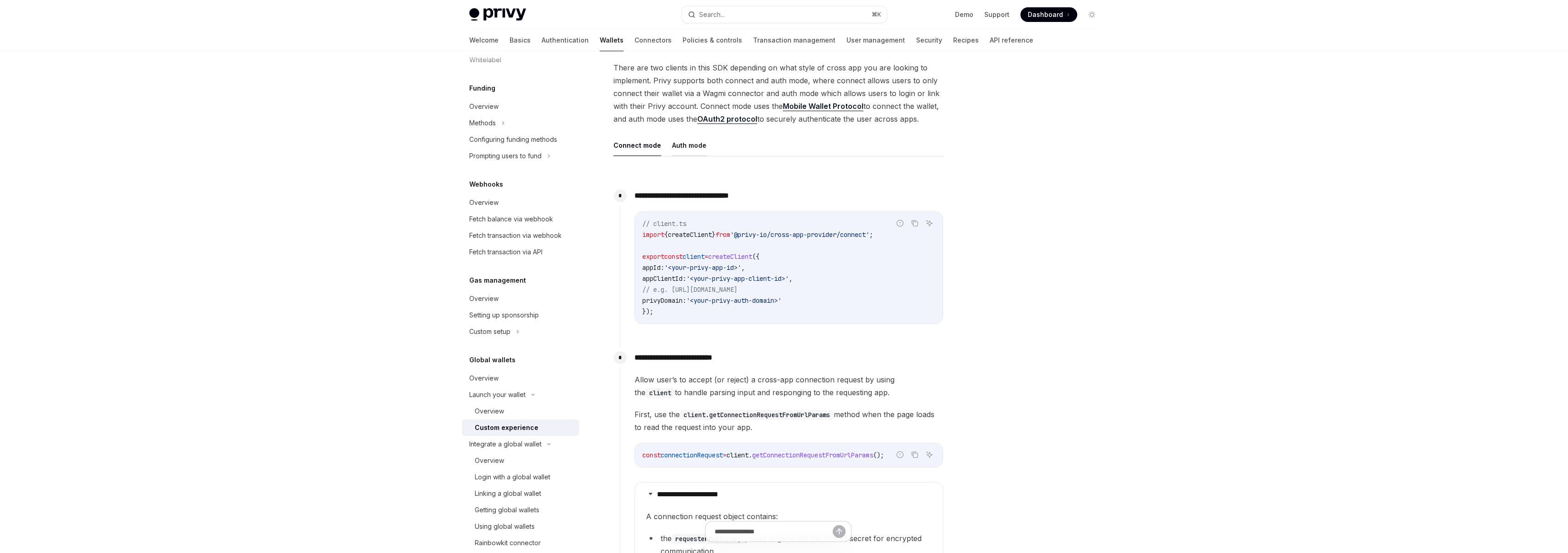
click at [702, 144] on button "Auth mode" at bounding box center [689, 145] width 34 height 21
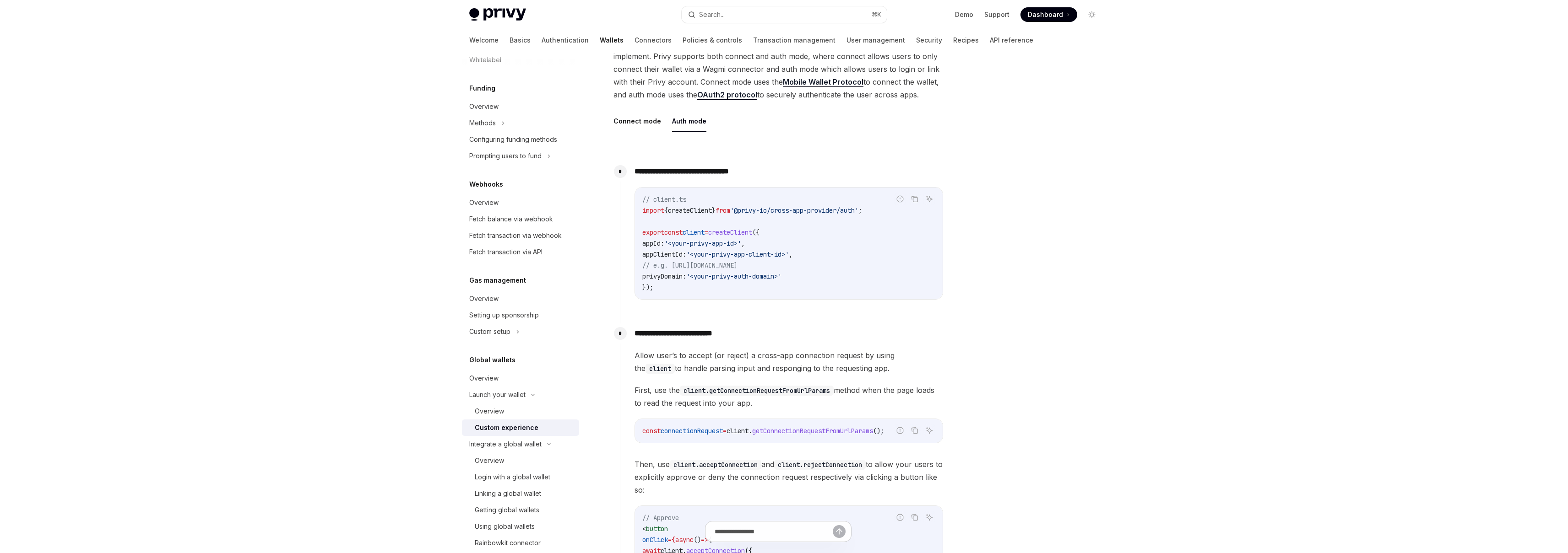
scroll to position [241, 0]
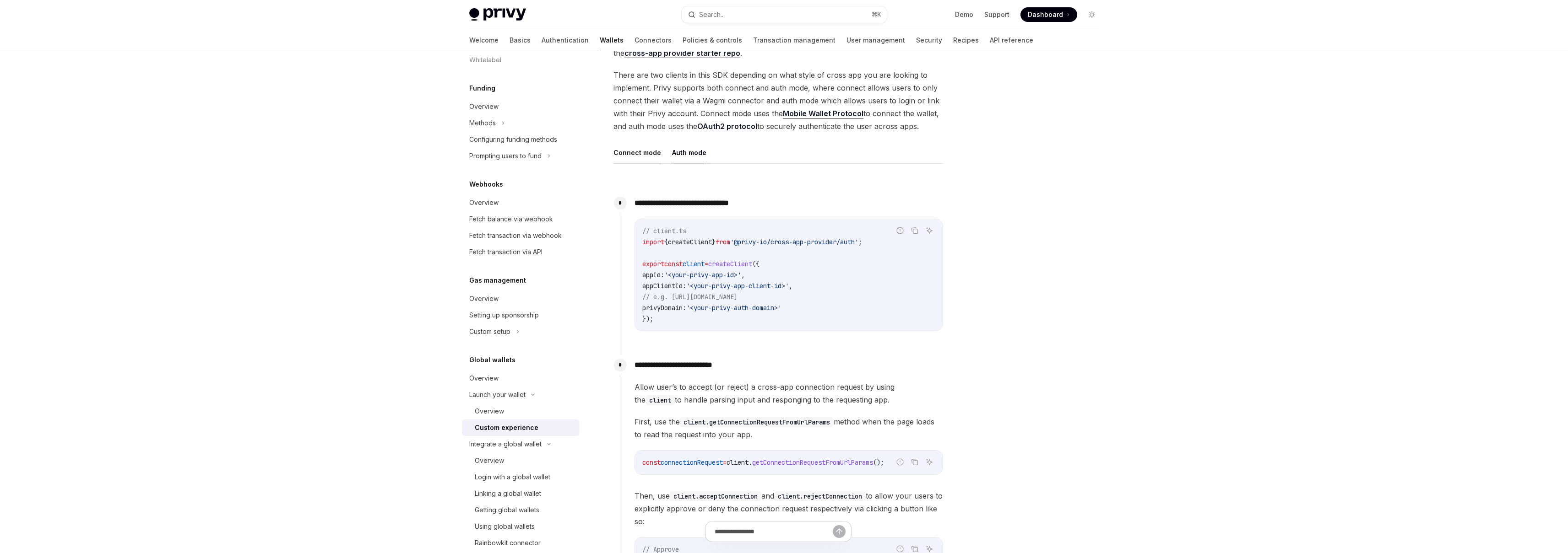
click at [629, 156] on button "Connect mode" at bounding box center [637, 152] width 48 height 21
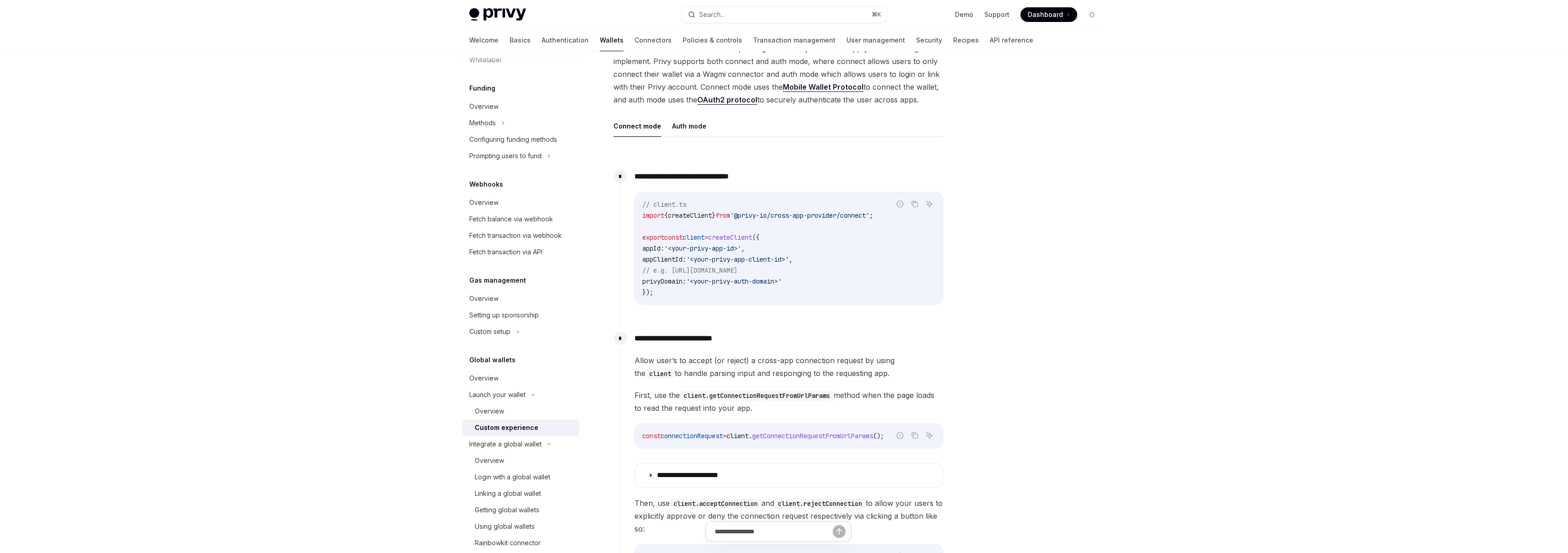
scroll to position [388, 0]
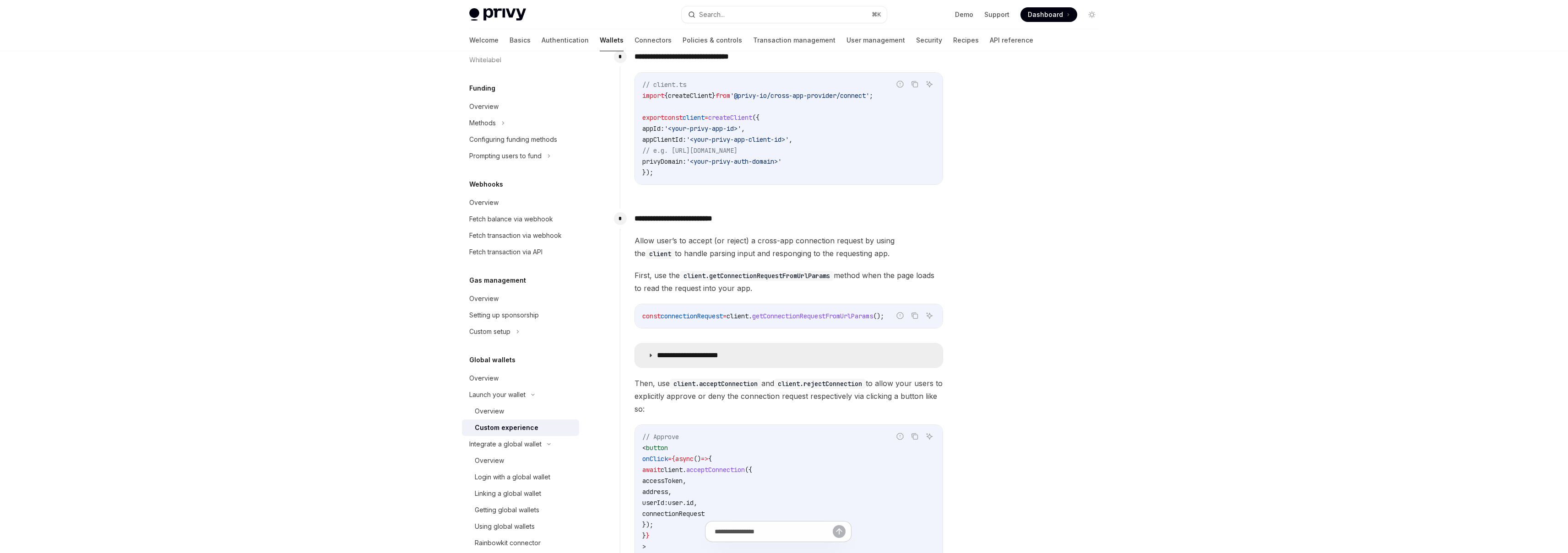
click at [777, 356] on summary "**********" at bounding box center [788, 355] width 308 height 24
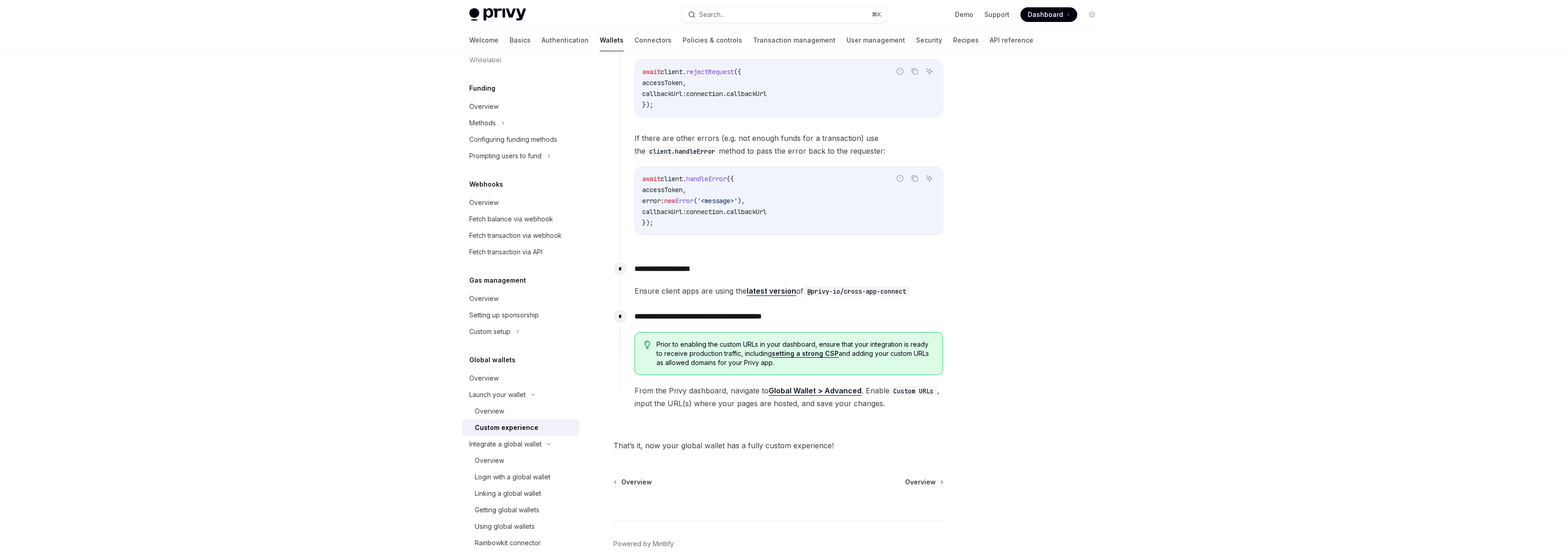
scroll to position [1529, 0]
click at [922, 478] on span "Overview" at bounding box center [920, 481] width 31 height 9
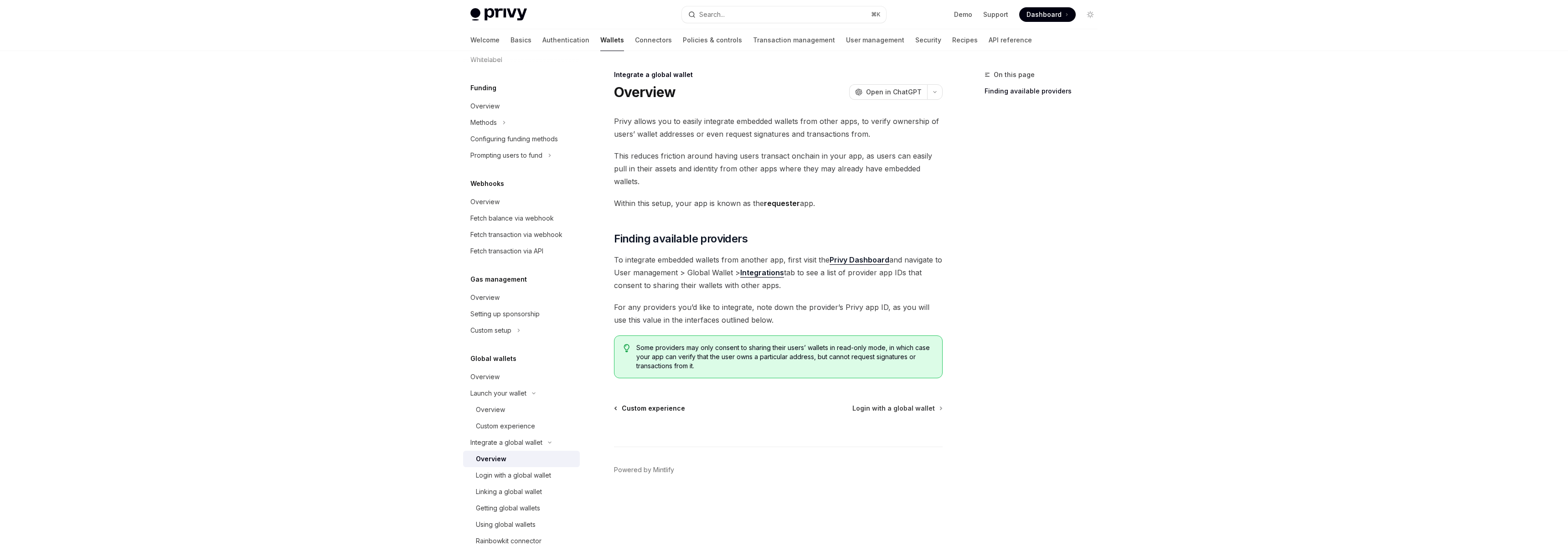
click at [654, 404] on span "Custom experience" at bounding box center [653, 408] width 63 height 9
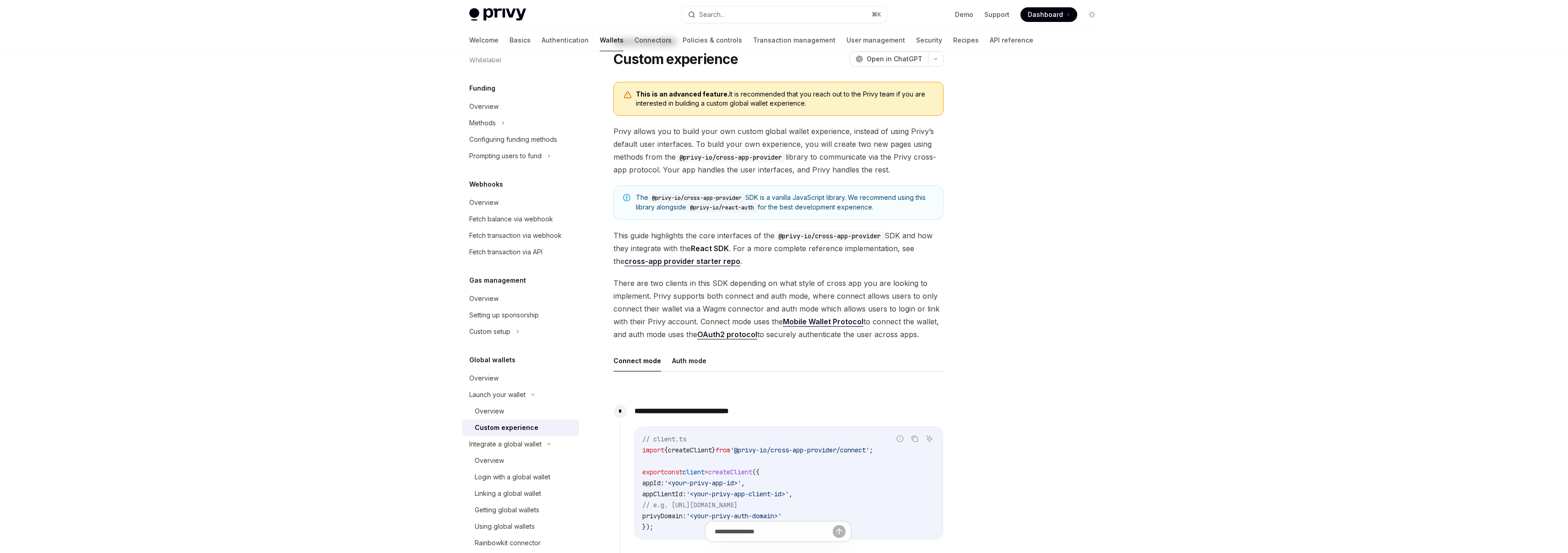
scroll to position [81, 0]
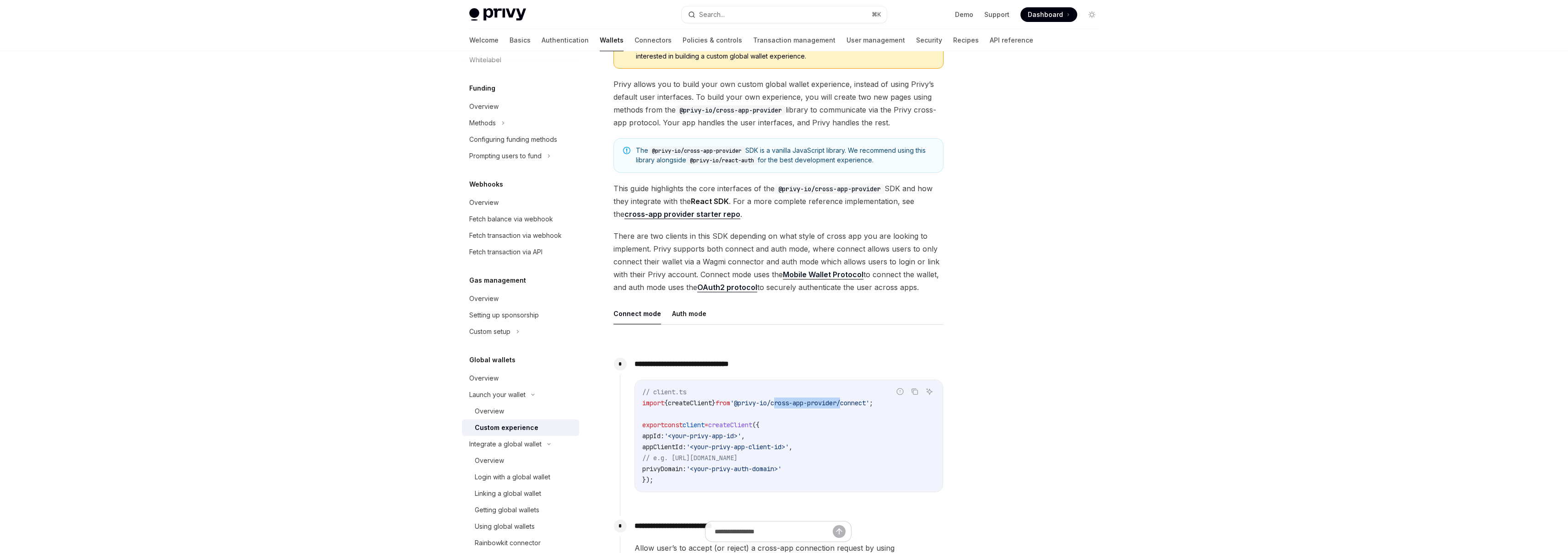
drag, startPoint x: 788, startPoint y: 404, endPoint x: 859, endPoint y: 404, distance: 71.0
click at [859, 404] on span "'@privy-io/cross-app-provider/connect'" at bounding box center [800, 403] width 139 height 8
copy span "cross-app-provider"
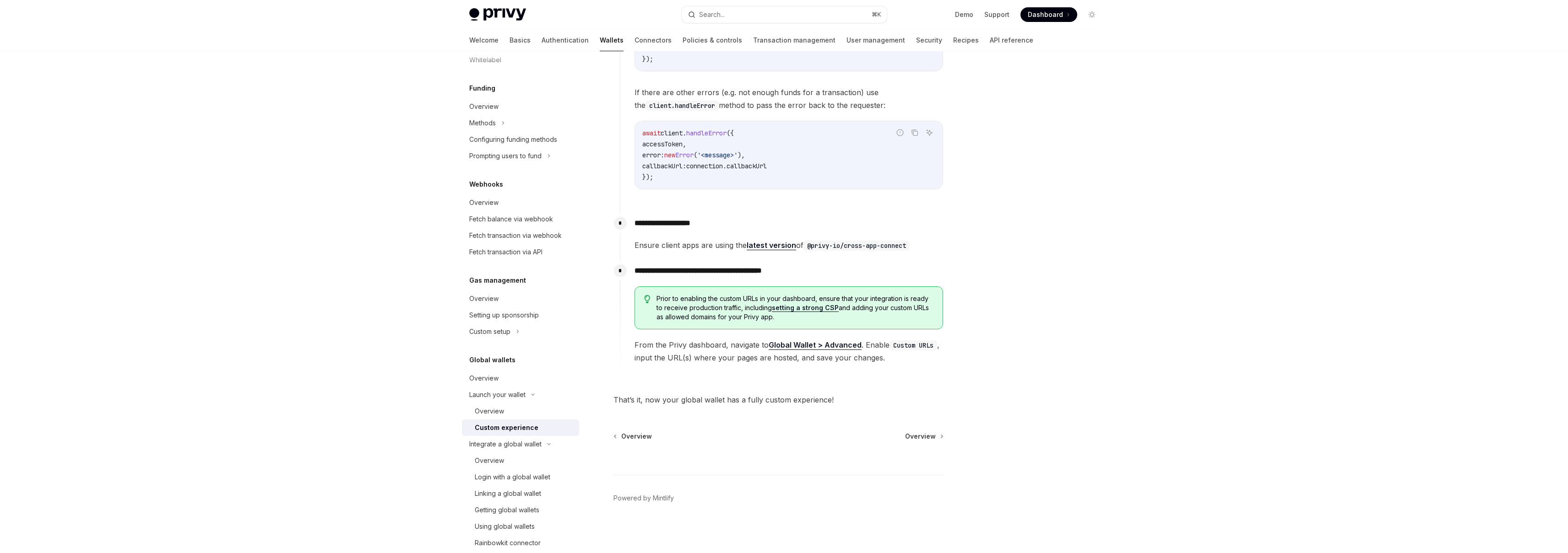
scroll to position [1484, 0]
click at [930, 439] on span "Overview" at bounding box center [920, 436] width 31 height 9
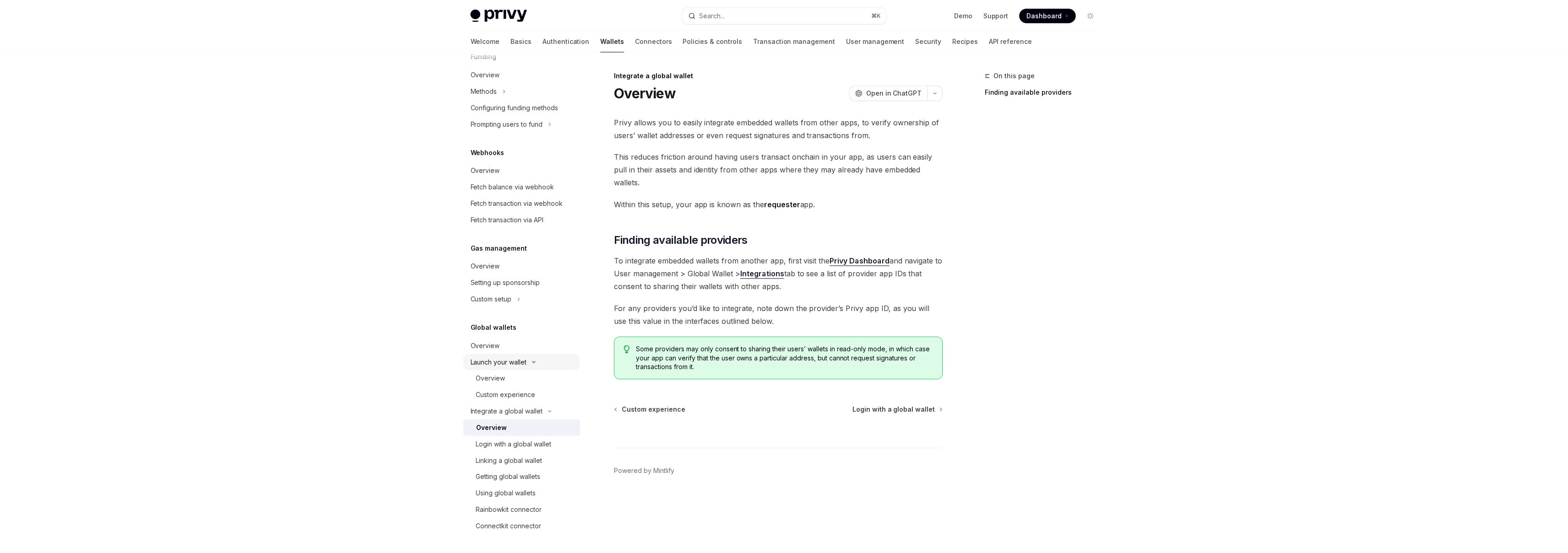
scroll to position [381, 0]
click at [535, 442] on div "Login with a global wallet" at bounding box center [516, 444] width 76 height 11
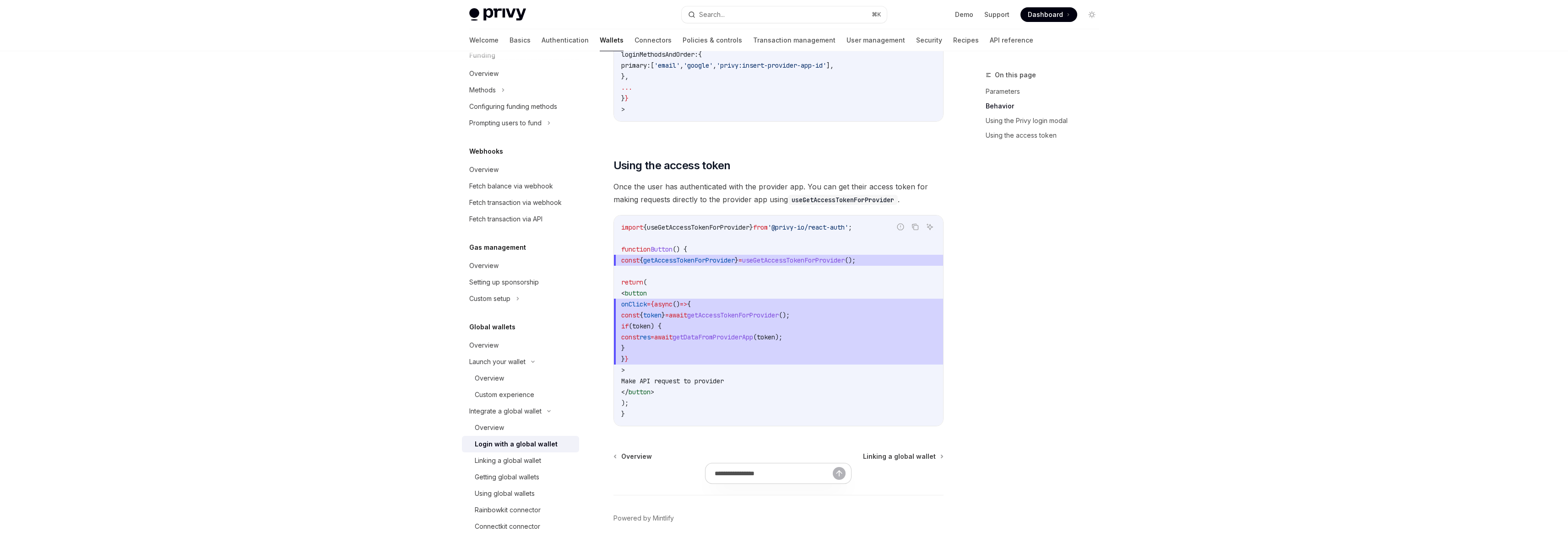
scroll to position [791, 0]
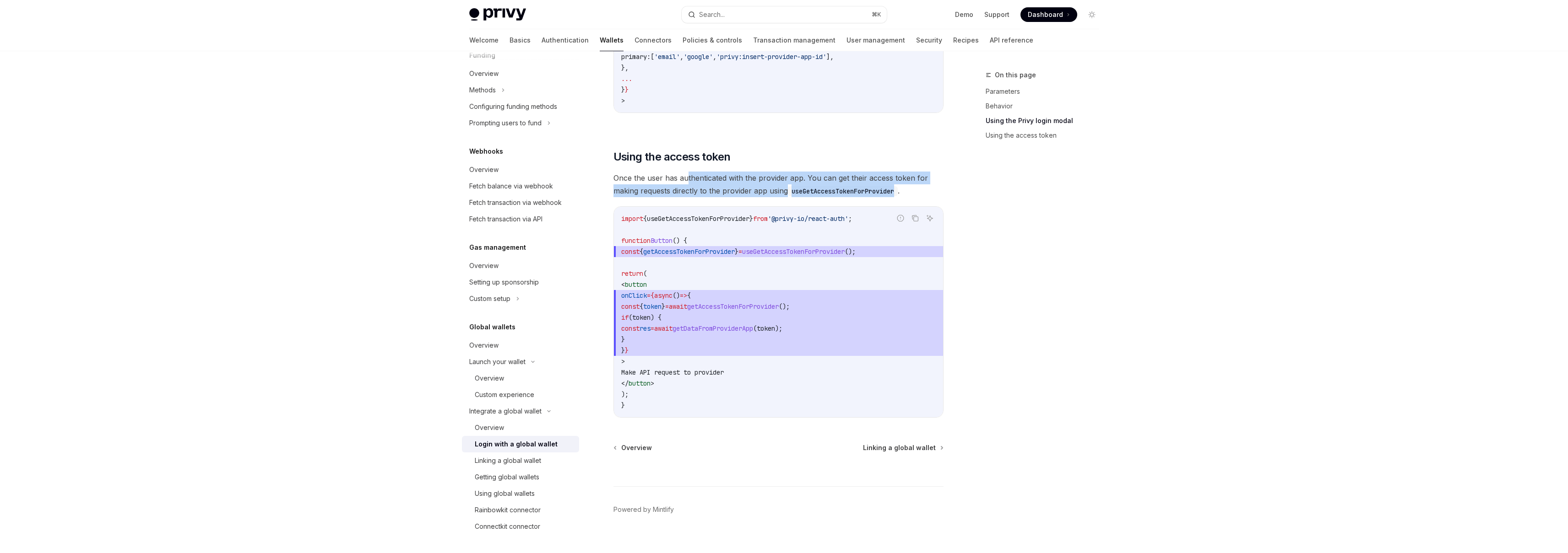
drag, startPoint x: 688, startPoint y: 166, endPoint x: 904, endPoint y: 180, distance: 216.5
click at [904, 180] on span "Once the user has authenticated with the provider app. You can get their access…" at bounding box center [778, 185] width 330 height 26
click at [898, 186] on code "useGetAccessTokenForProvider" at bounding box center [843, 191] width 110 height 10
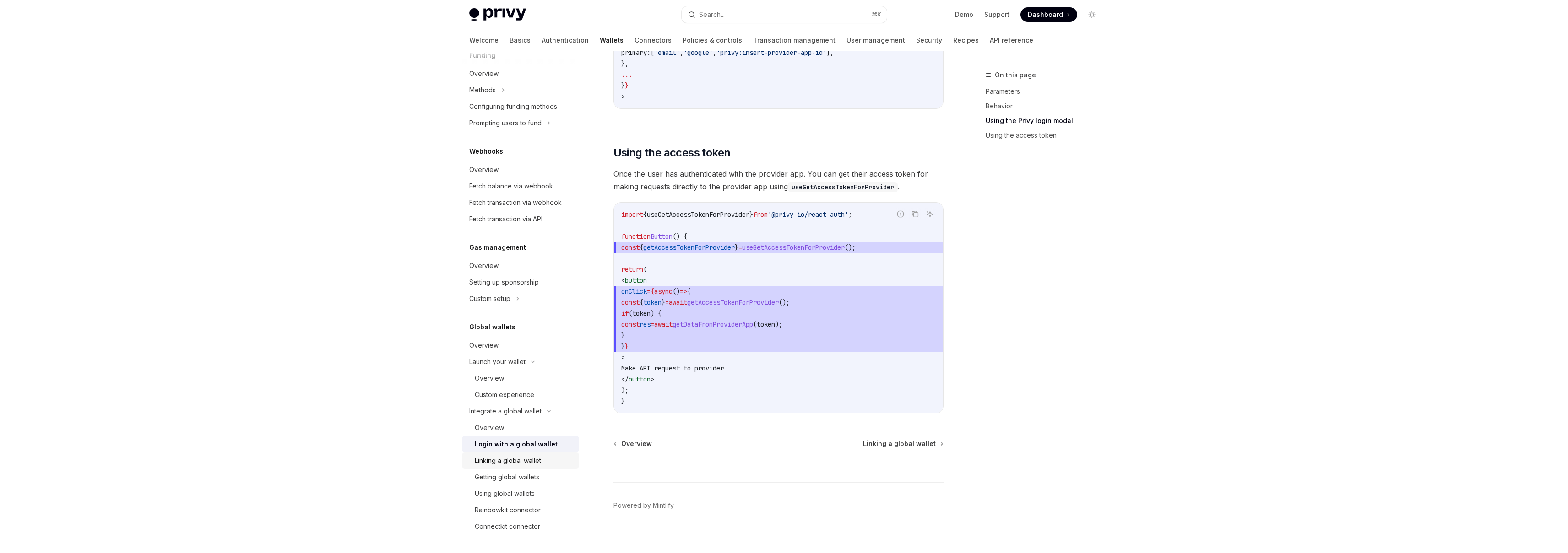
click at [533, 467] on link "Linking a global wallet" at bounding box center [520, 460] width 117 height 16
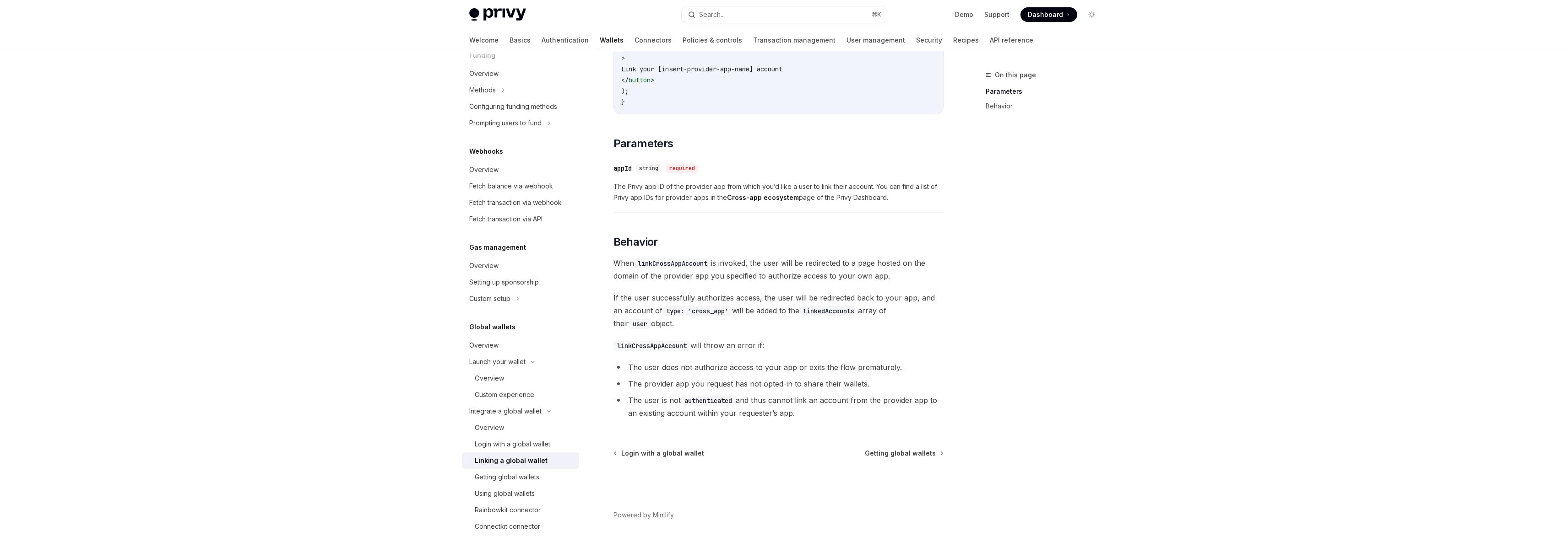
scroll to position [265, 0]
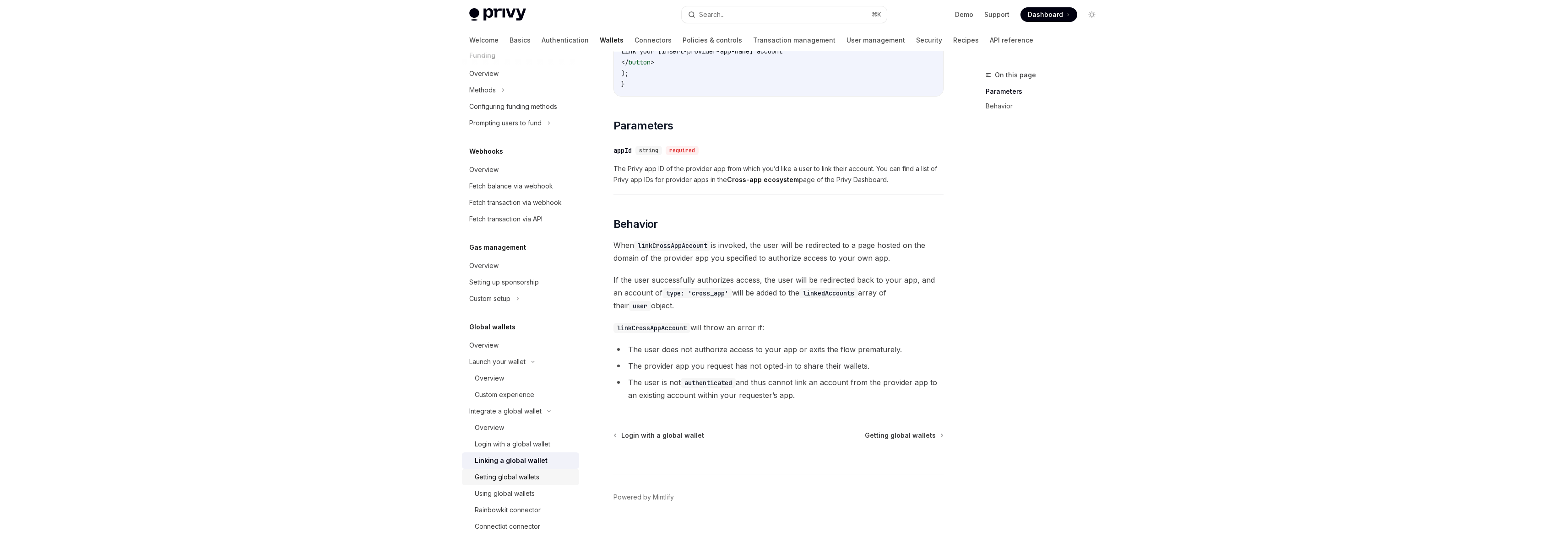
click at [497, 478] on div "Getting global wallets" at bounding box center [507, 477] width 65 height 11
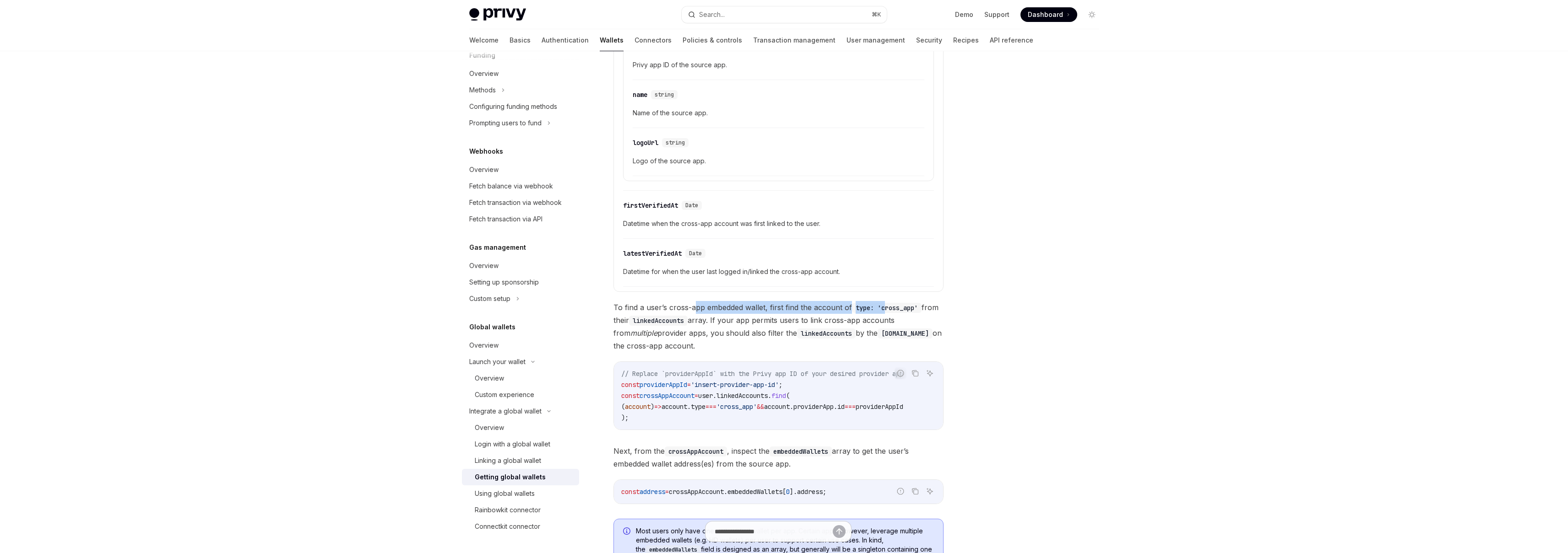
drag, startPoint x: 696, startPoint y: 306, endPoint x: 886, endPoint y: 306, distance: 190.0
click at [886, 306] on span "To find a user’s cross-app embedded wallet, first find the account of type: 'cr…" at bounding box center [778, 327] width 330 height 51
click at [886, 306] on code "type: 'cross_app'" at bounding box center [887, 308] width 70 height 10
click at [817, 307] on span "To find a user’s cross-app embedded wallet, first find the account of type: 'cr…" at bounding box center [778, 327] width 330 height 51
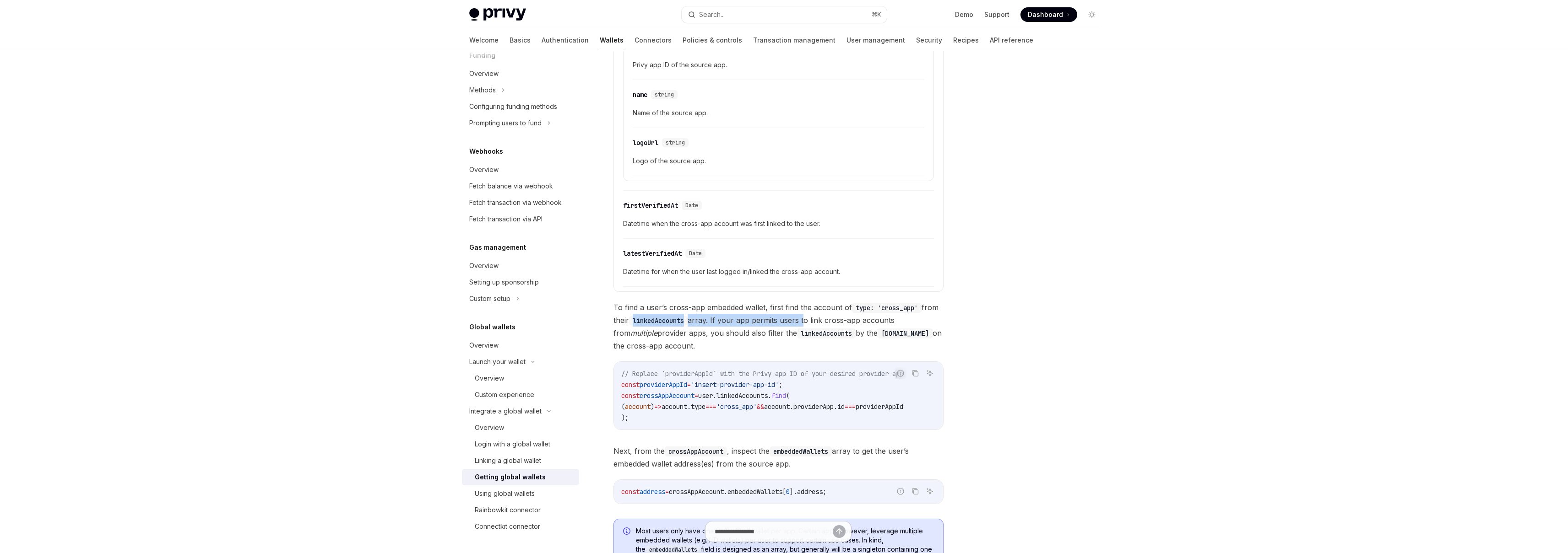
drag, startPoint x: 645, startPoint y: 321, endPoint x: 823, endPoint y: 318, distance: 178.0
click at [823, 318] on span "To find a user’s cross-app embedded wallet, first find the account of type: 'cr…" at bounding box center [778, 327] width 330 height 51
drag, startPoint x: 772, startPoint y: 318, endPoint x: 753, endPoint y: 328, distance: 21.5
click at [753, 328] on span "To find a user’s cross-app embedded wallet, first find the account of type: 'cr…" at bounding box center [778, 327] width 330 height 51
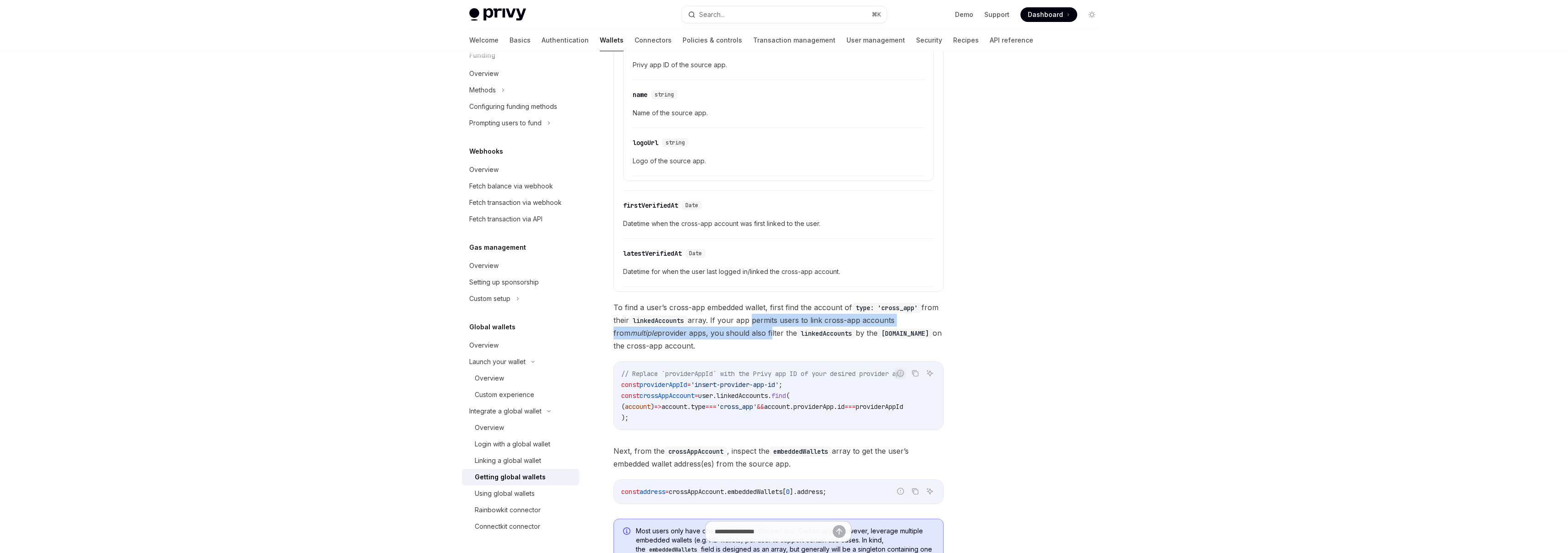
click at [753, 328] on span "To find a user’s cross-app embedded wallet, first find the account of type: 'cr…" at bounding box center [778, 327] width 330 height 51
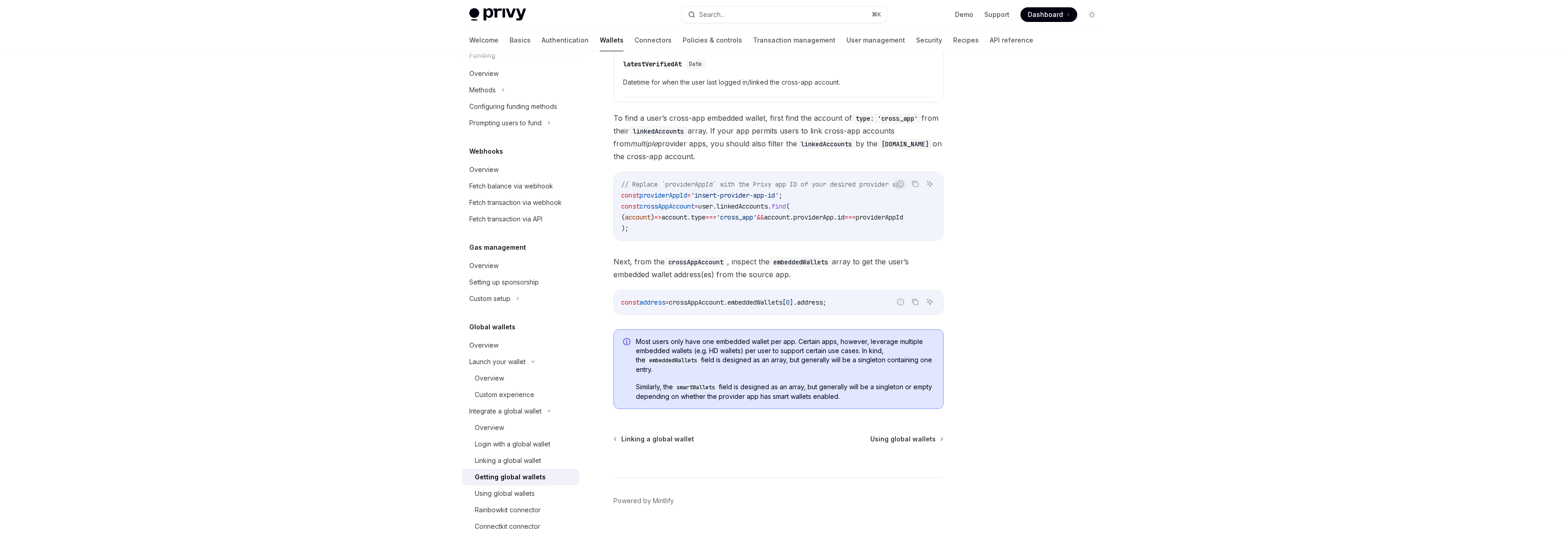
scroll to position [578, 0]
click at [517, 487] on link "Using global wallets" at bounding box center [520, 493] width 117 height 16
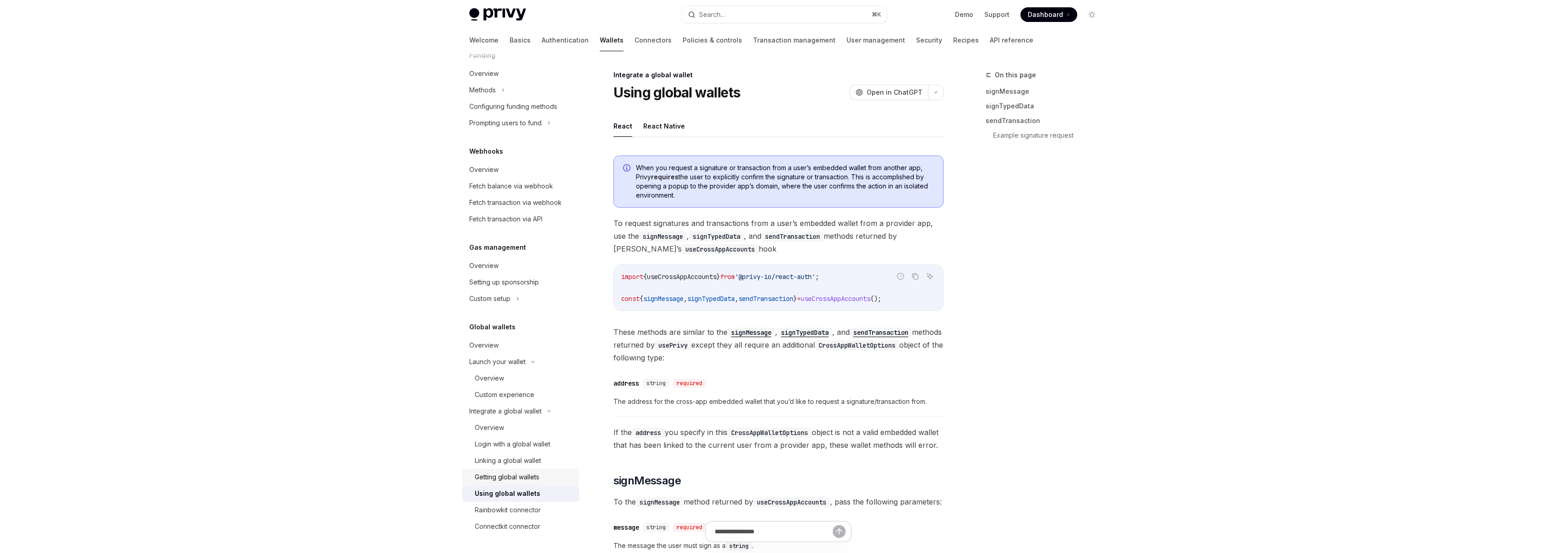
type textarea "*"
